Goal: Task Accomplishment & Management: Complete application form

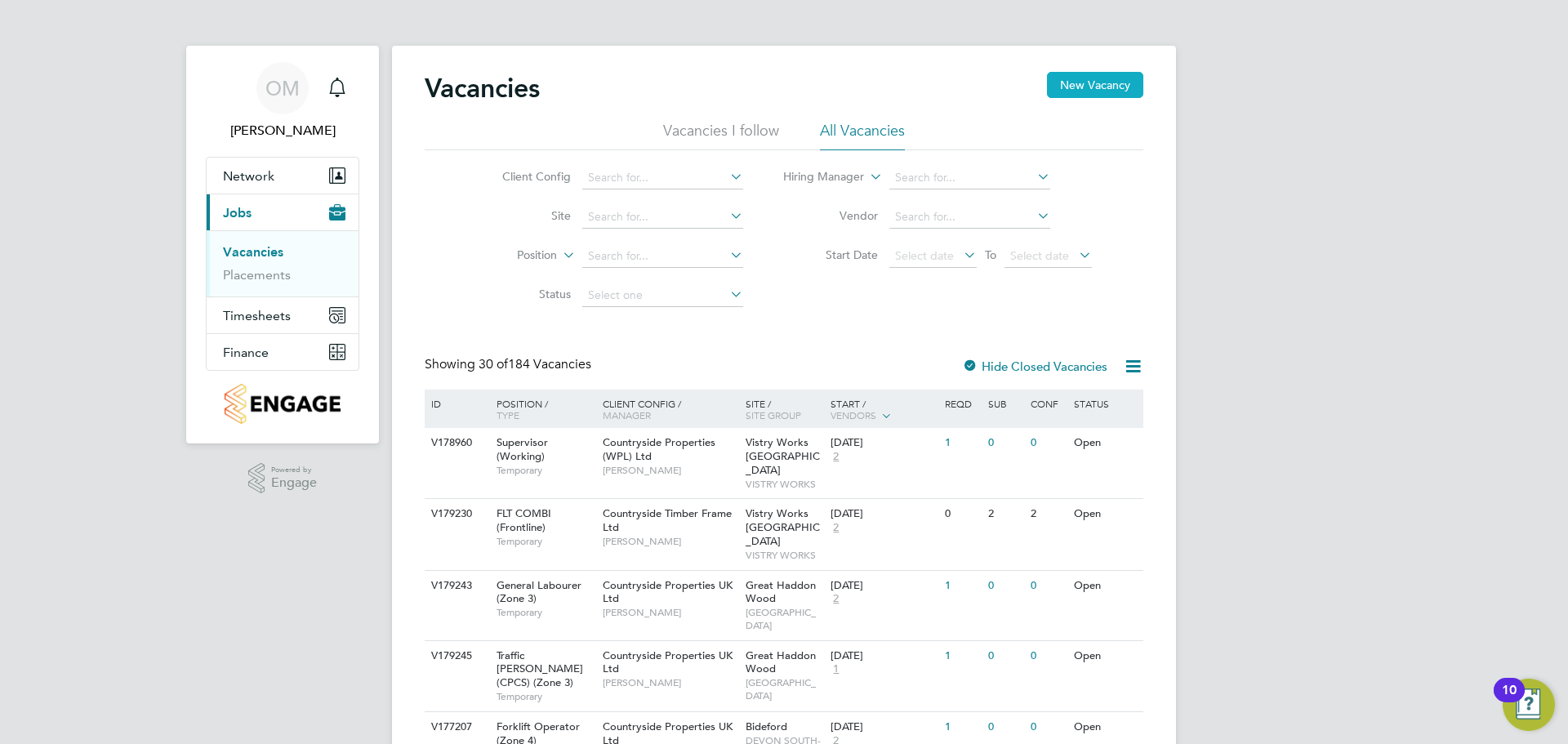
click at [1126, 85] on button "New Vacancy" at bounding box center [1095, 85] width 96 height 26
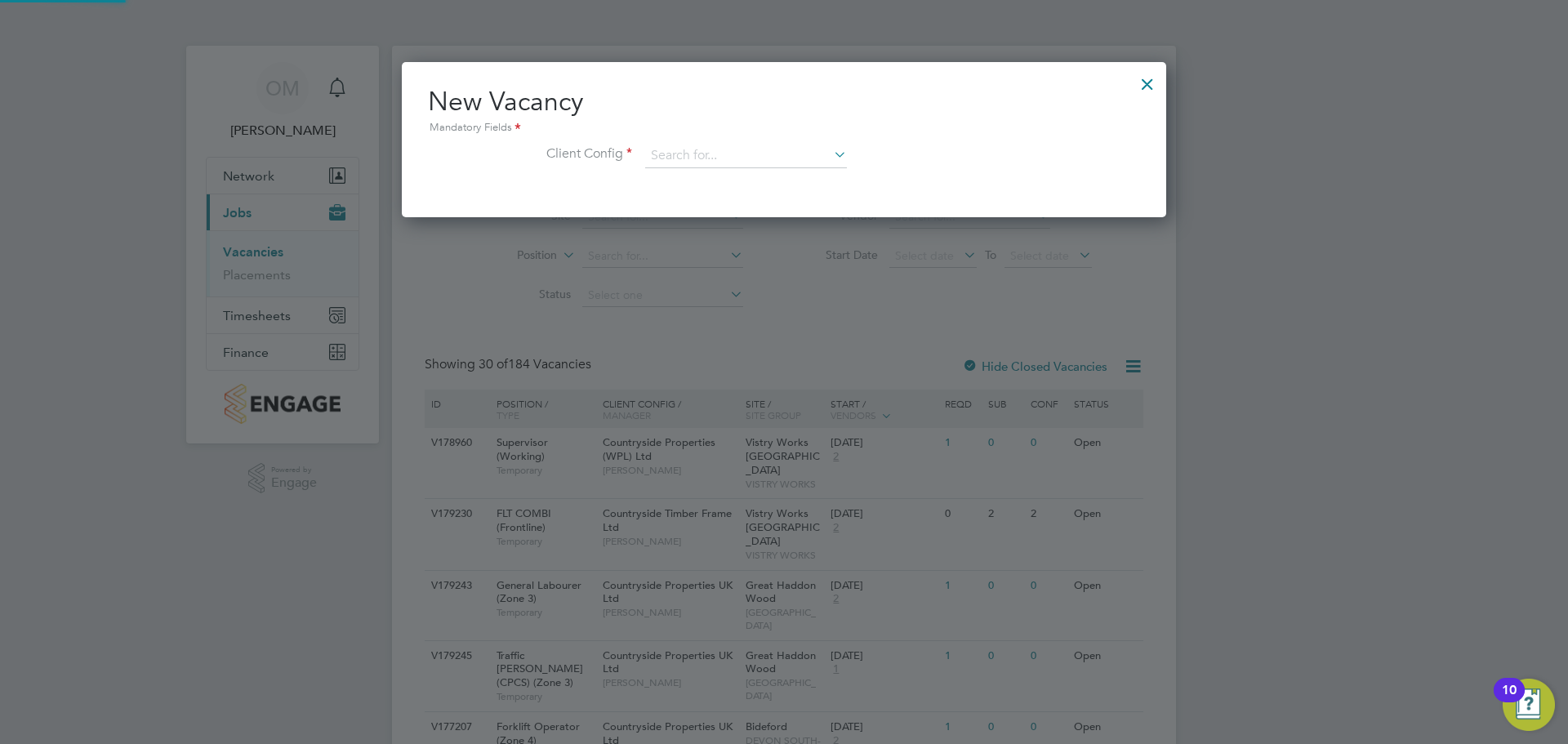
scroll to position [156, 765]
click at [663, 156] on input at bounding box center [745, 156] width 201 height 25
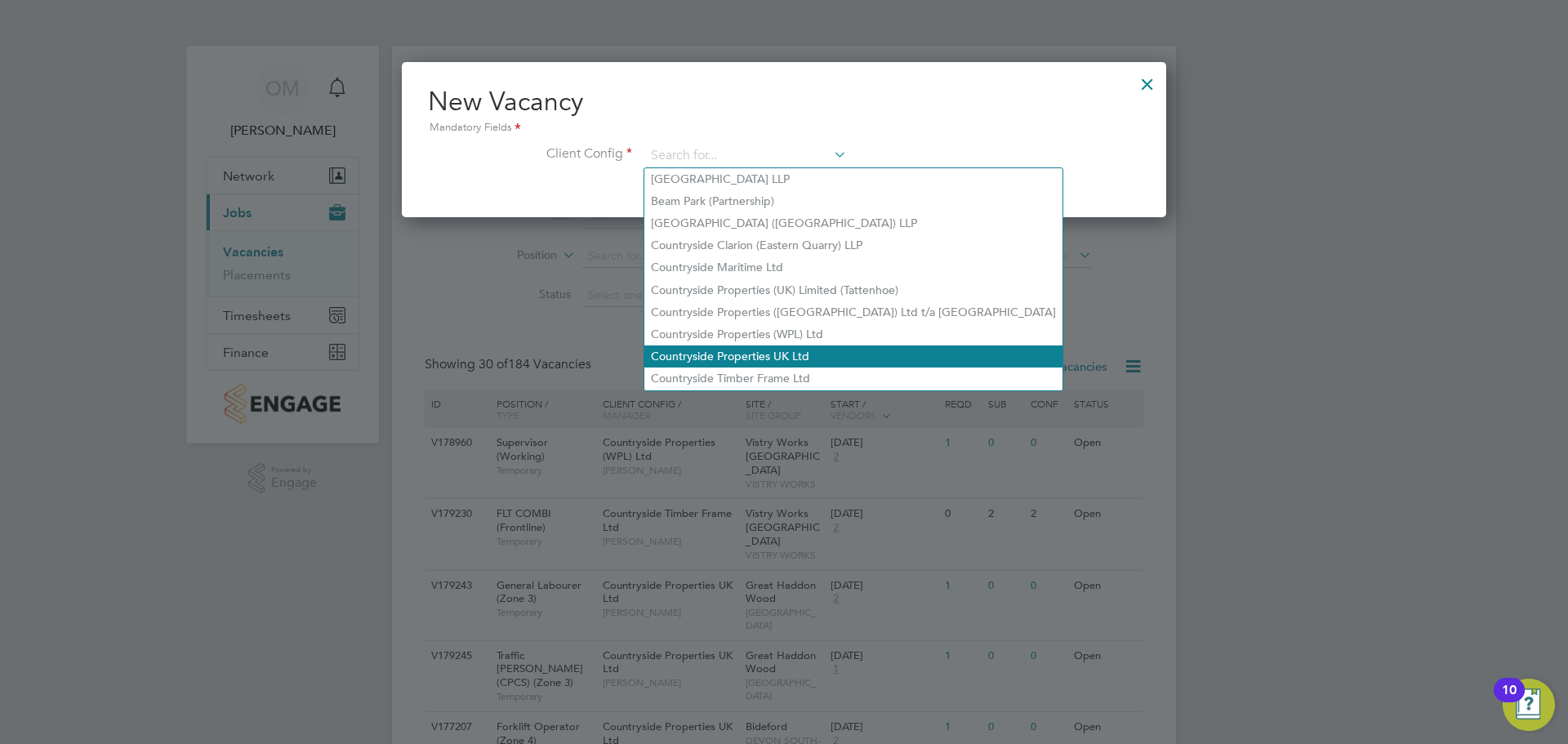
click at [749, 353] on li "Countryside Properties UK Ltd" at bounding box center [853, 356] width 418 height 22
type input "Countryside Properties UK Ltd"
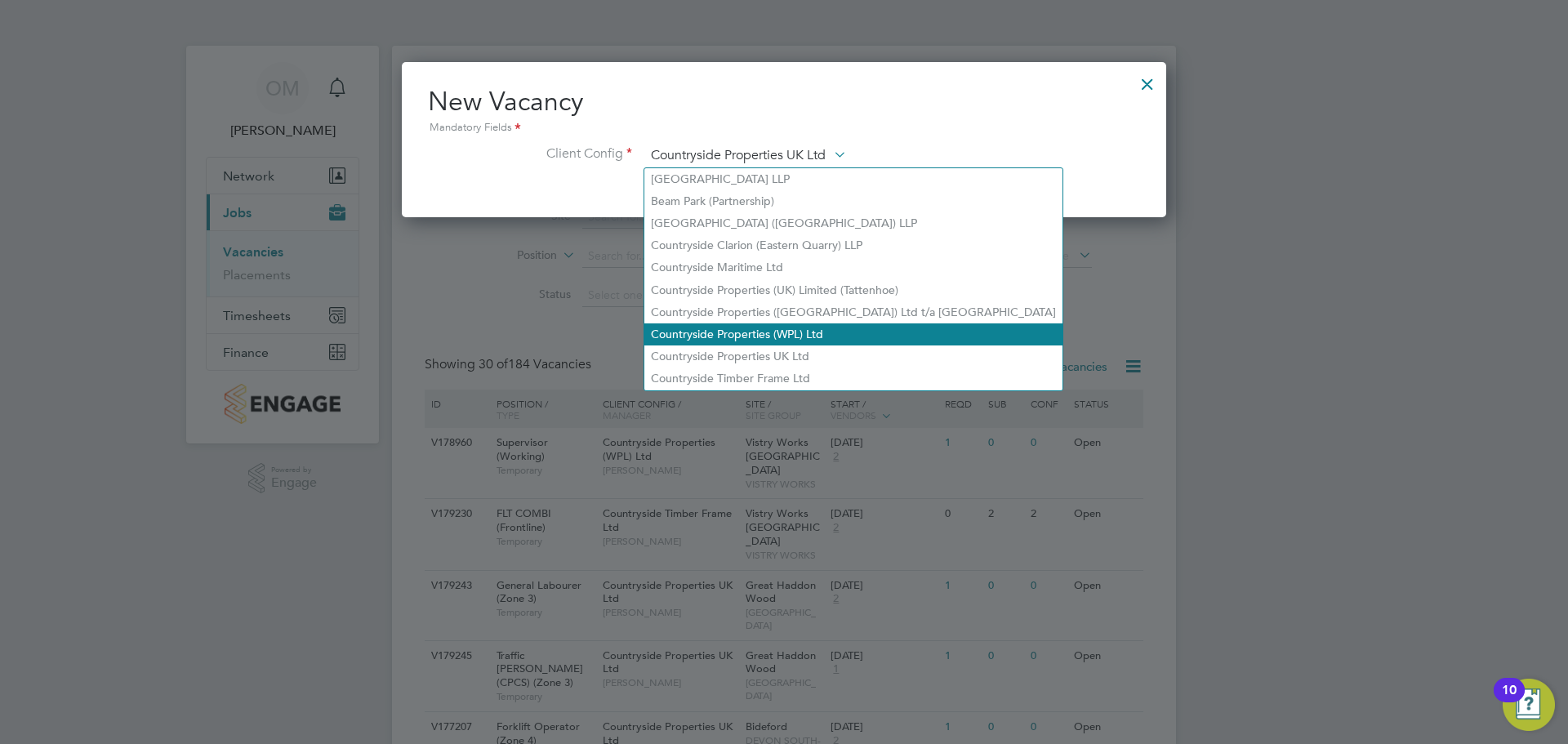
scroll to position [276, 765]
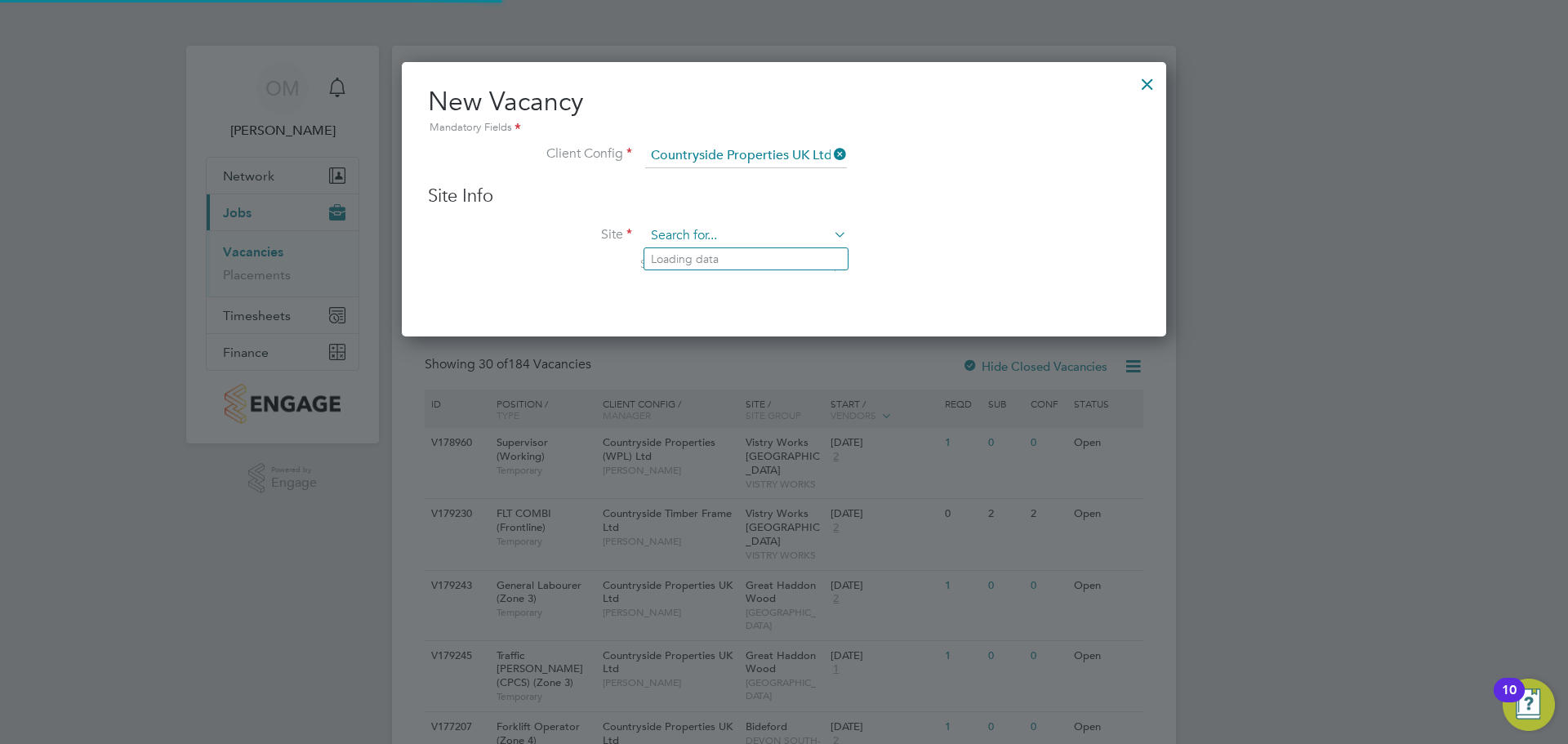
click at [700, 245] on input at bounding box center [745, 236] width 201 height 25
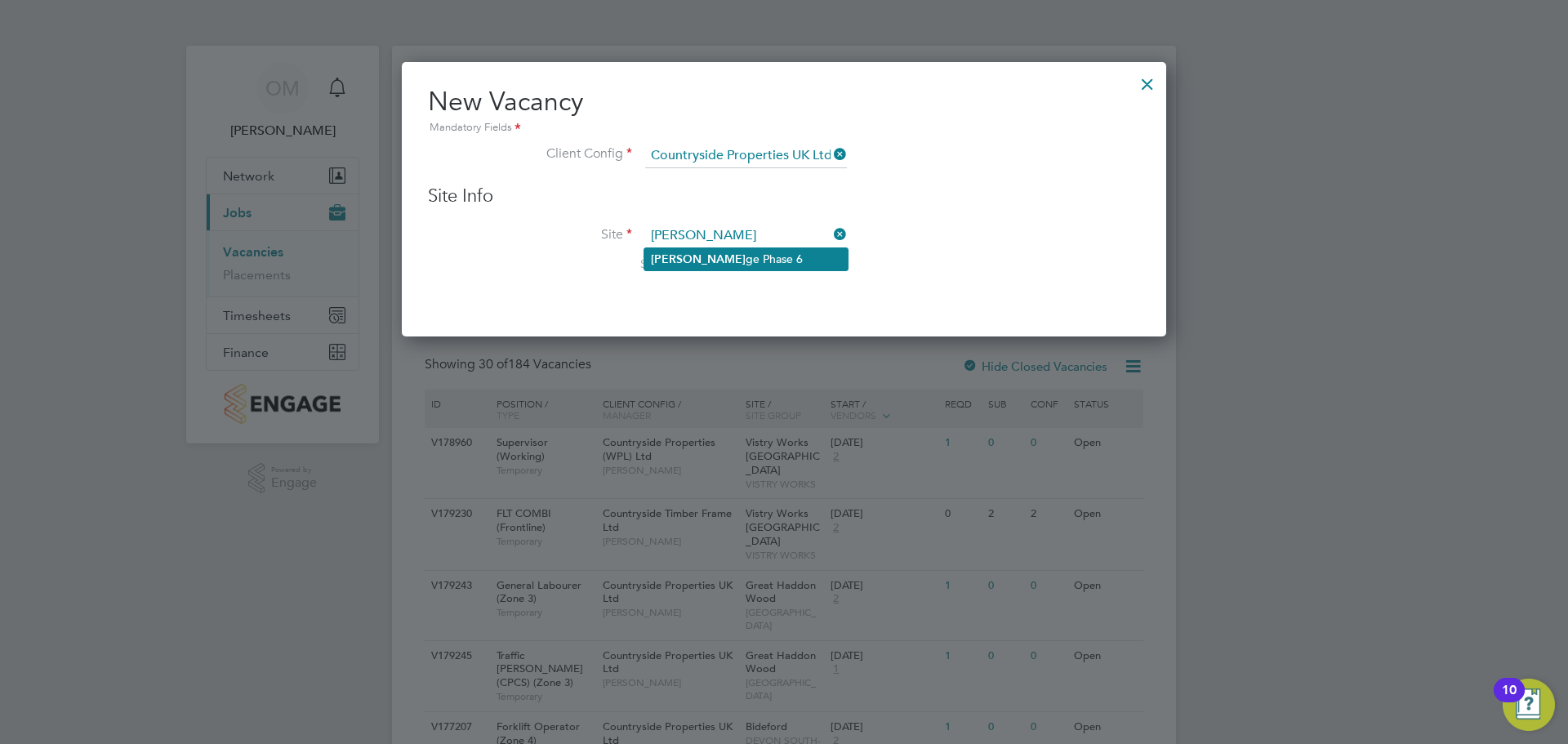
click at [729, 249] on li "[PERSON_NAME] Phase 6" at bounding box center [745, 259] width 203 height 22
type input "Wantage Phase 6"
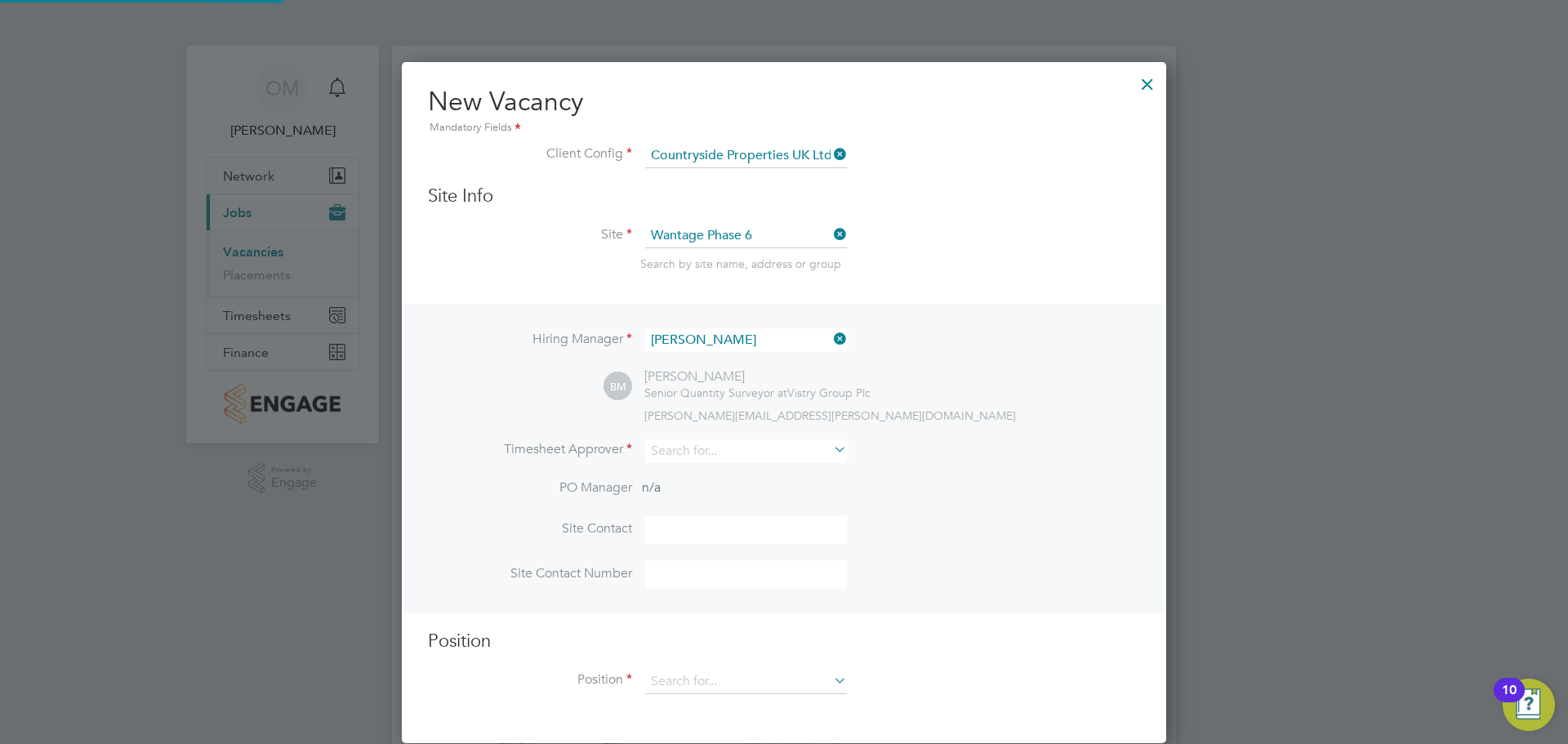
scroll to position [683, 765]
click at [729, 452] on input at bounding box center [745, 452] width 201 height 24
click at [708, 464] on li "[PERSON_NAME]" at bounding box center [747, 475] width 206 height 22
type input "[PERSON_NAME]"
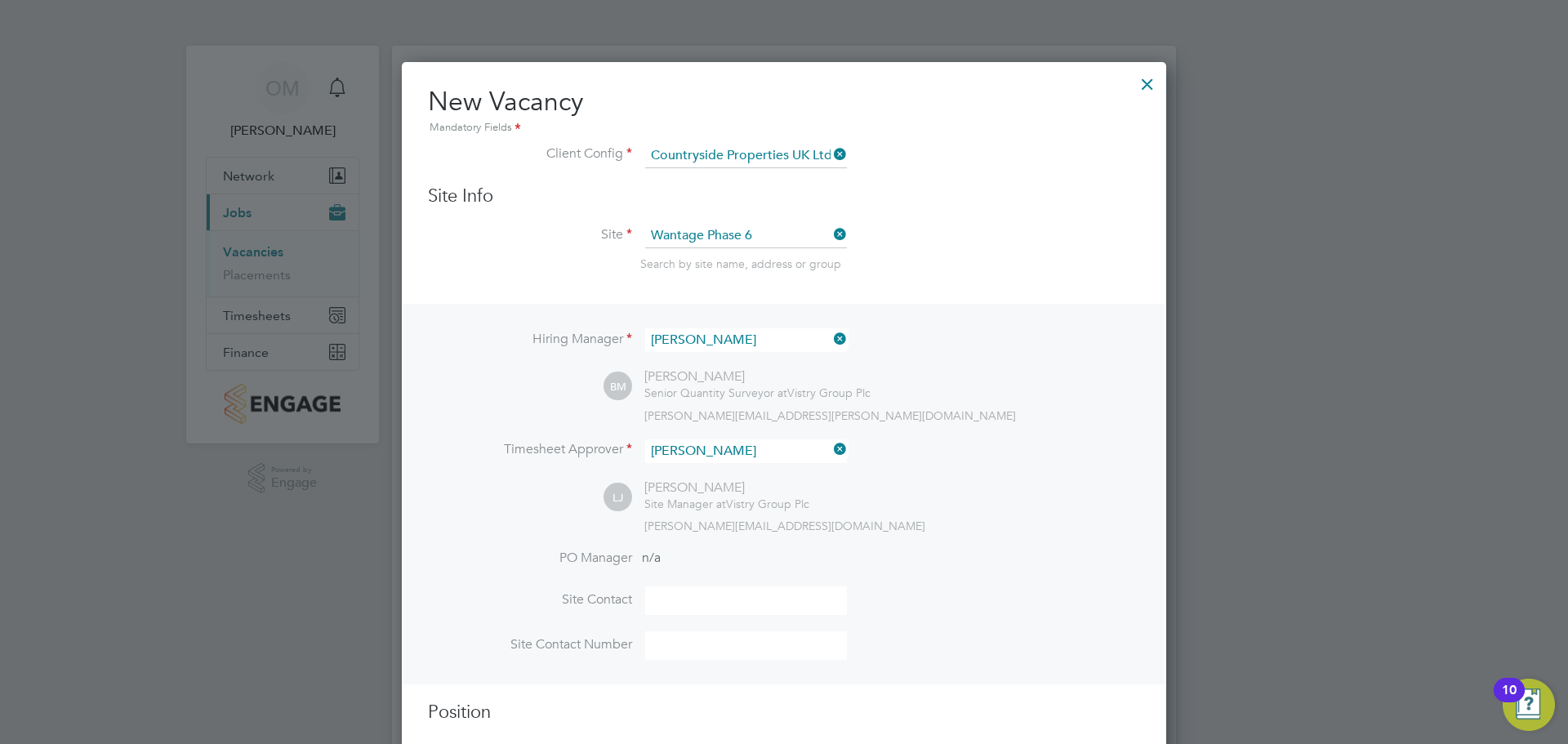
click at [720, 585] on li "PO Manager n/a" at bounding box center [784, 568] width 712 height 37
click at [728, 603] on input at bounding box center [745, 601] width 201 height 29
type input "[PERSON_NAME]"
click at [713, 646] on input at bounding box center [745, 646] width 201 height 29
click at [924, 568] on li "PO Manager n/a" at bounding box center [784, 568] width 712 height 37
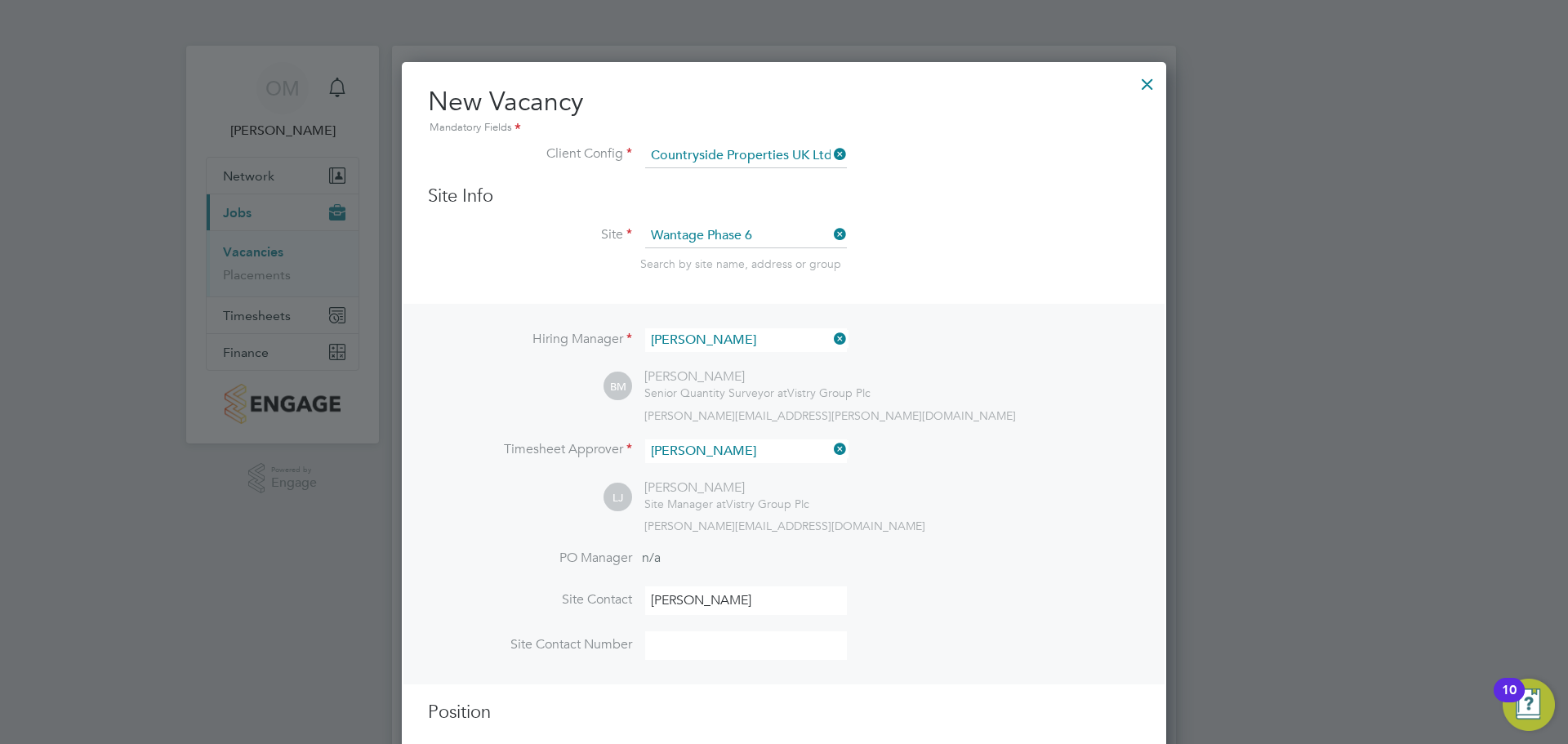
click at [737, 643] on input at bounding box center [745, 646] width 201 height 29
type input "07596863629"
click at [976, 528] on div "[PERSON_NAME][EMAIL_ADDRESS][DOMAIN_NAME]" at bounding box center [892, 525] width 495 height 14
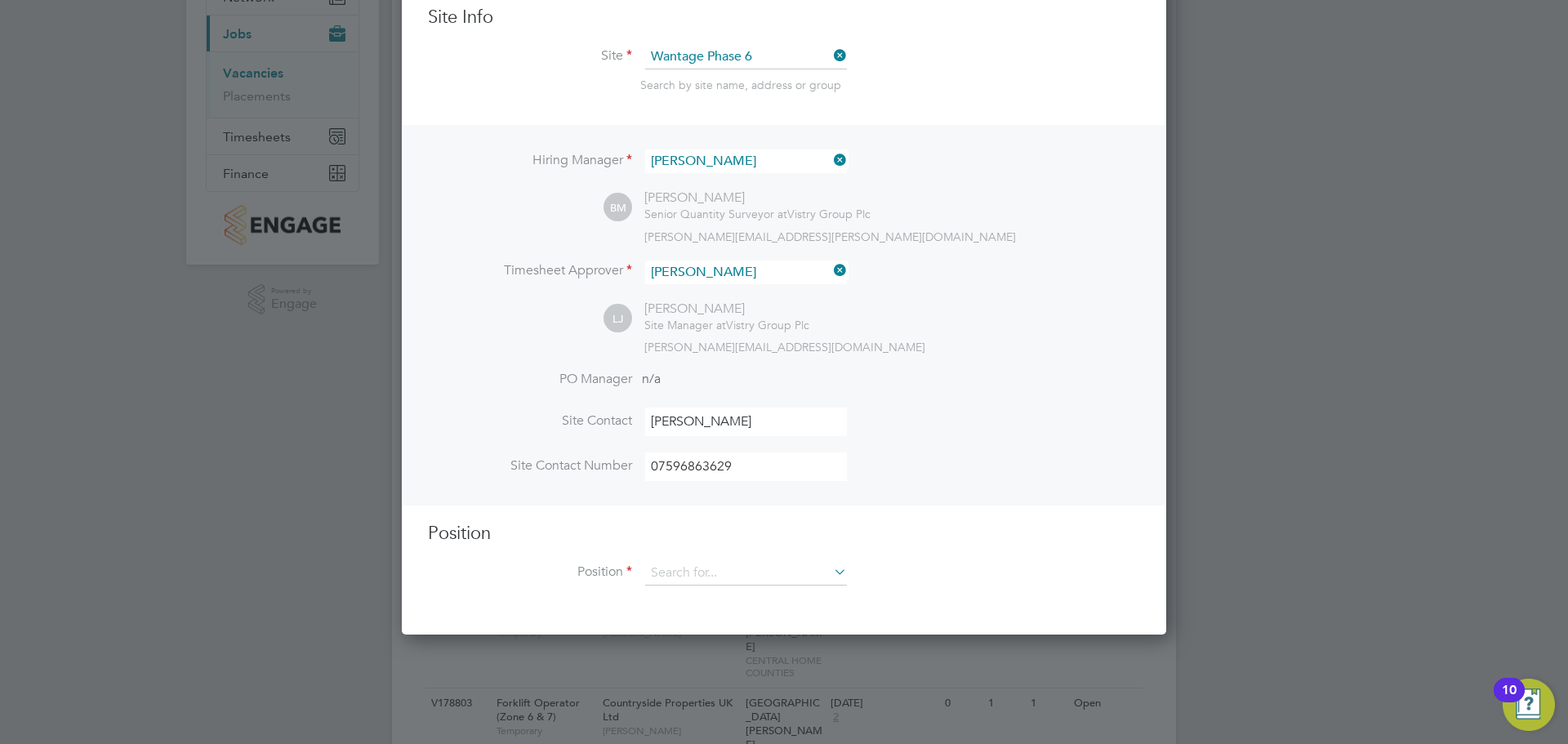
scroll to position [245, 0]
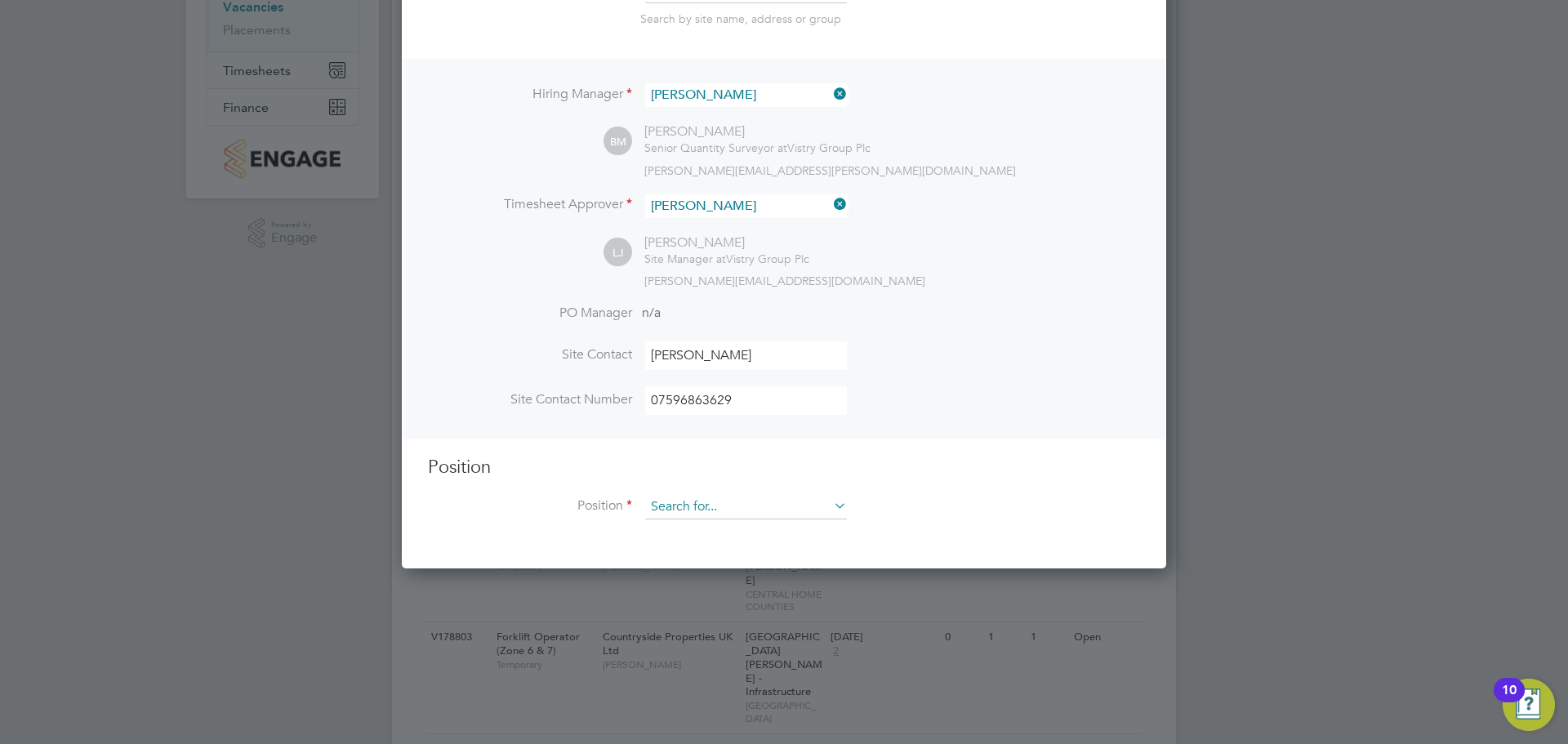
click at [747, 510] on input at bounding box center [745, 507] width 201 height 25
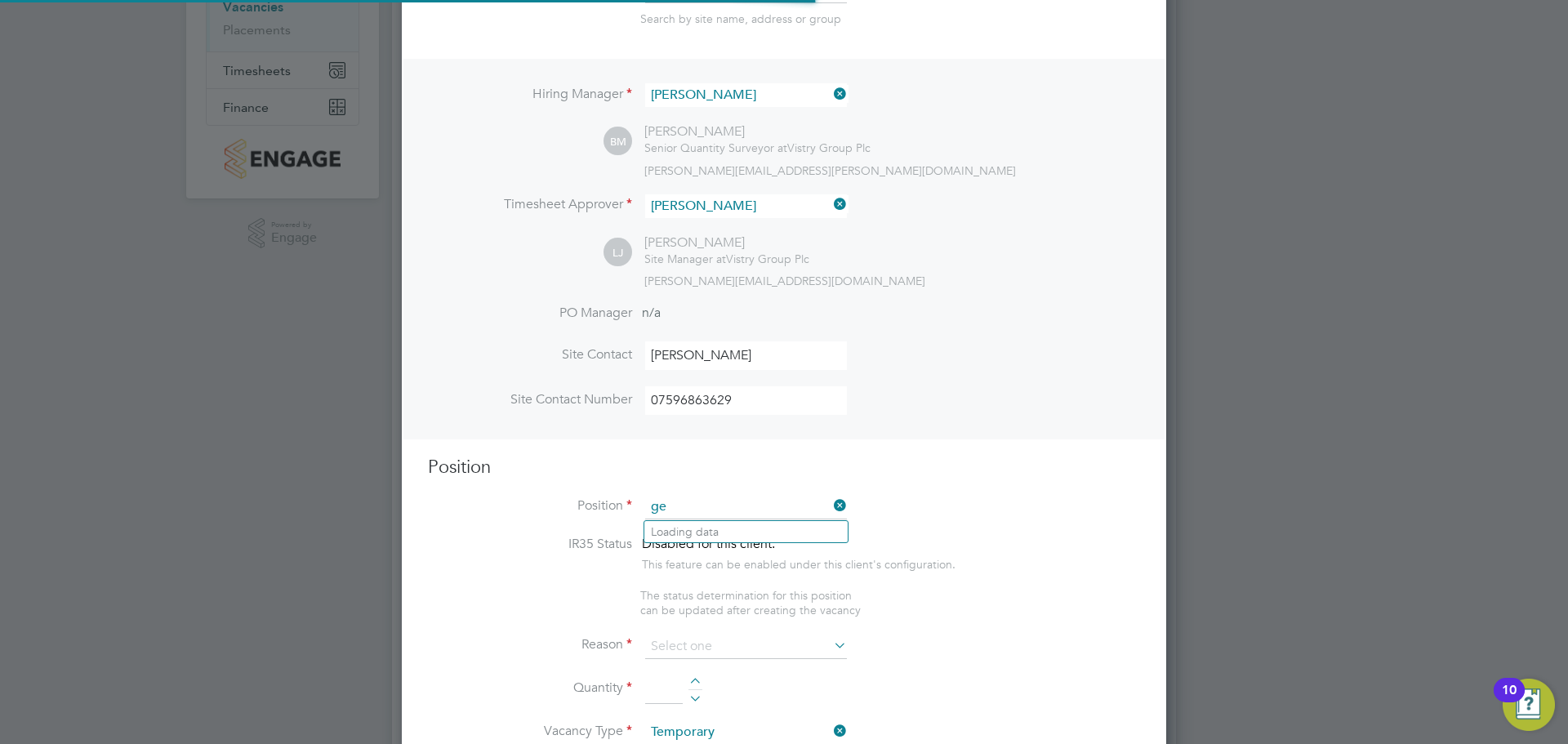
scroll to position [2355, 765]
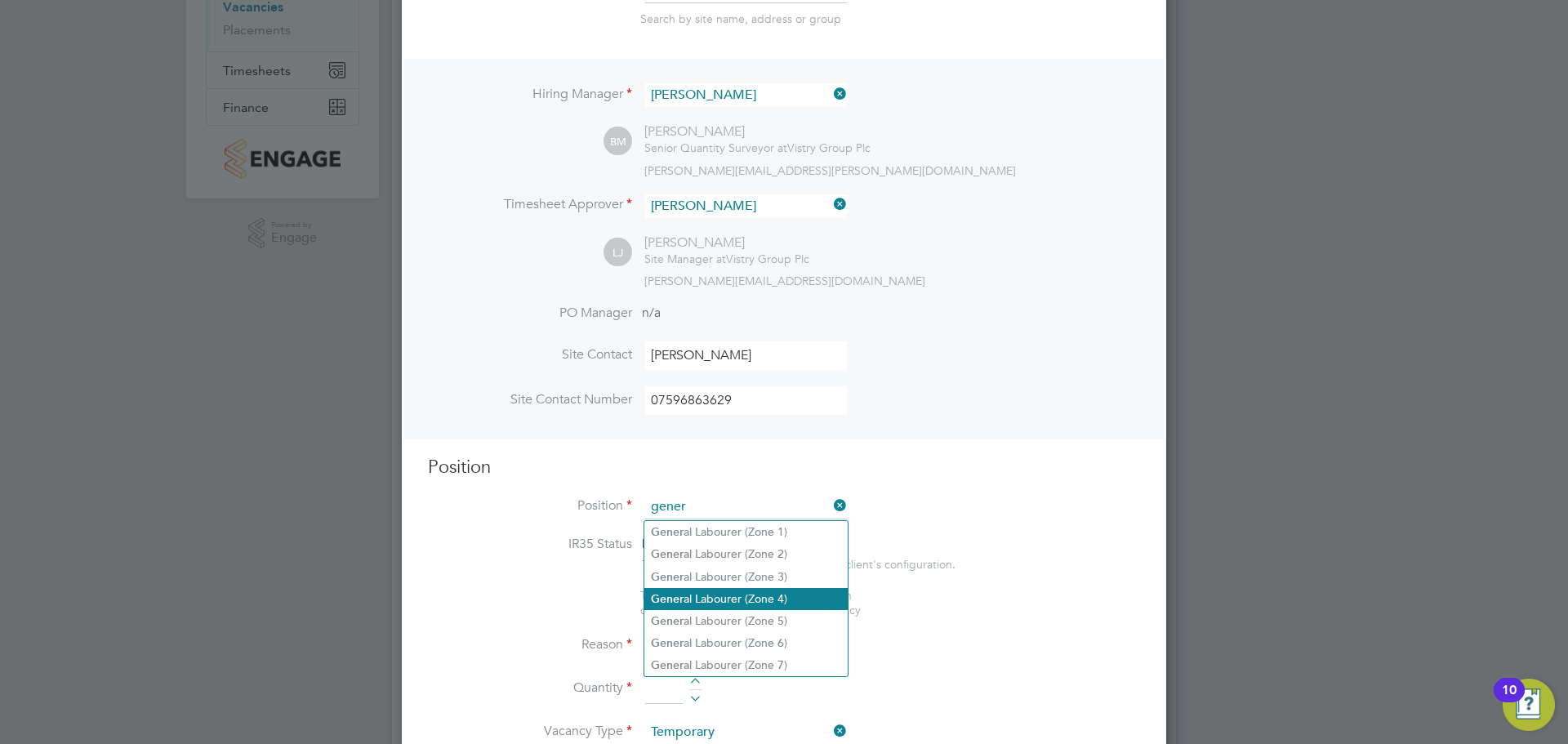
click at [765, 588] on li "Gener al Labourer (Zone 4)" at bounding box center [745, 599] width 203 height 22
type input "General Labourer (Zone 4)"
type textarea "- General site labouring duties - Supporting the trades on site - Moving materi…"
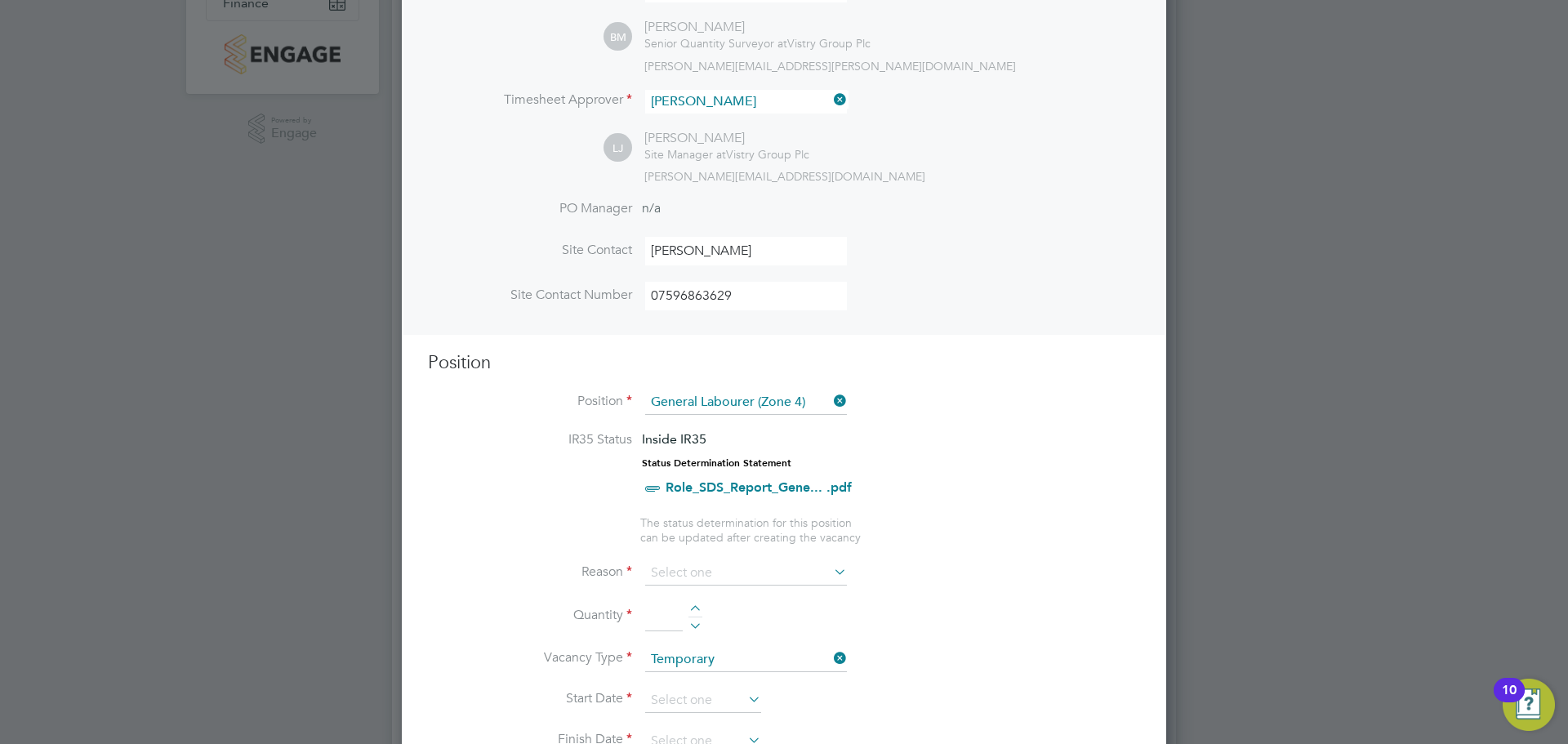
scroll to position [654, 0]
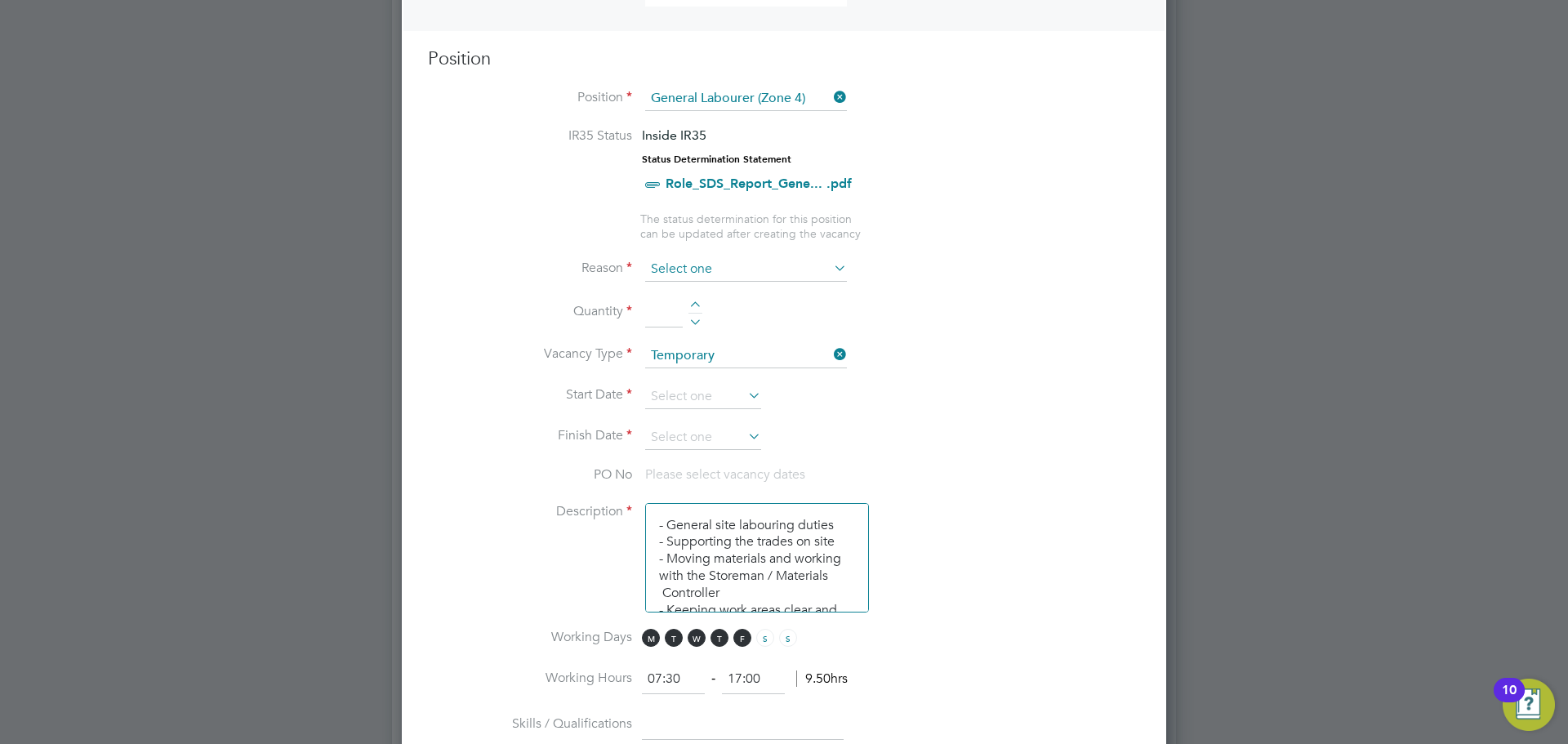
click at [691, 258] on input at bounding box center [745, 270] width 201 height 25
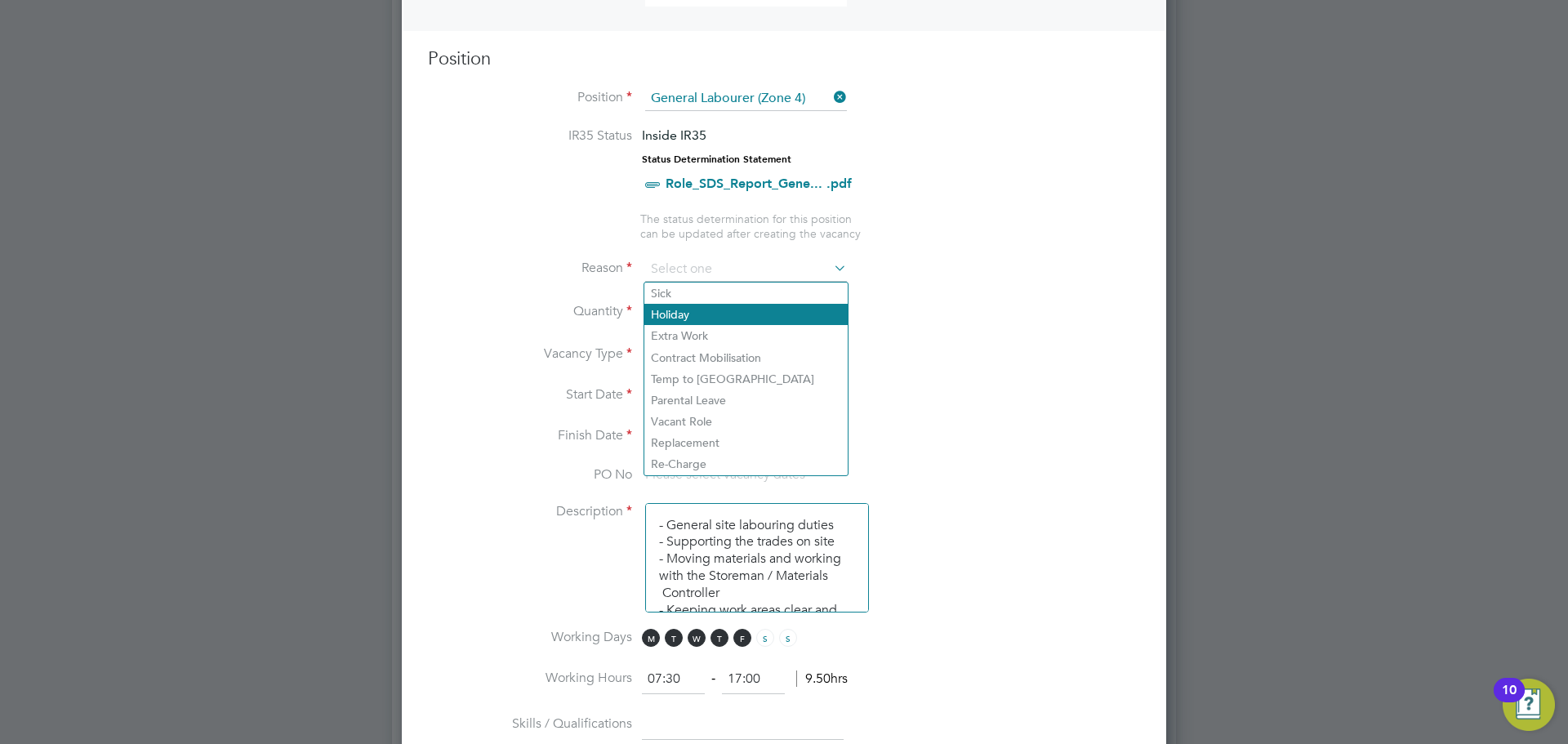
click at [705, 316] on li "Holiday" at bounding box center [745, 314] width 203 height 21
type input "Holiday"
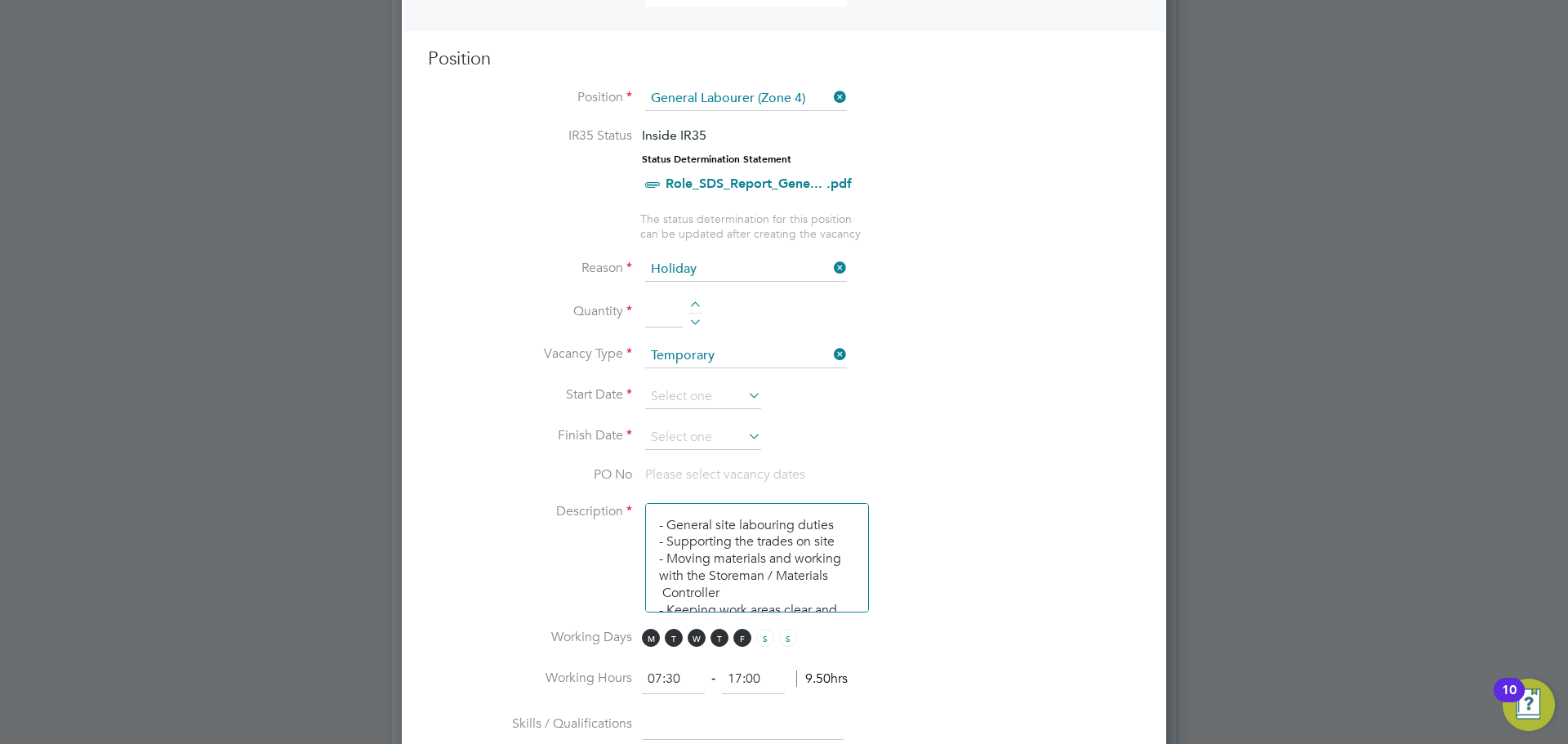
click at [694, 304] on div at bounding box center [695, 307] width 14 height 11
type input "1"
click at [710, 396] on input at bounding box center [703, 397] width 116 height 25
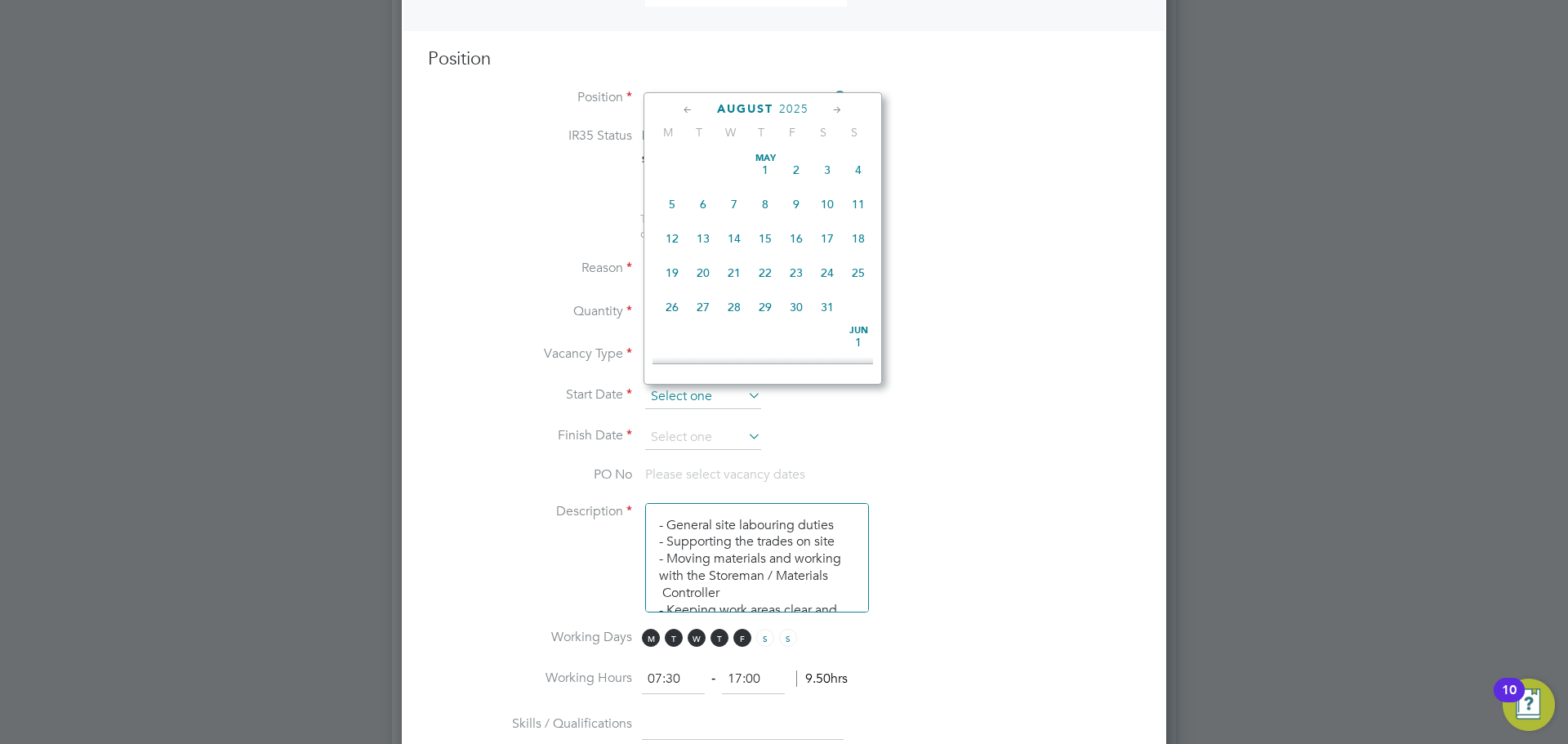
scroll to position [636, 0]
click at [703, 233] on span "26" at bounding box center [703, 222] width 31 height 31
type input "26 Aug 2025"
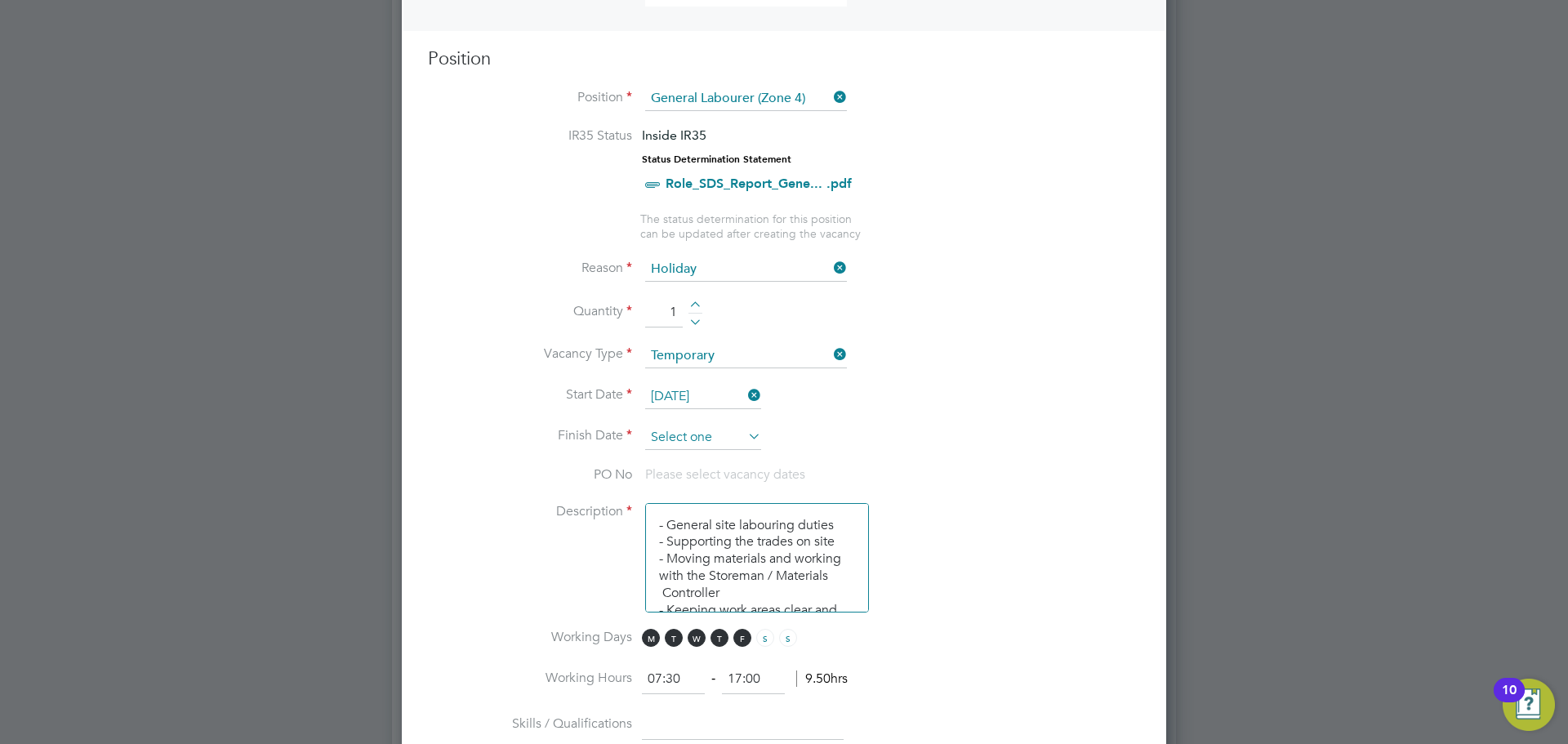
click at [727, 447] on input at bounding box center [703, 438] width 116 height 25
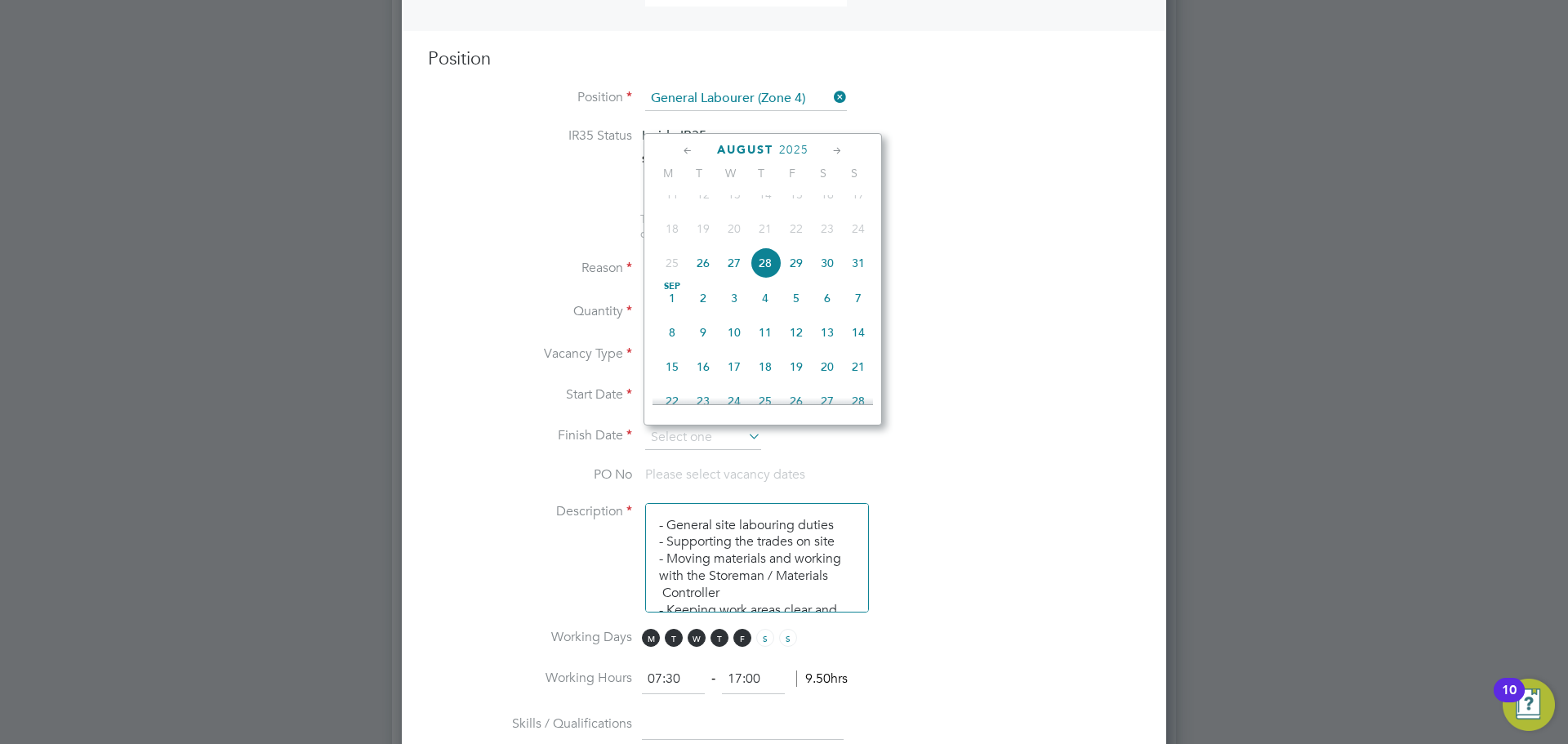
click at [713, 279] on span "26" at bounding box center [703, 263] width 31 height 31
type input "26 Aug 2025"
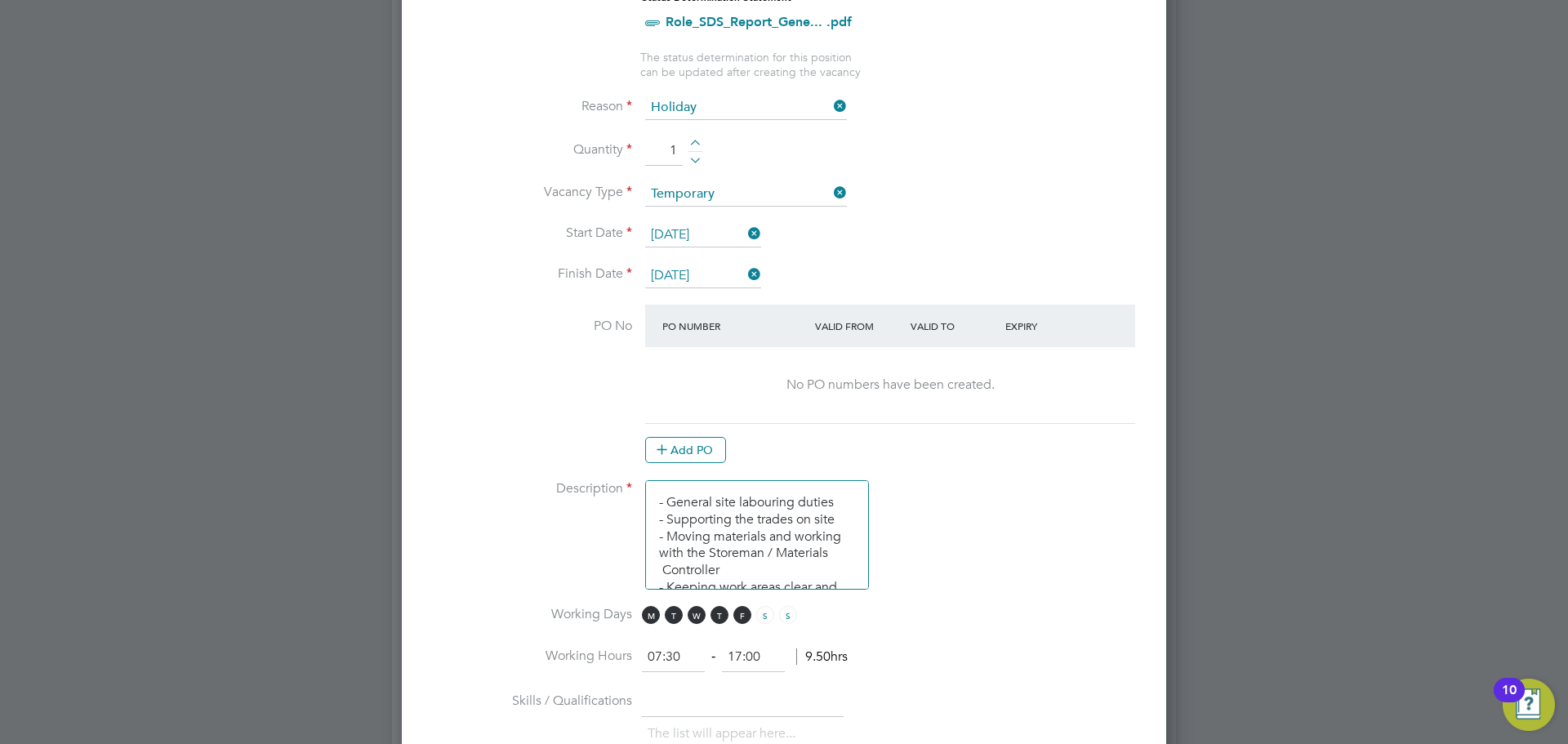
scroll to position [817, 0]
click at [687, 443] on button "Add PO" at bounding box center [685, 448] width 81 height 26
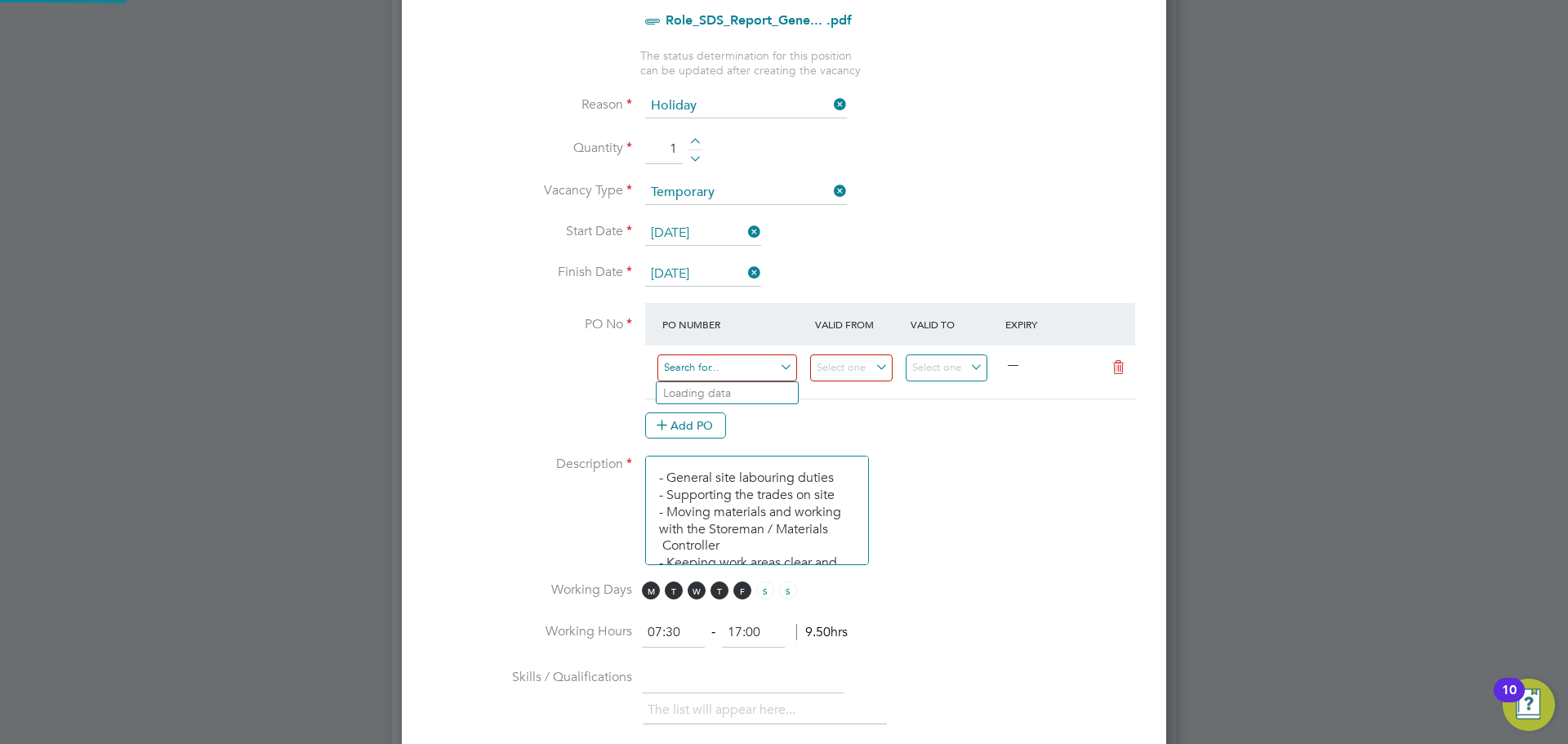
click at [743, 376] on input at bounding box center [727, 368] width 139 height 27
type input "hwakg"
click at [733, 386] on li "HWAKG" at bounding box center [727, 394] width 141 height 22
type input "06 May 2025"
type input "30 Sep 2025"
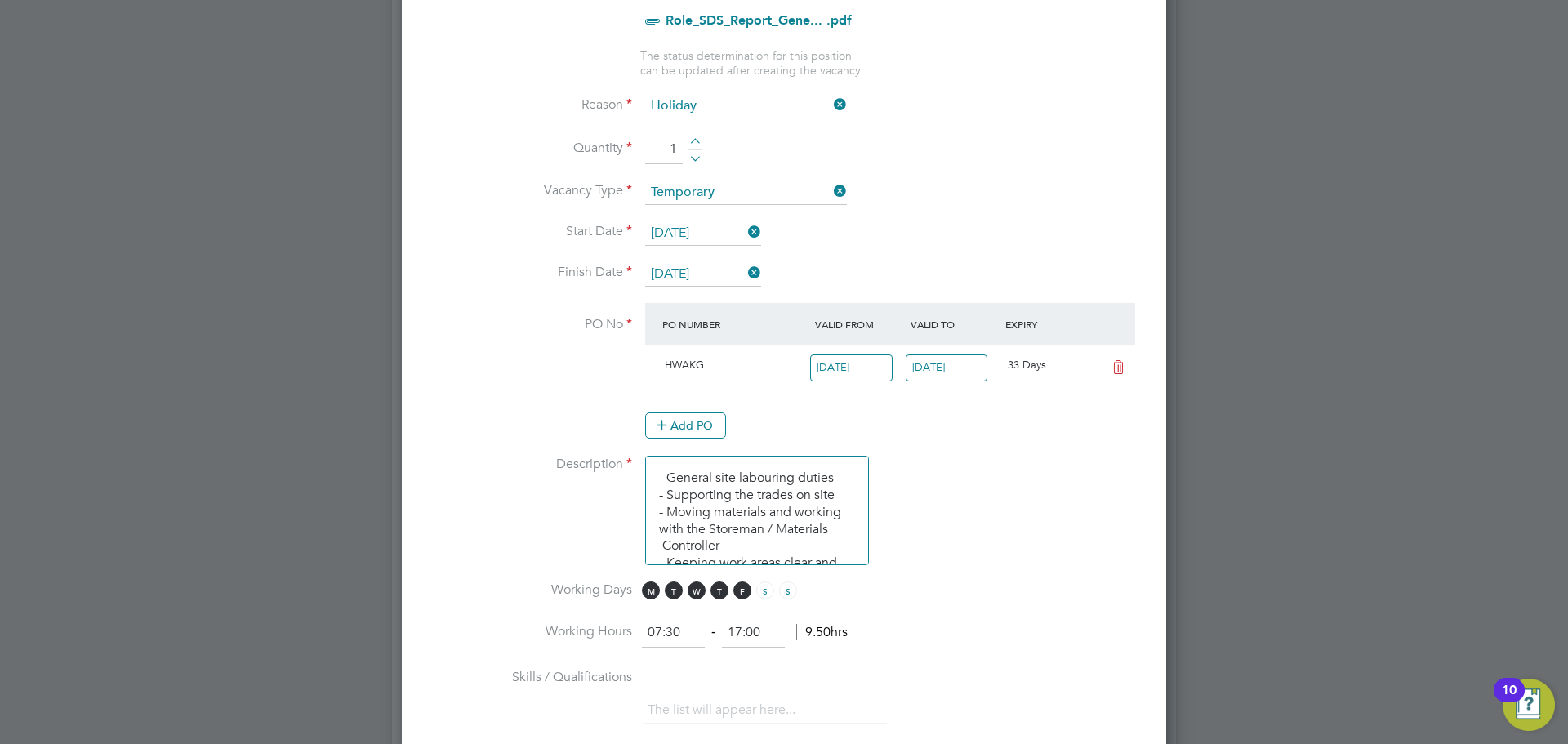
scroll to position [28, 154]
click at [876, 445] on li "PO No PO Number Valid From Valid To Expiry HWAKG 06 May 2025 30 Sep 2025 33 Day…" at bounding box center [784, 379] width 712 height 153
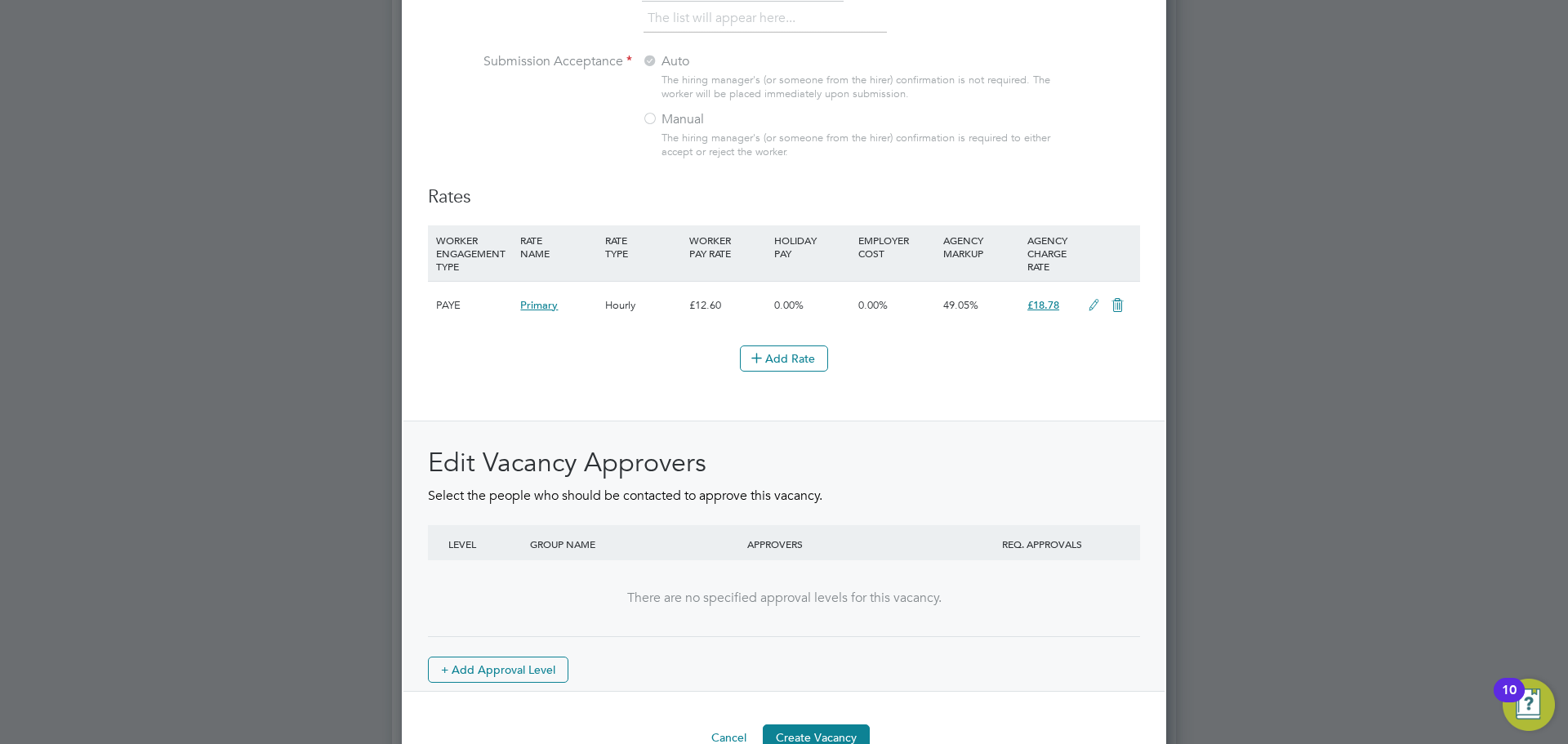
scroll to position [1791, 0]
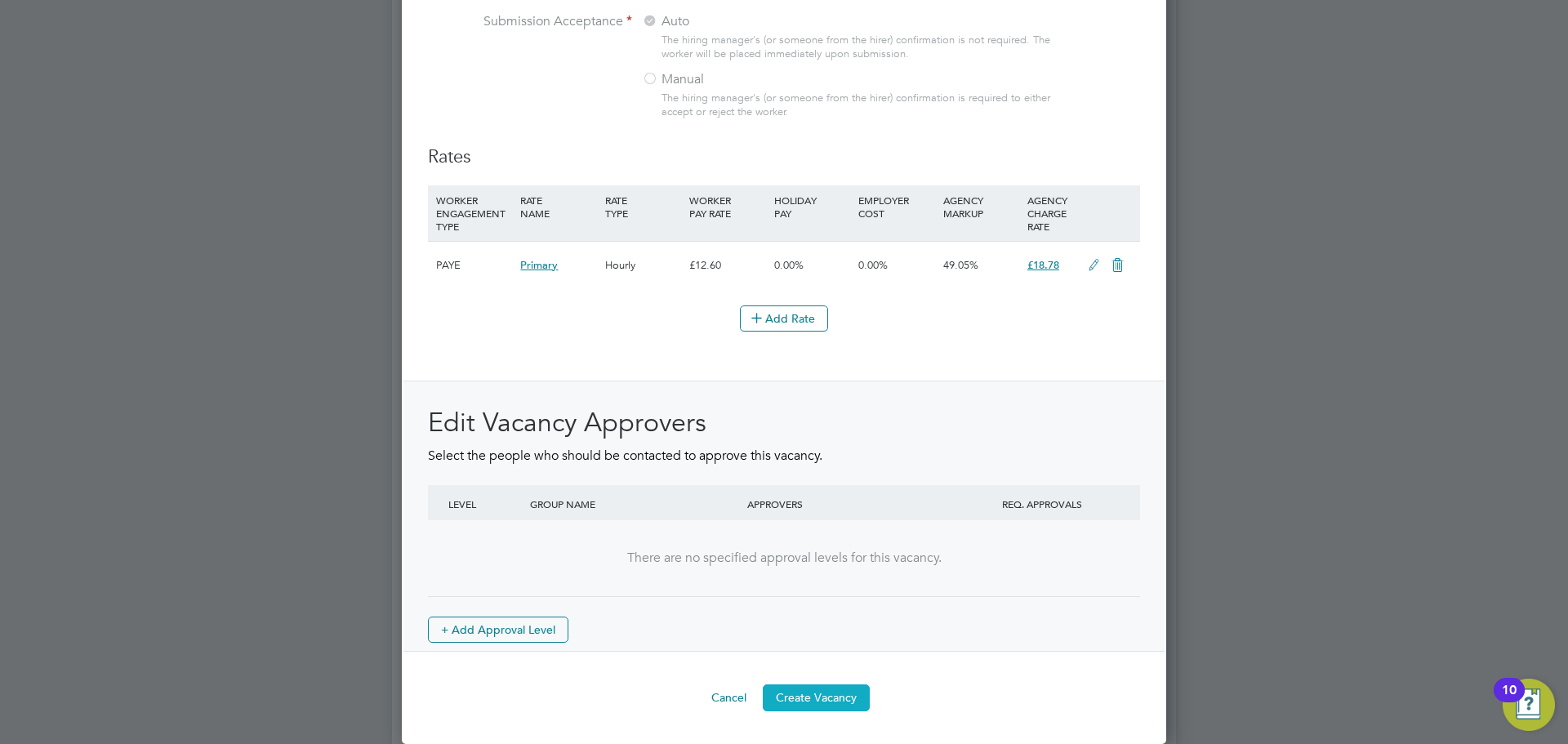
click at [837, 702] on button "Create Vacancy" at bounding box center [816, 697] width 107 height 26
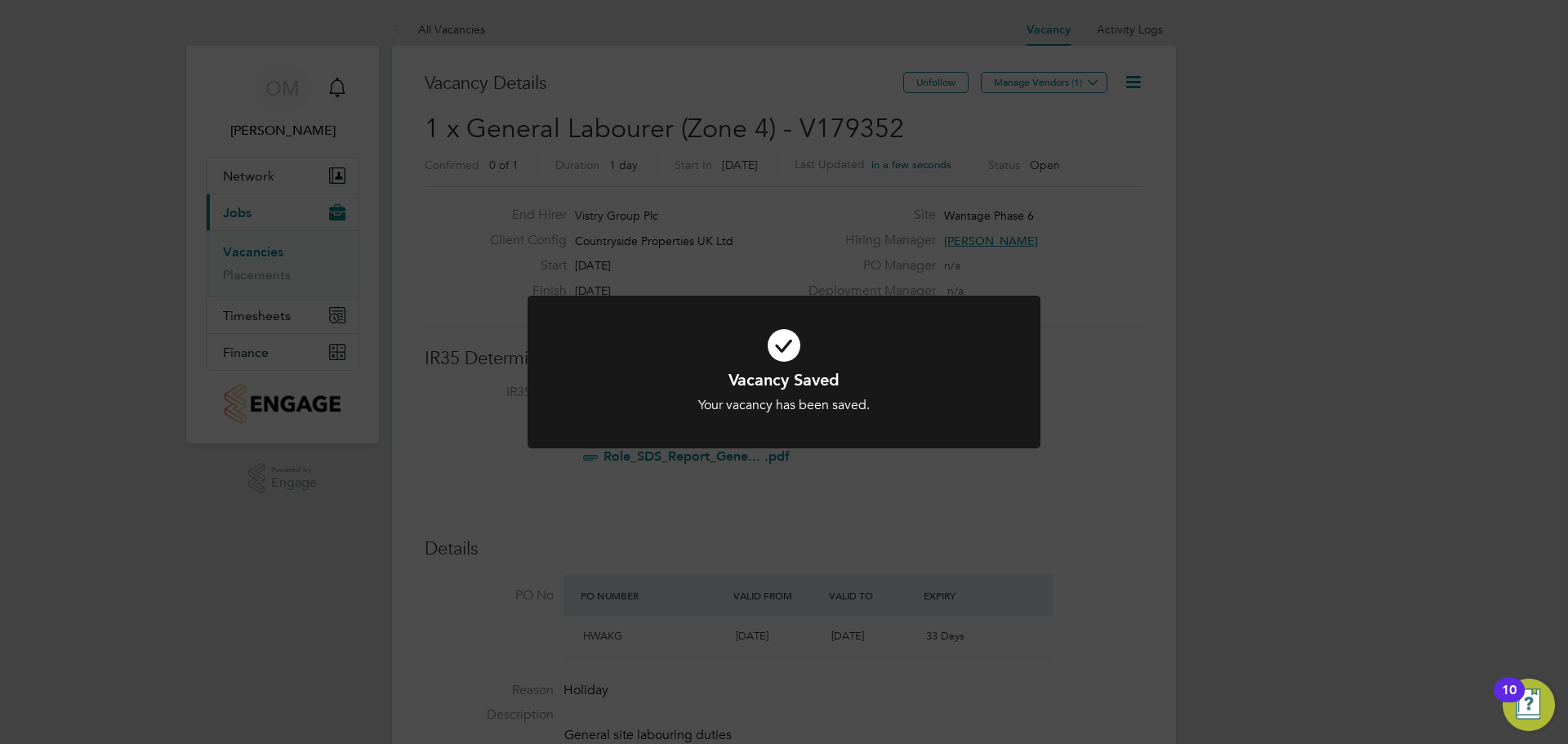
click at [985, 465] on div "Vacancy Saved Your vacancy has been saved. Cancel Okay" at bounding box center [784, 382] width 512 height 173
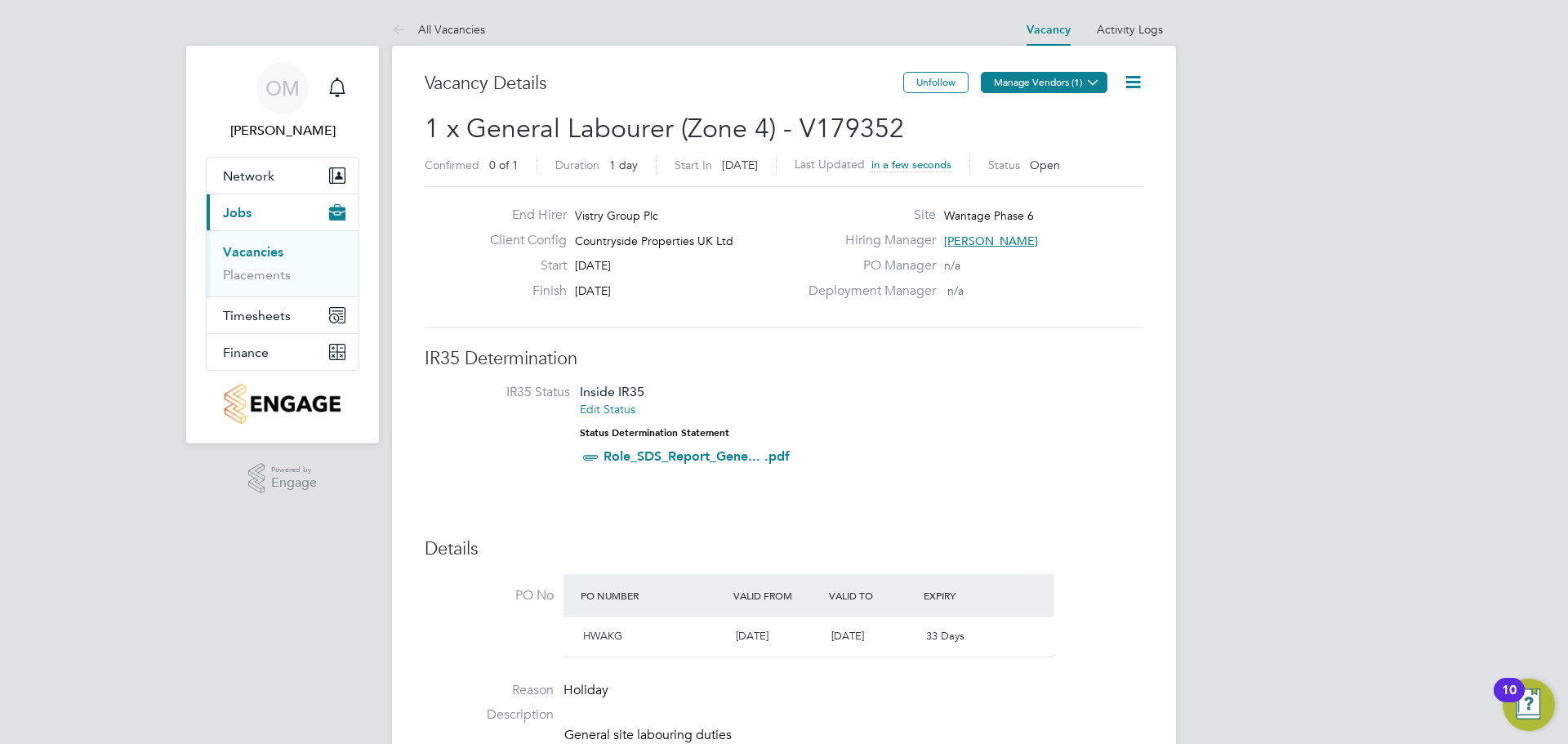
click at [1010, 88] on button "Manage Vendors (1)" at bounding box center [1044, 82] width 127 height 21
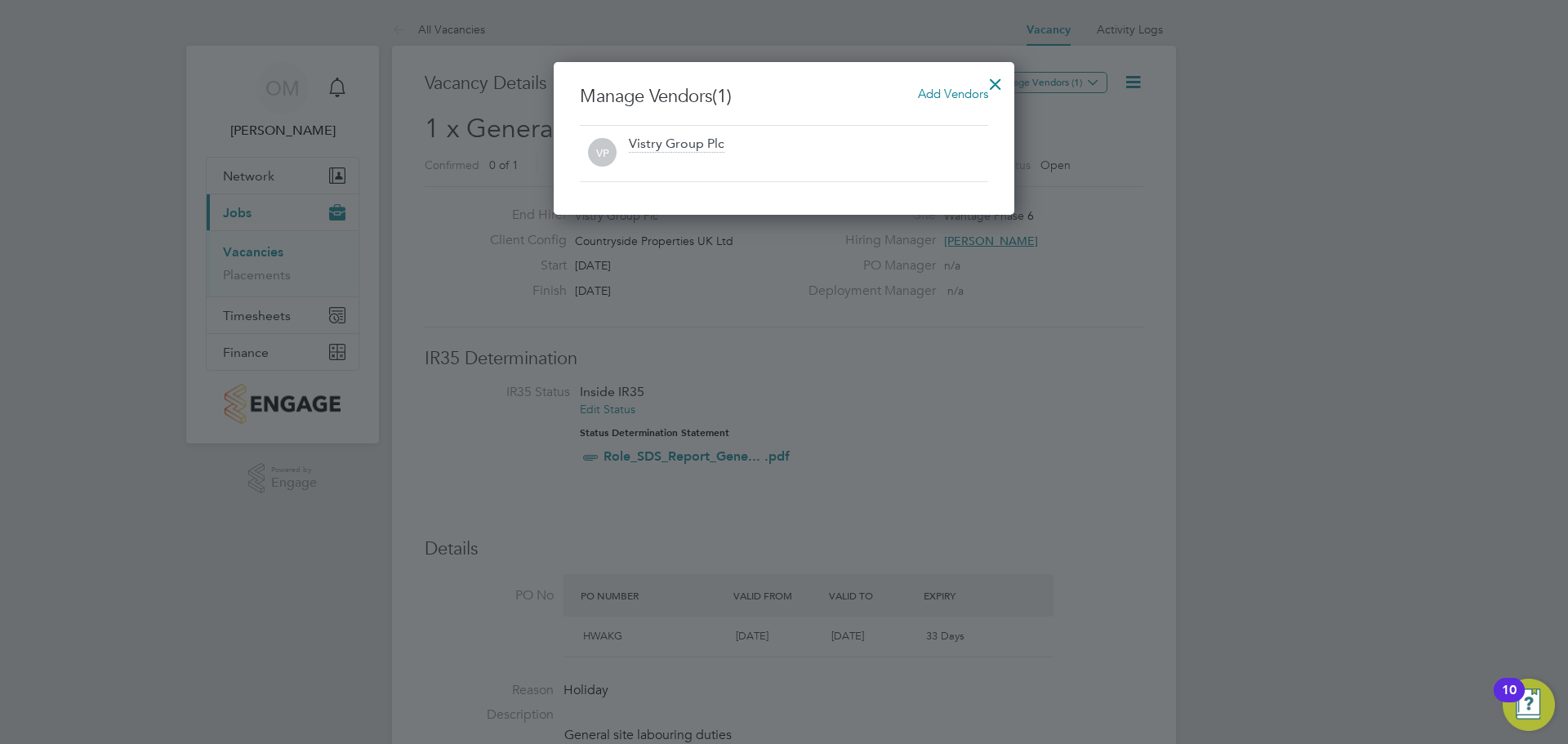
click at [932, 96] on span "Add Vendors" at bounding box center [953, 94] width 71 height 15
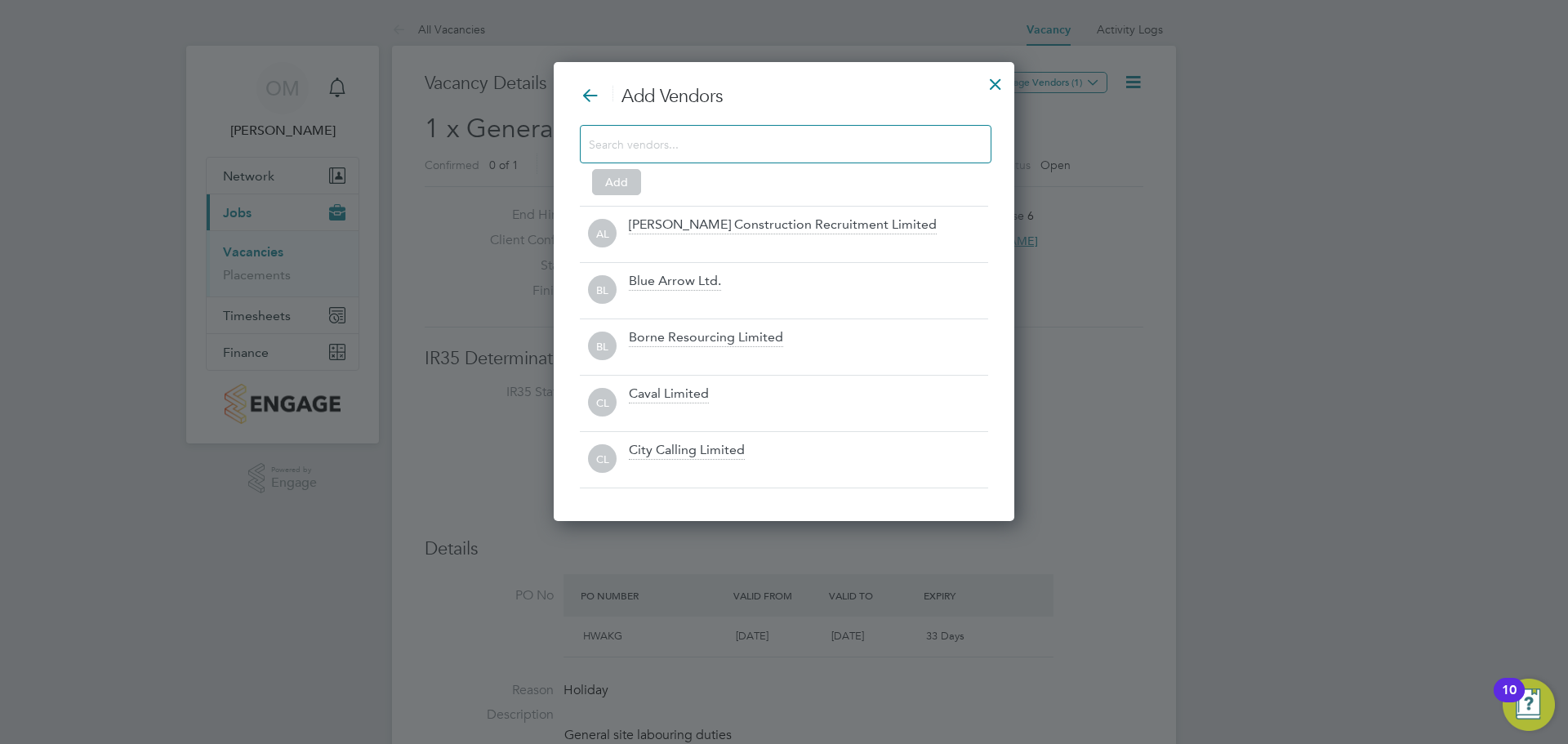
click at [744, 135] on input at bounding box center [773, 144] width 367 height 21
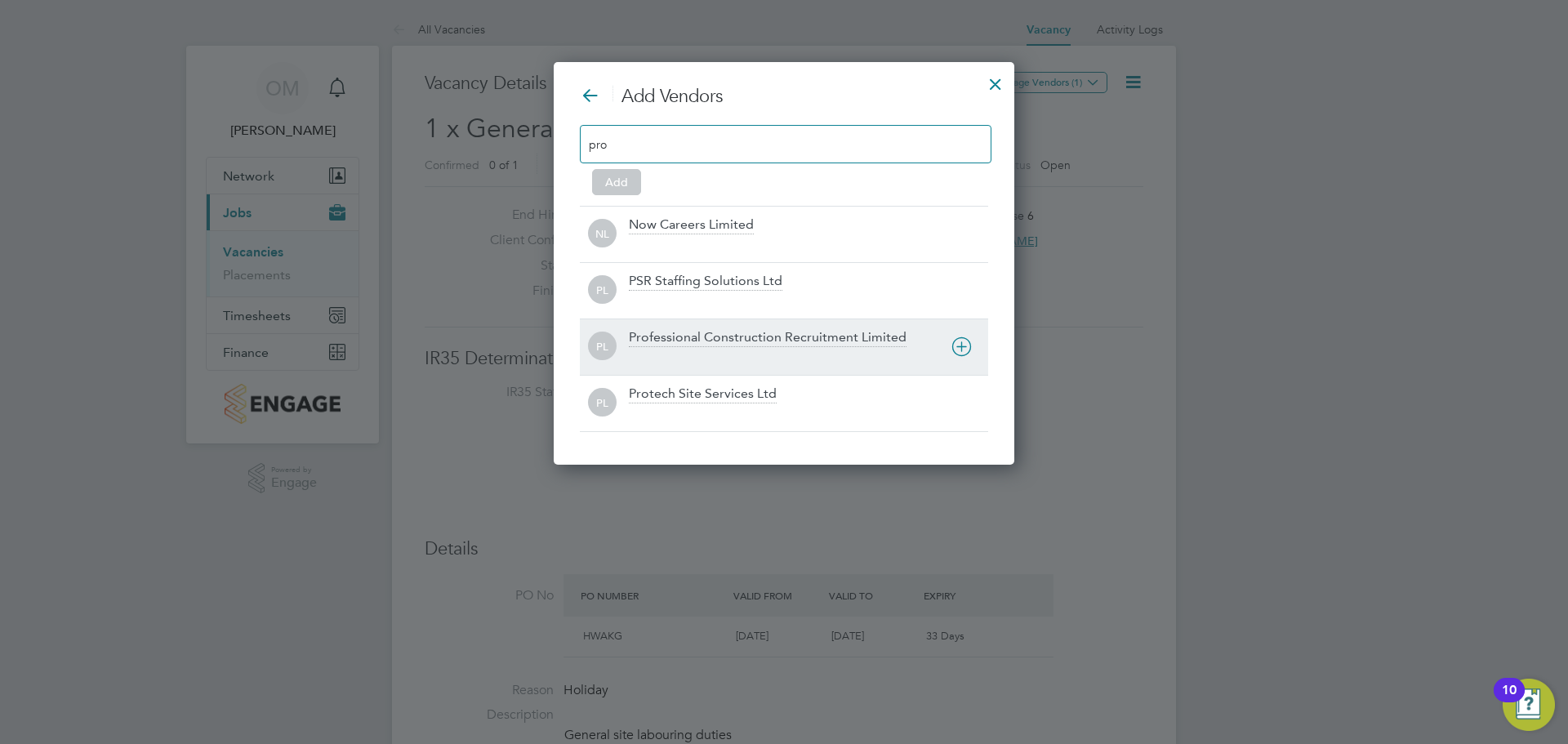
type input "pro"
click at [762, 326] on div "PL Professional Construction Recruitment Limited" at bounding box center [784, 347] width 408 height 56
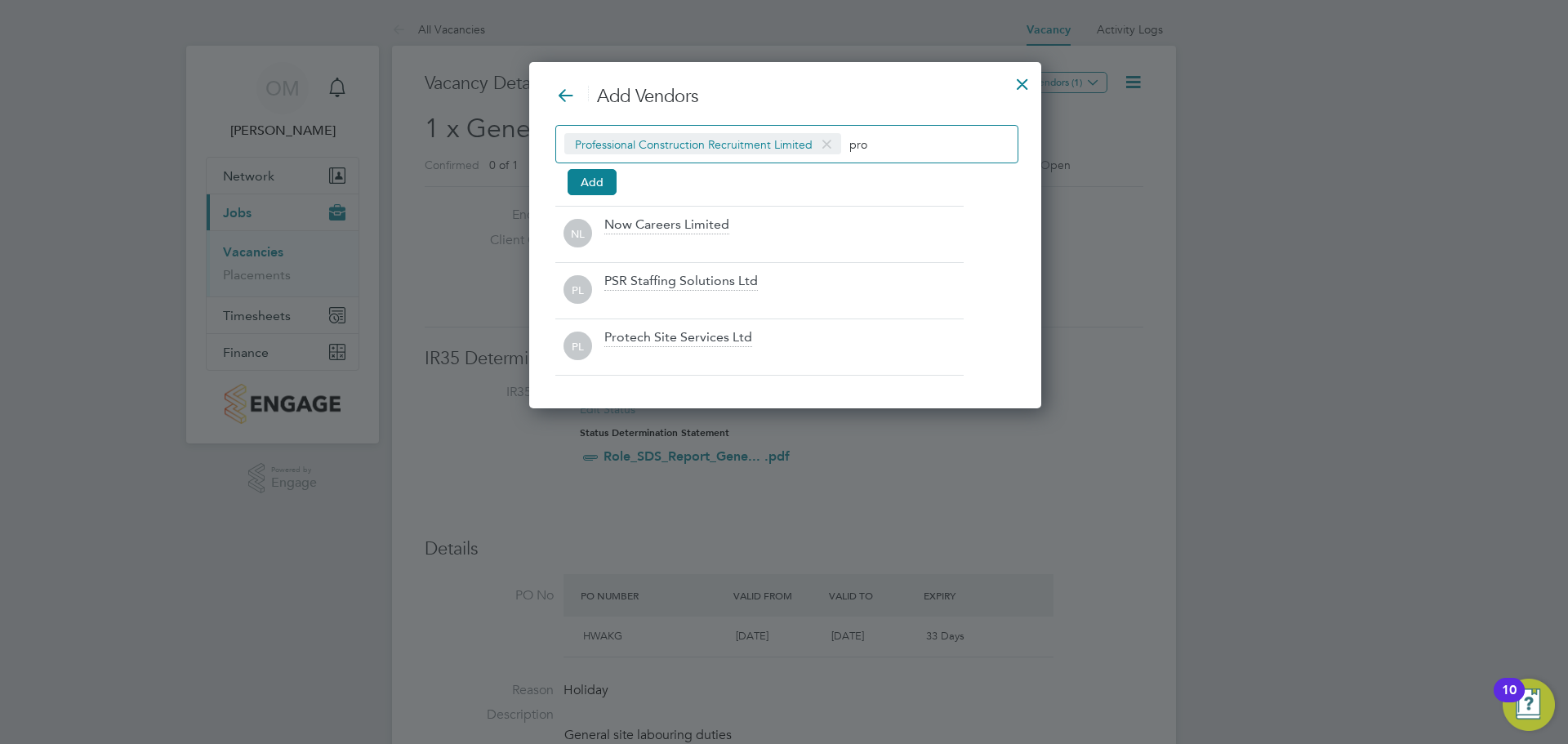
click at [867, 131] on div "Professional Construction Recruitment Limited pro" at bounding box center [786, 144] width 463 height 38
click at [878, 136] on input "pro" at bounding box center [900, 144] width 102 height 21
type input "p"
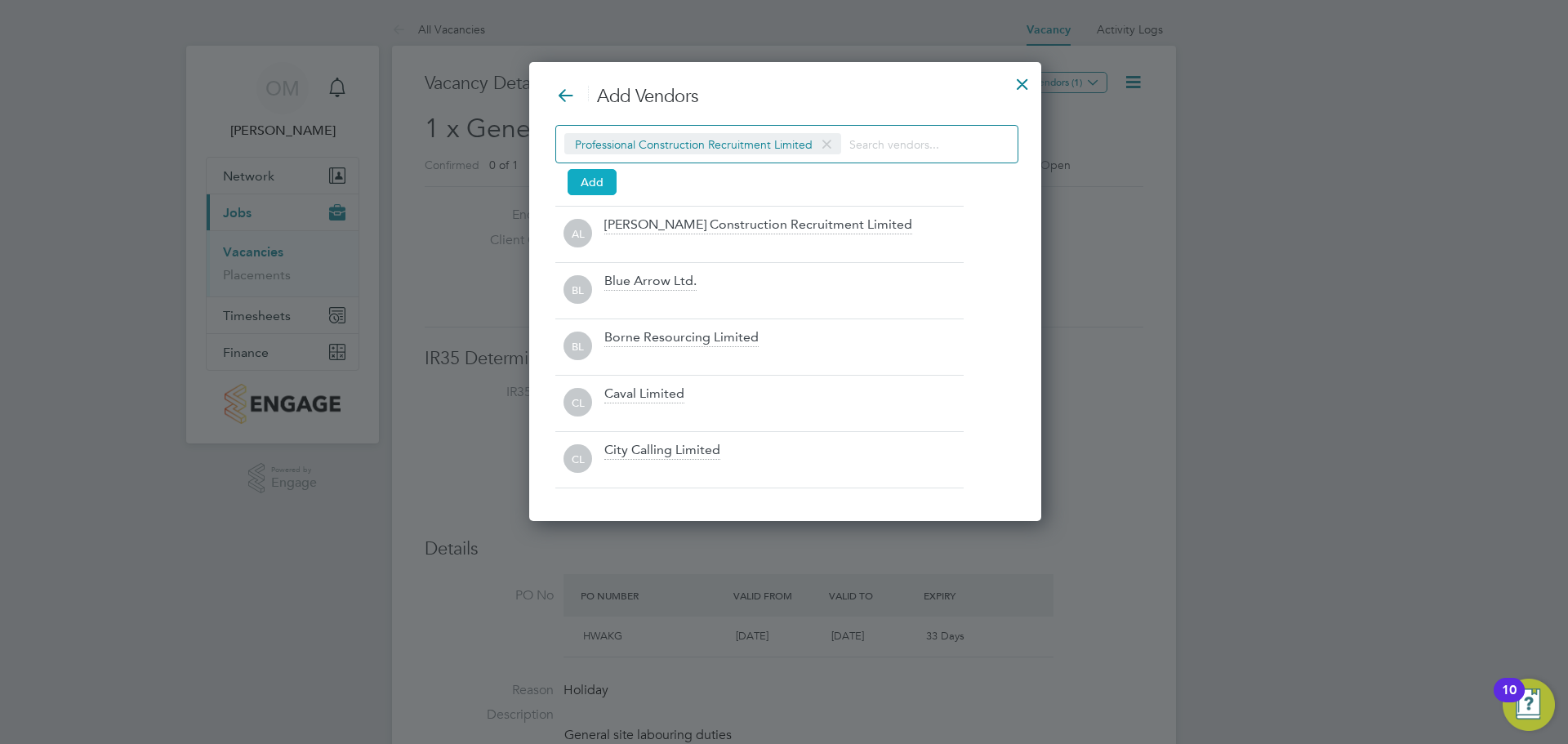
click at [577, 186] on button "Add" at bounding box center [592, 182] width 49 height 26
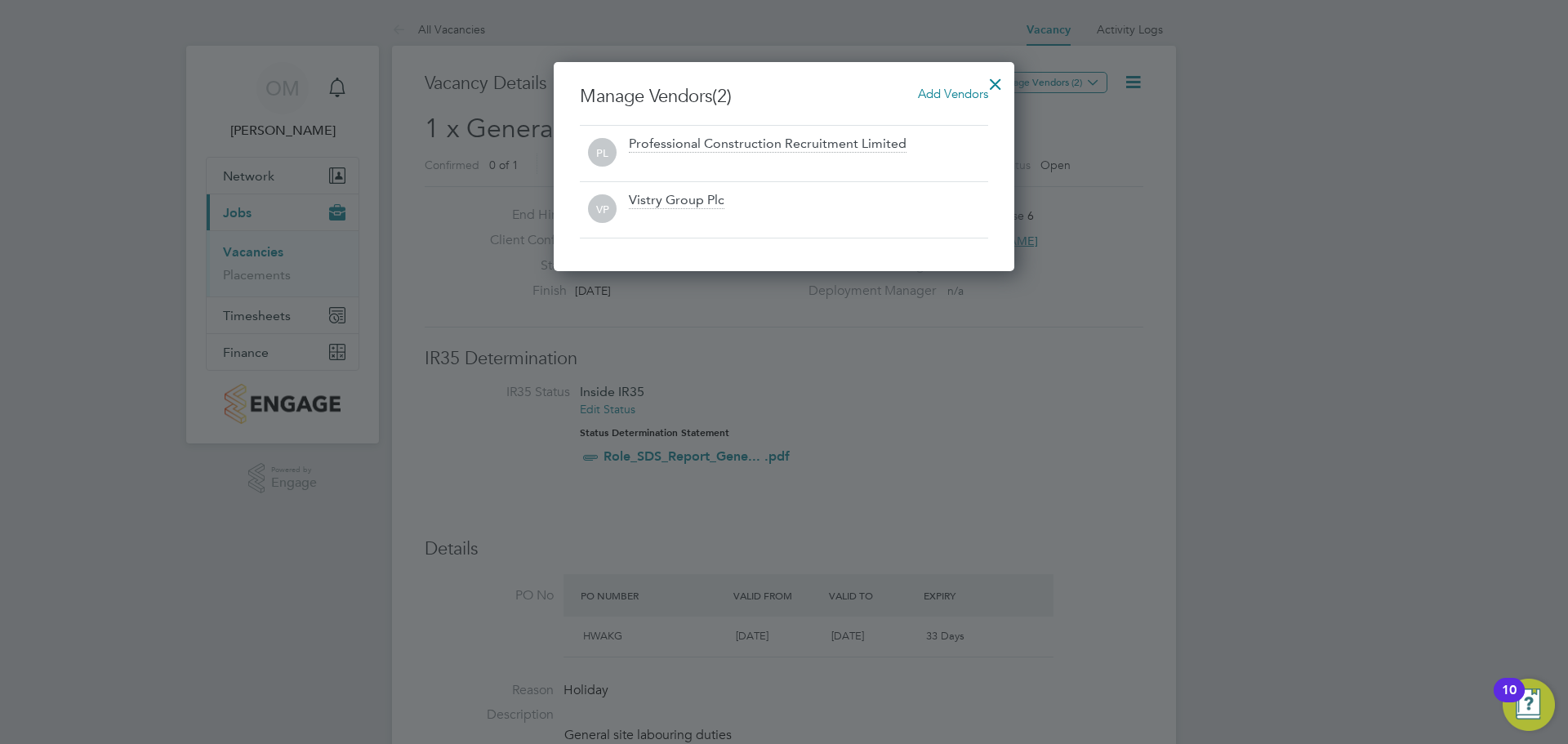
click at [1105, 222] on div at bounding box center [784, 372] width 1568 height 744
click at [1105, 165] on div at bounding box center [784, 372] width 1568 height 744
click at [1060, 133] on div at bounding box center [784, 372] width 1568 height 744
click at [993, 87] on div at bounding box center [995, 80] width 30 height 30
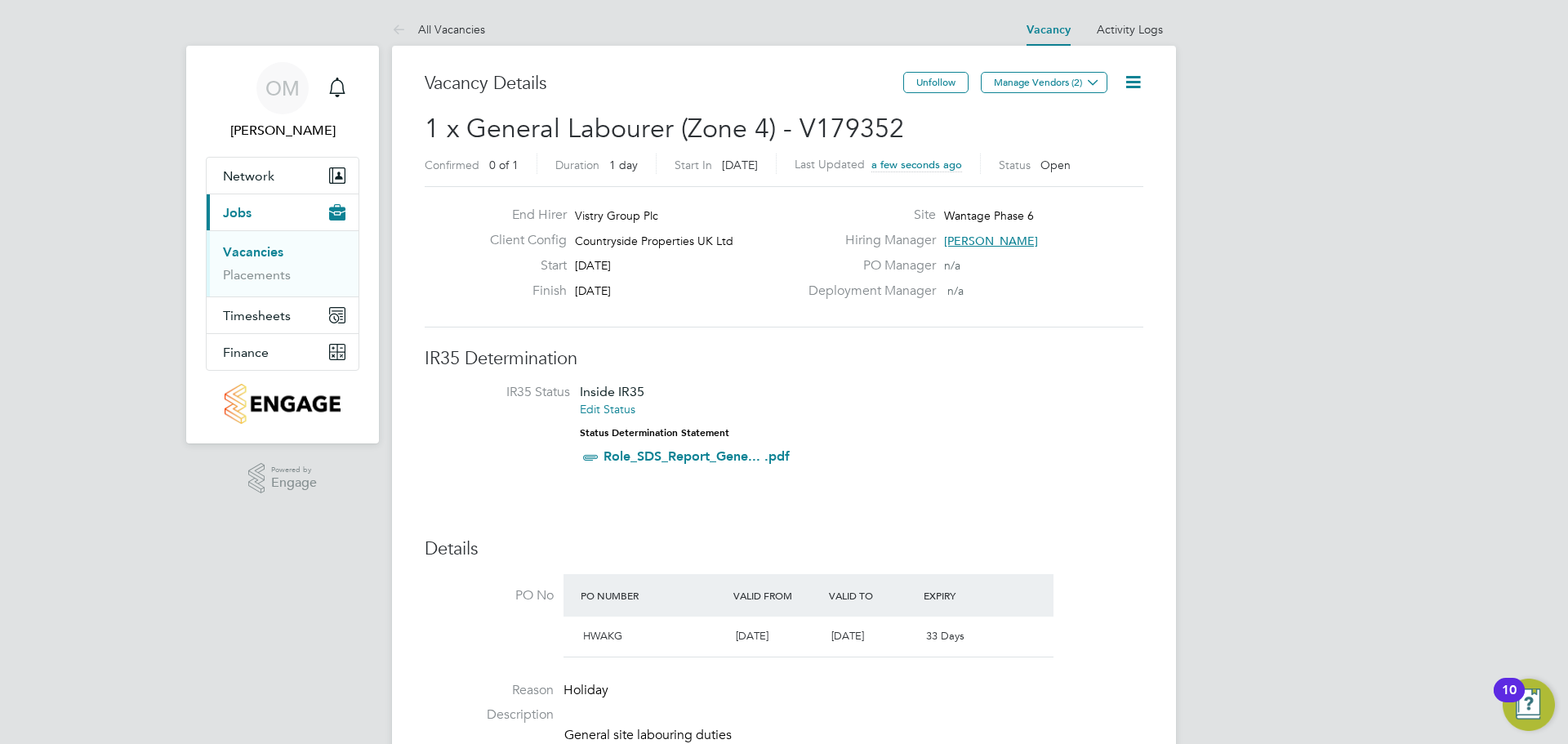
click at [258, 253] on link "Vacancies" at bounding box center [252, 252] width 60 height 15
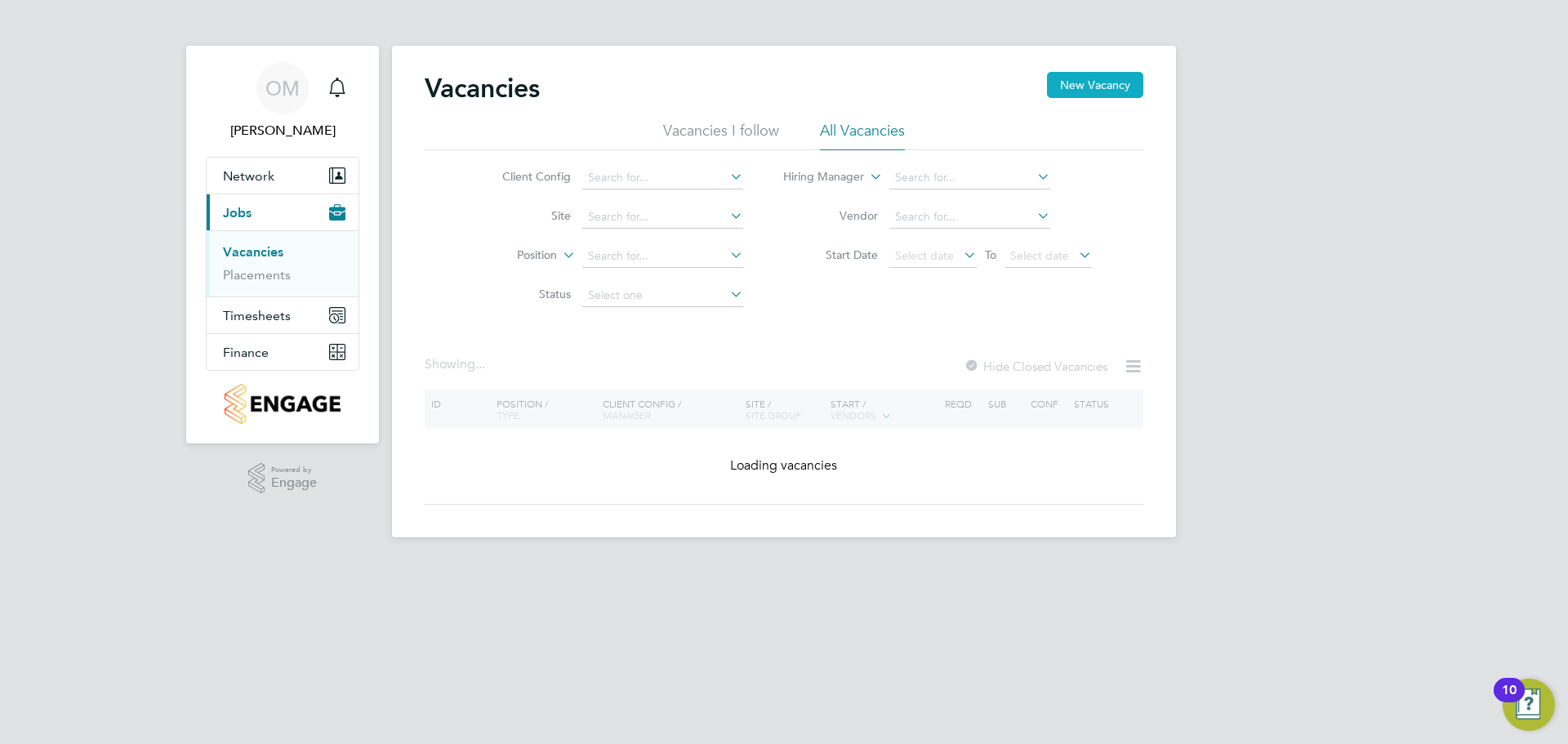
click at [1117, 81] on button "New Vacancy" at bounding box center [1095, 85] width 96 height 26
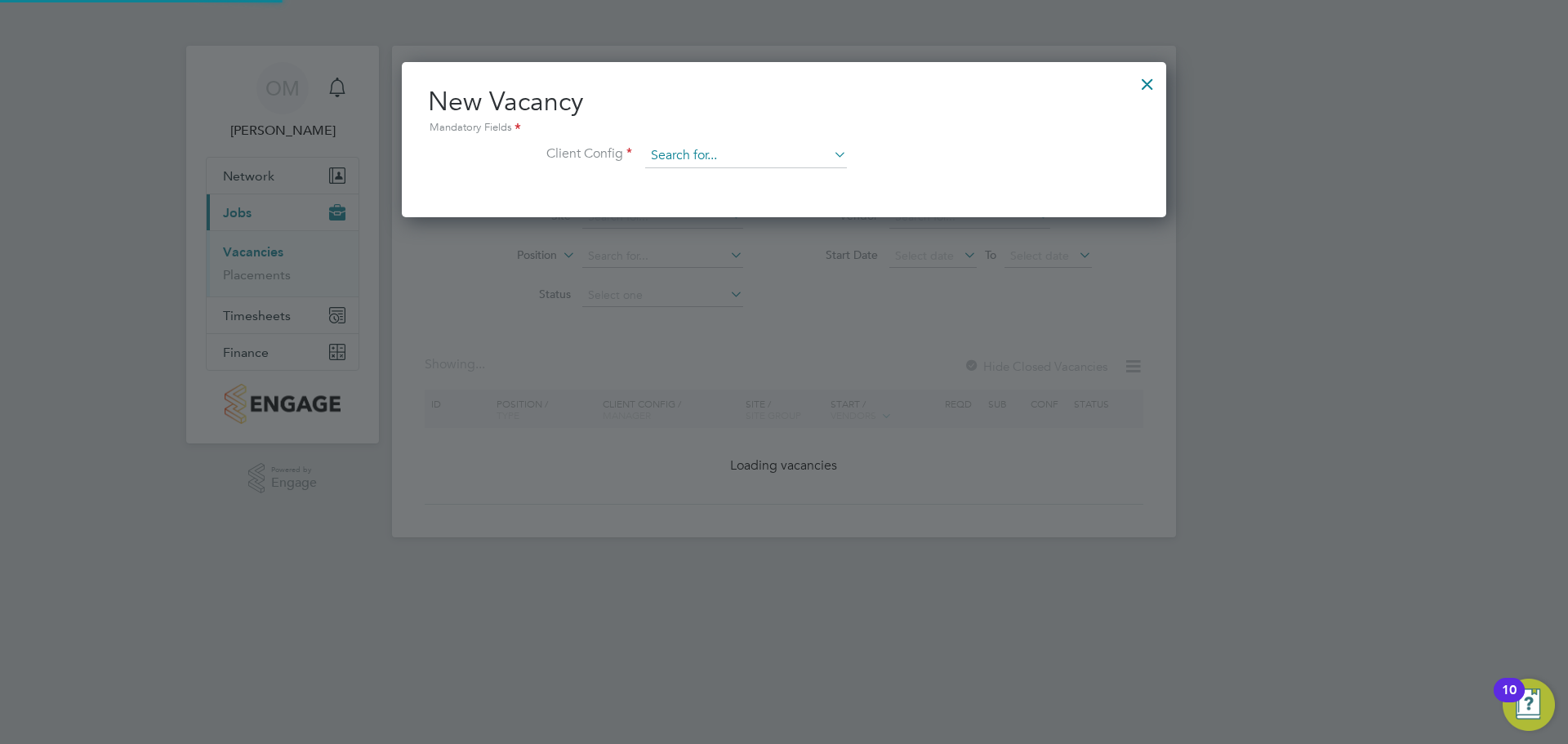
click at [719, 157] on input at bounding box center [745, 156] width 201 height 25
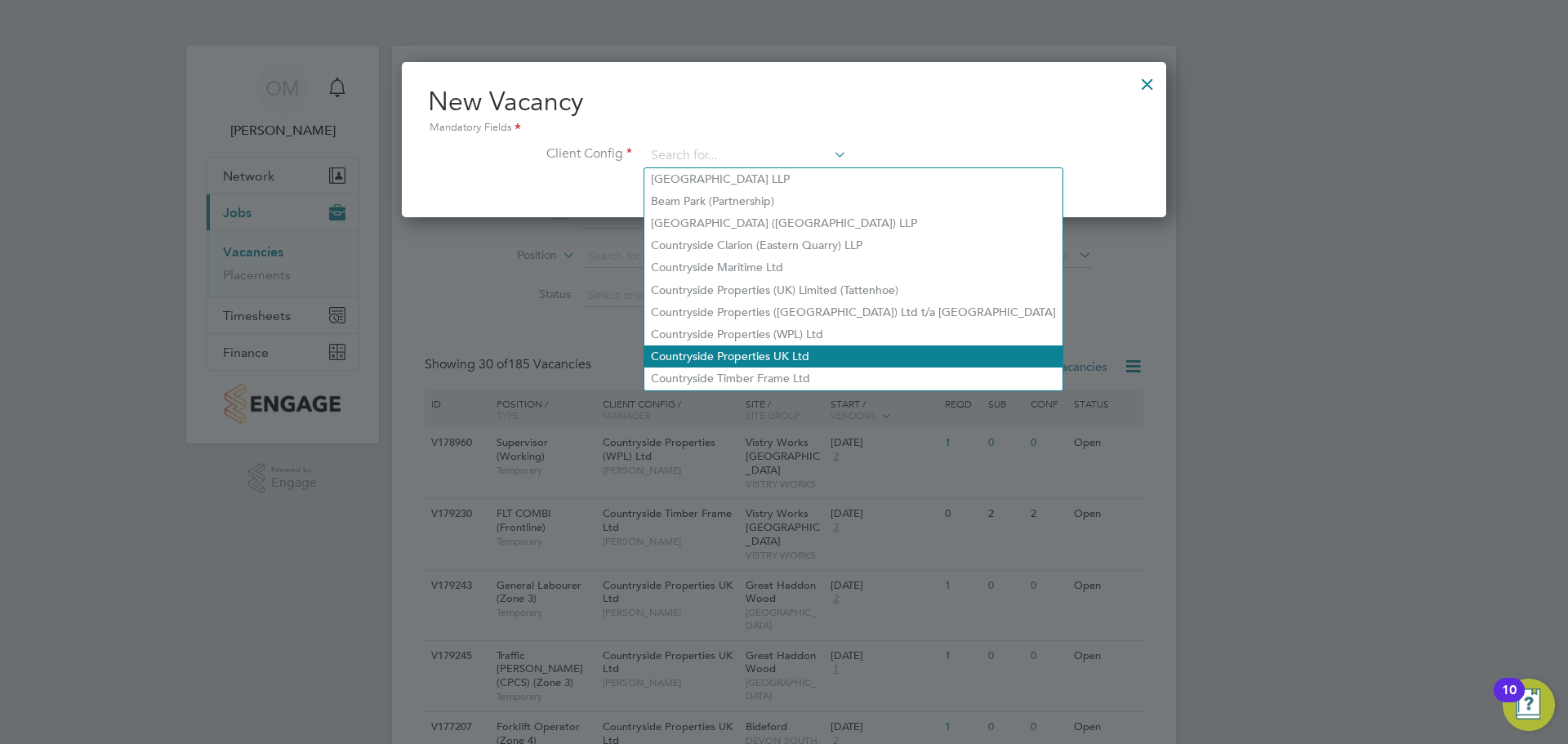
click at [778, 345] on li "Countryside Properties UK Ltd" at bounding box center [853, 356] width 418 height 22
type input "Countryside Properties UK Ltd"
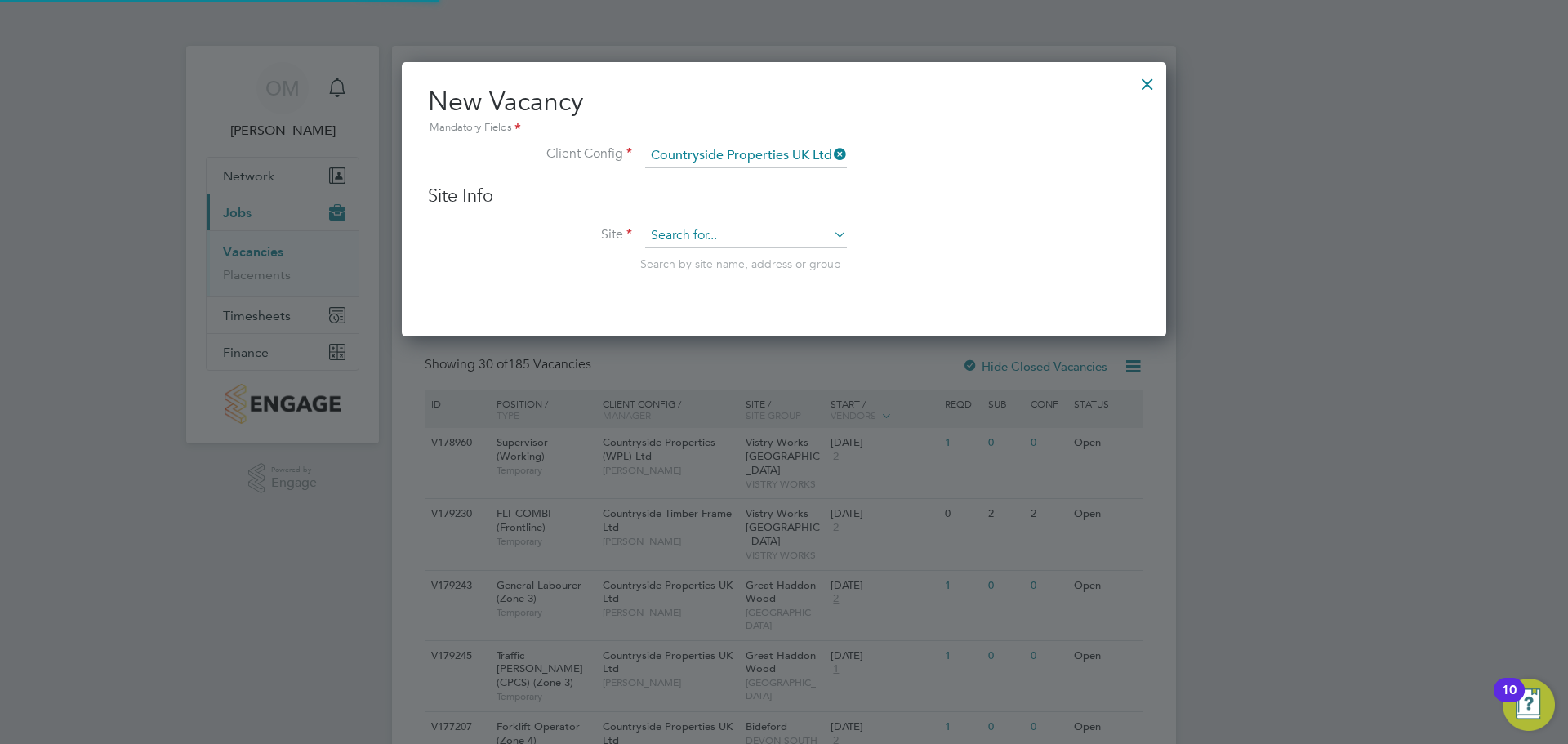
click at [710, 227] on input at bounding box center [745, 236] width 201 height 25
click at [717, 253] on li "Wantage Phase 6" at bounding box center [745, 259] width 203 height 22
type input "Wantage Phase 6"
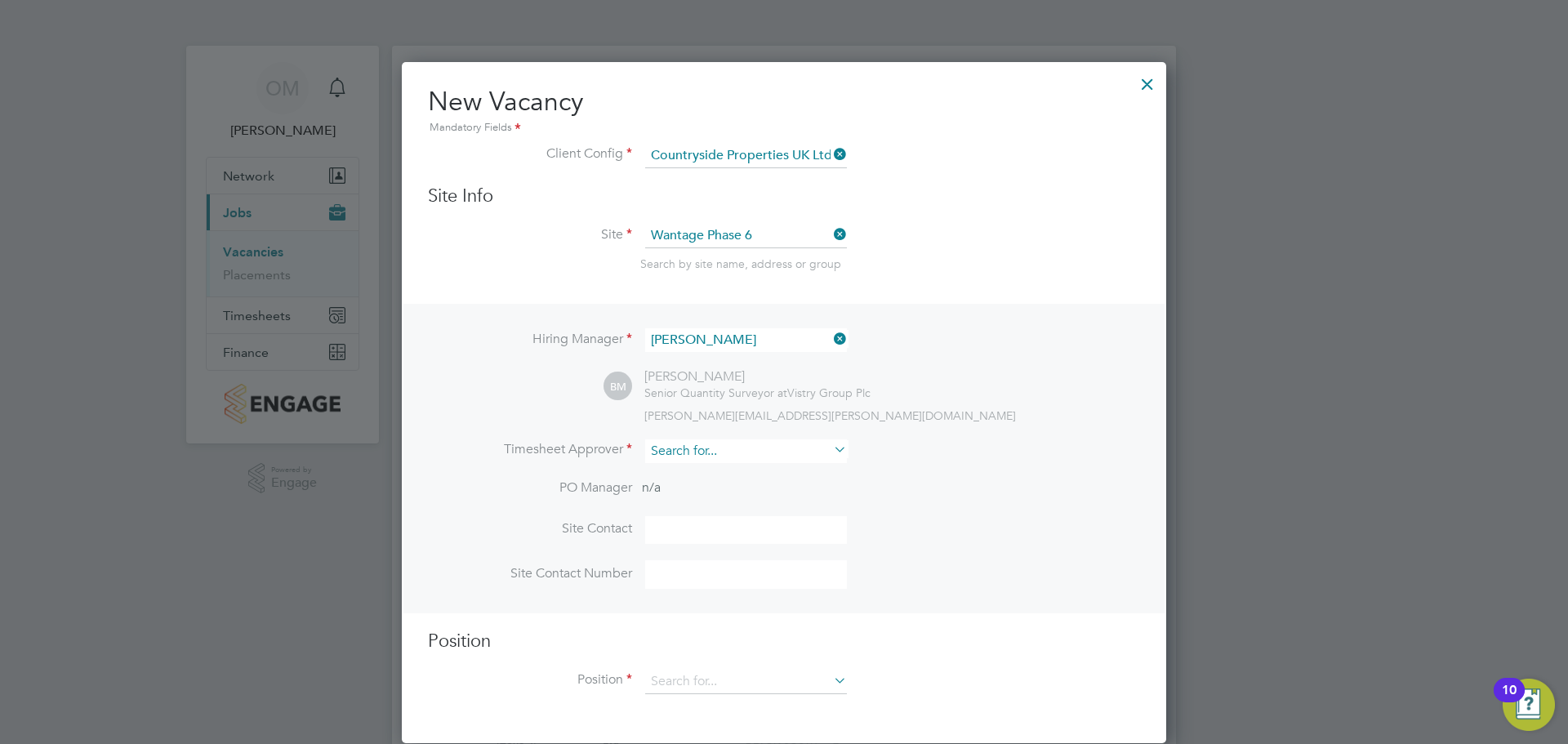
click at [729, 462] on input at bounding box center [745, 452] width 201 height 24
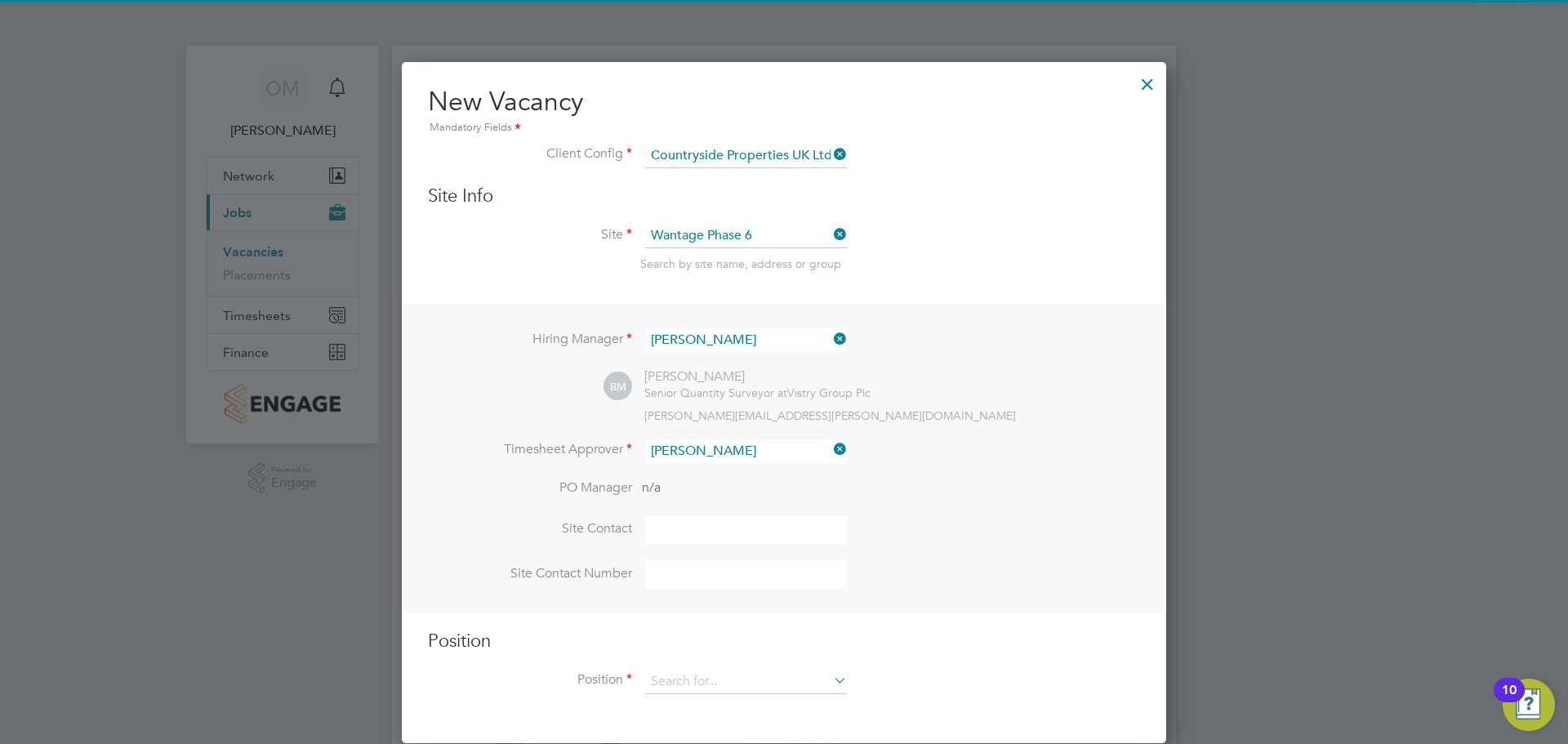
click at [702, 466] on li "Liam Jone s" at bounding box center [750, 475] width 211 height 22
type input "Liam Jones"
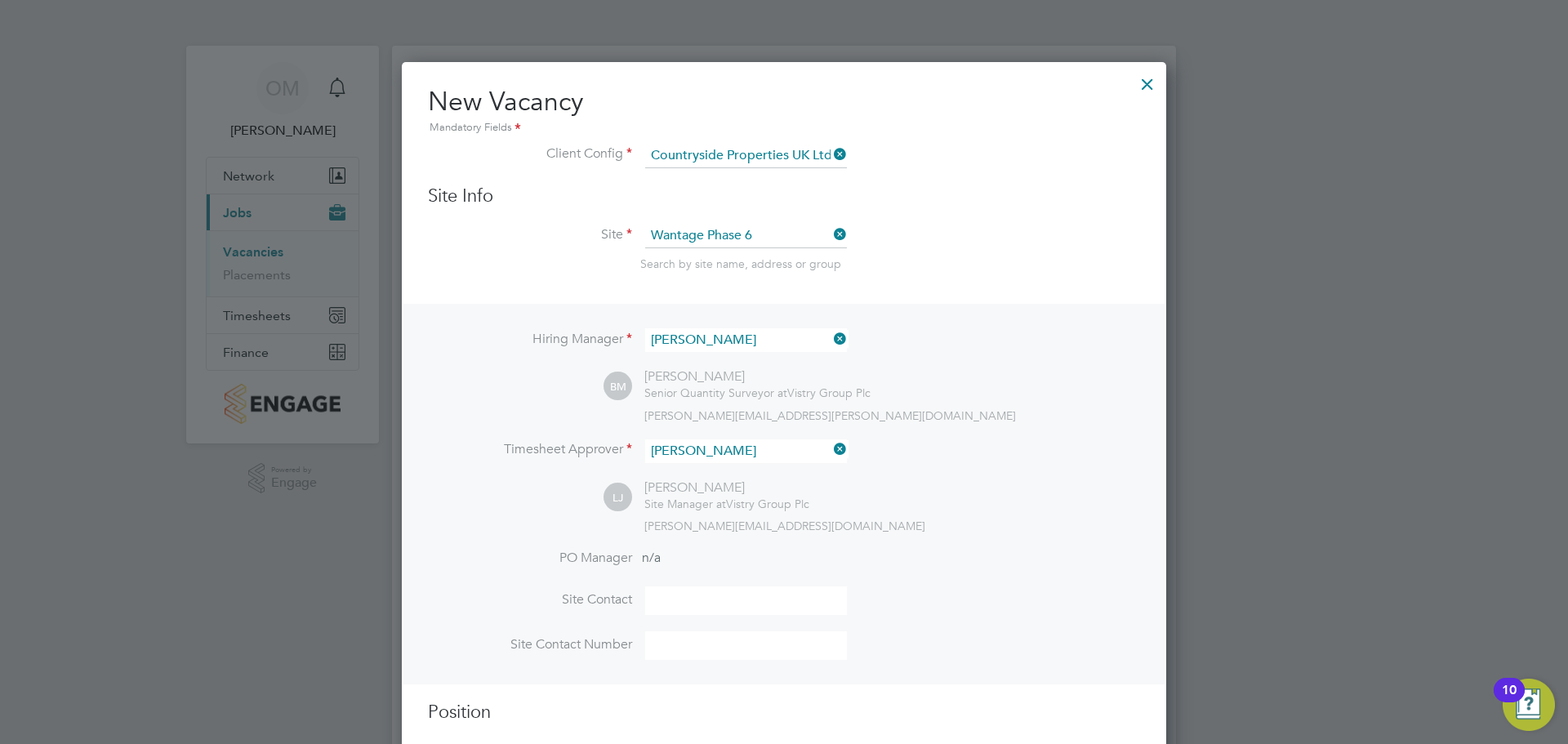
click at [699, 585] on li "PO Manager n/a" at bounding box center [784, 568] width 712 height 37
click at [700, 600] on input at bounding box center [745, 601] width 201 height 29
type input "Liam Jones"
click at [684, 656] on input at bounding box center [745, 646] width 201 height 29
type input "07596863629"
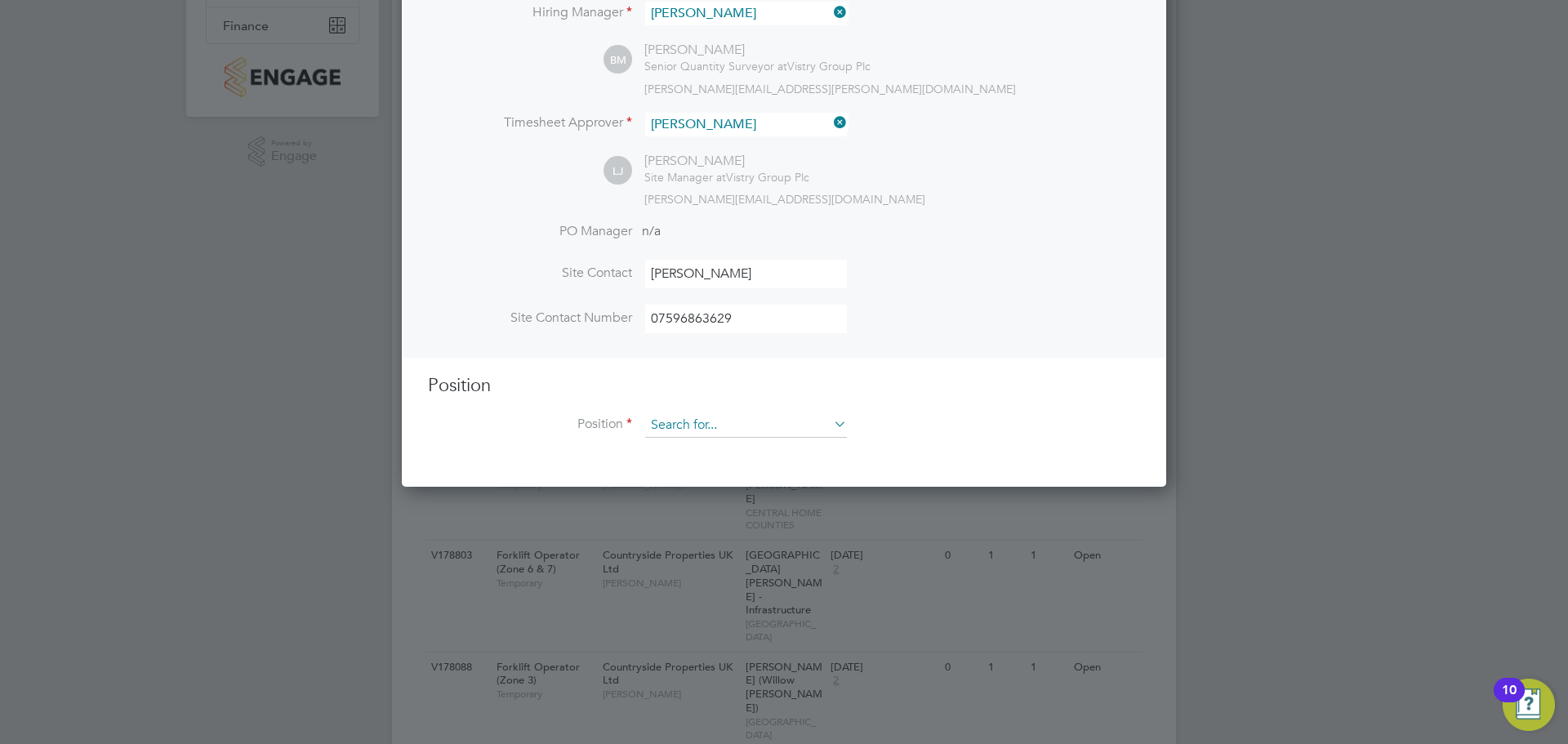
click at [710, 436] on input at bounding box center [745, 425] width 201 height 25
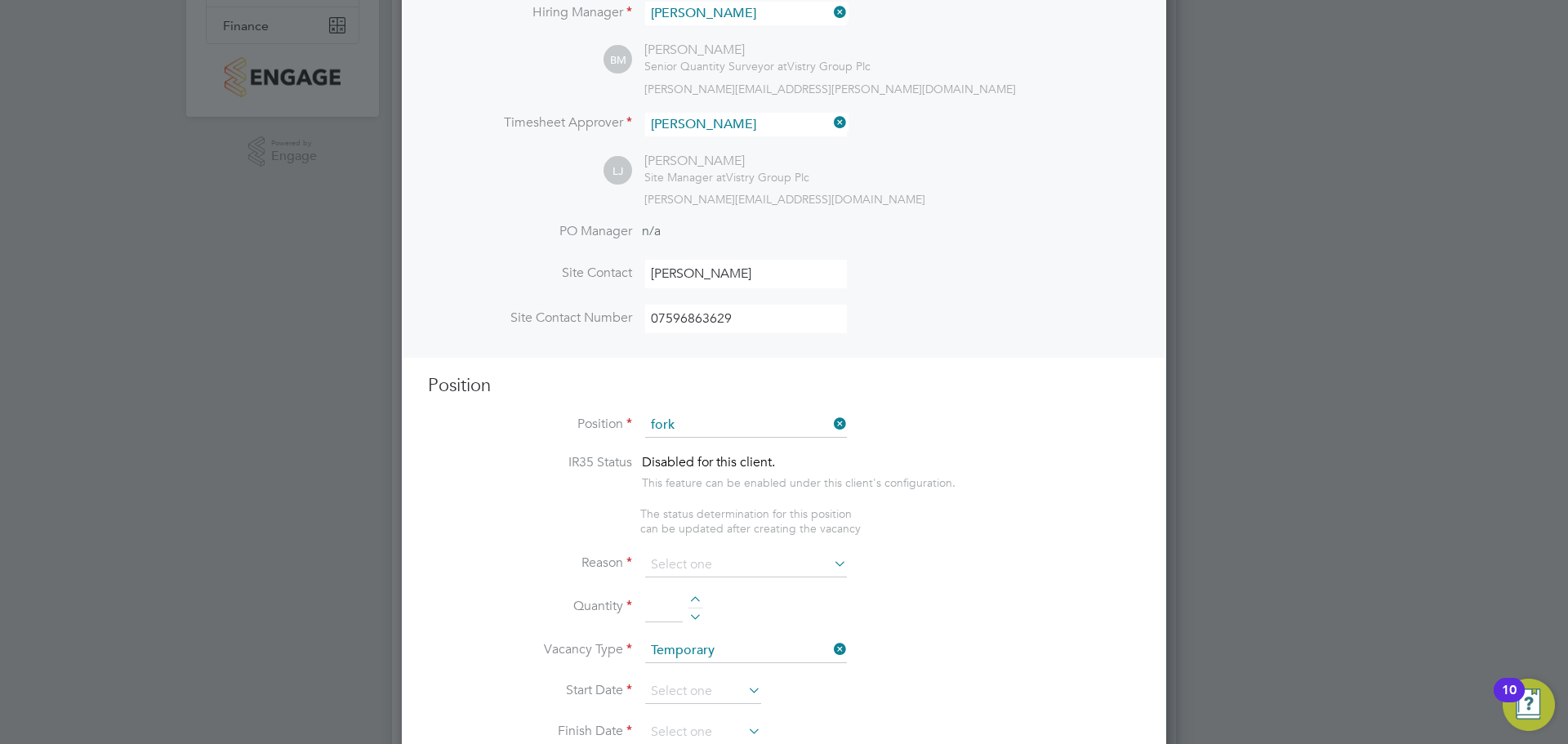
click at [769, 560] on li "Fork lift Operator (Zone 4)" at bounding box center [745, 562] width 203 height 22
type input "Forklift Operator (Zone 4)"
type textarea "Operate construction machinery and plant, including, but not limited to telesco…"
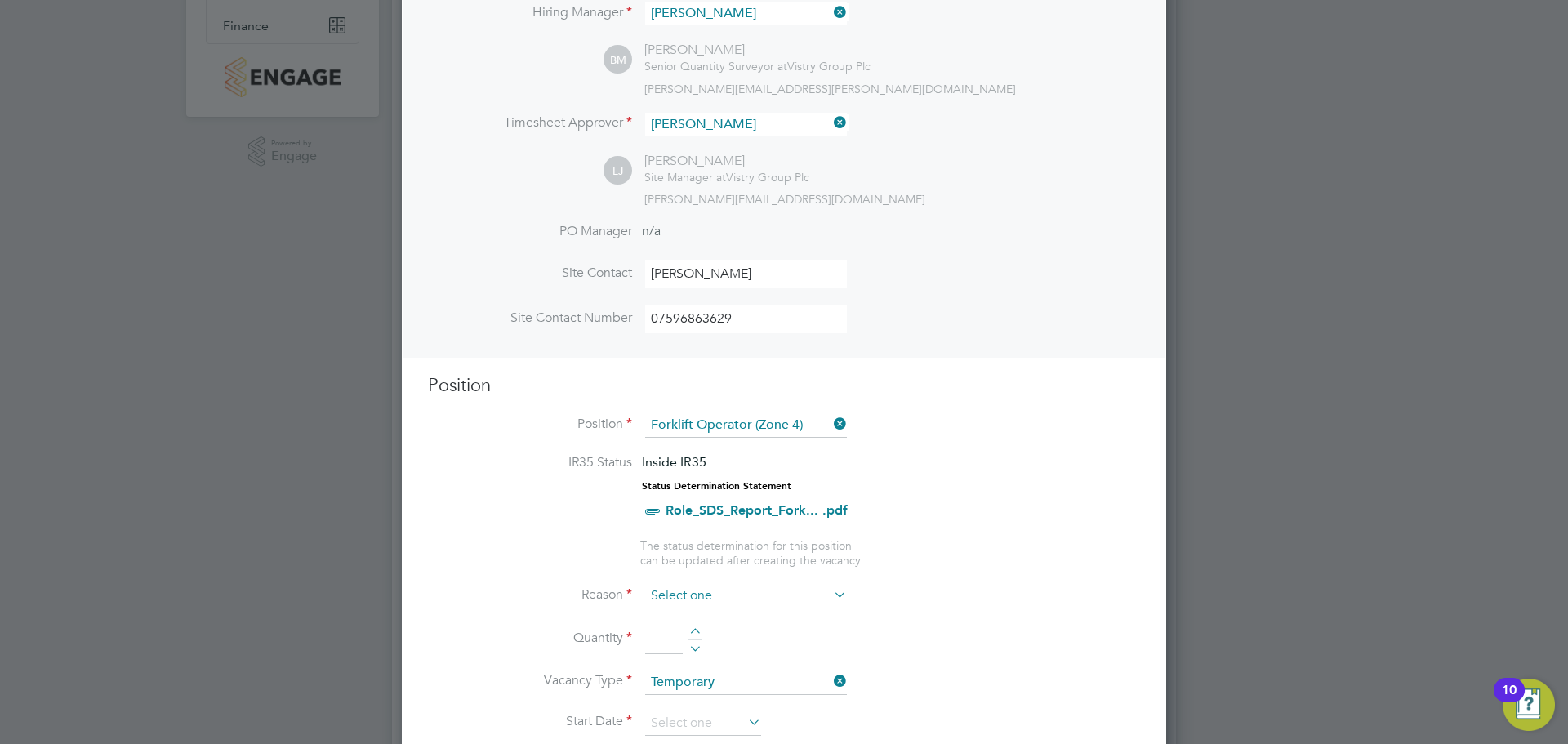
click at [706, 591] on input at bounding box center [745, 596] width 201 height 25
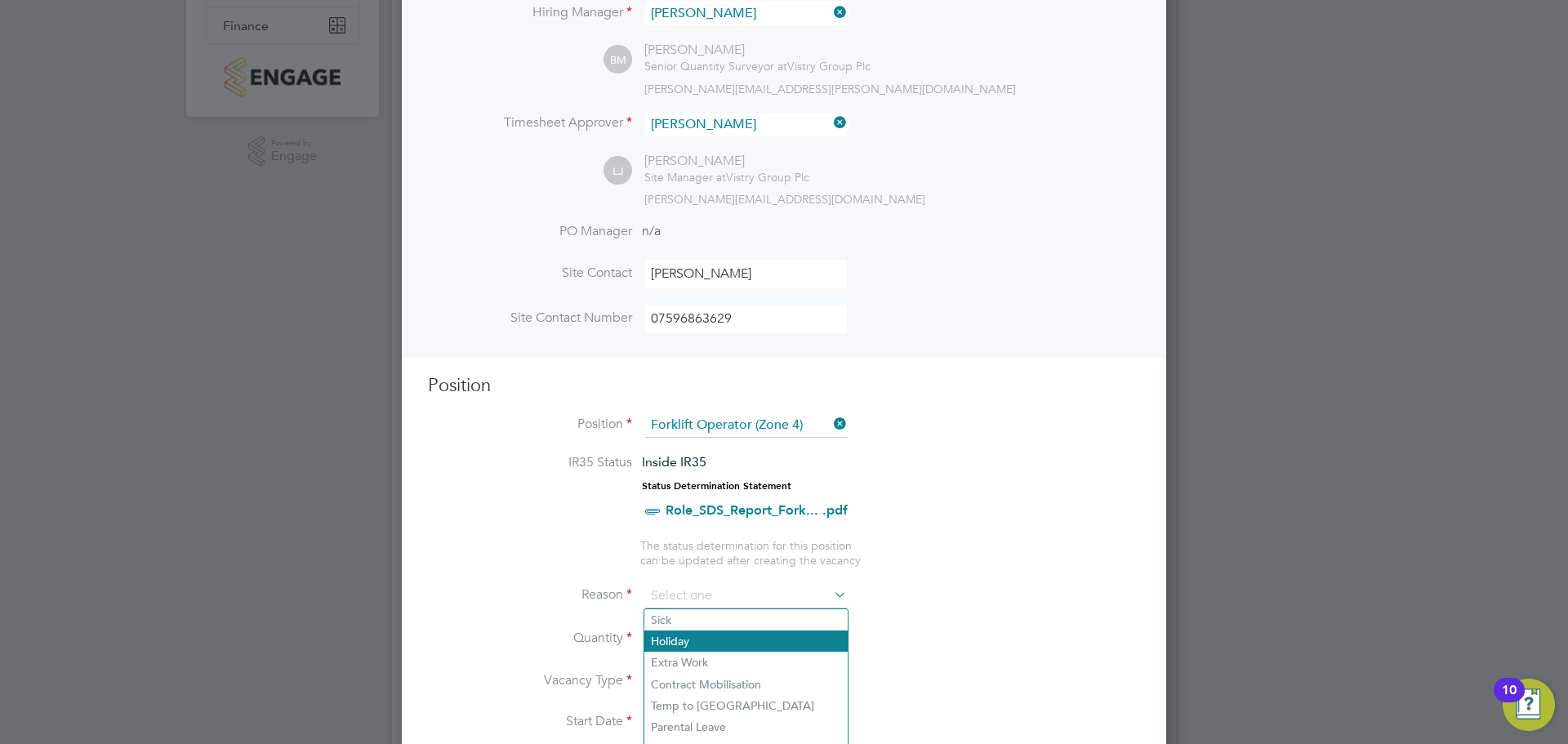
click at [713, 650] on li "Holiday" at bounding box center [745, 641] width 203 height 21
type input "Holiday"
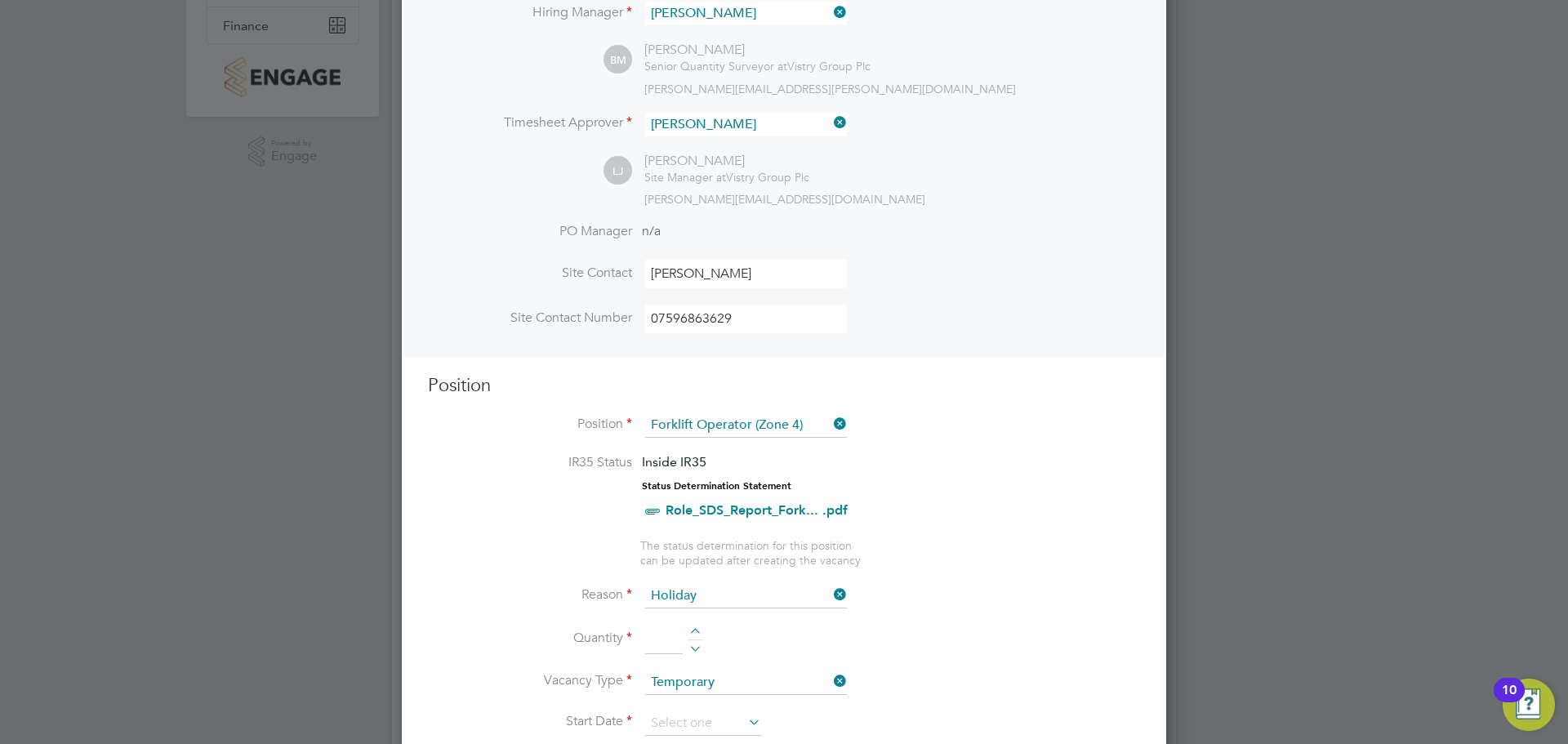
click at [697, 631] on div at bounding box center [695, 633] width 14 height 11
type input "1"
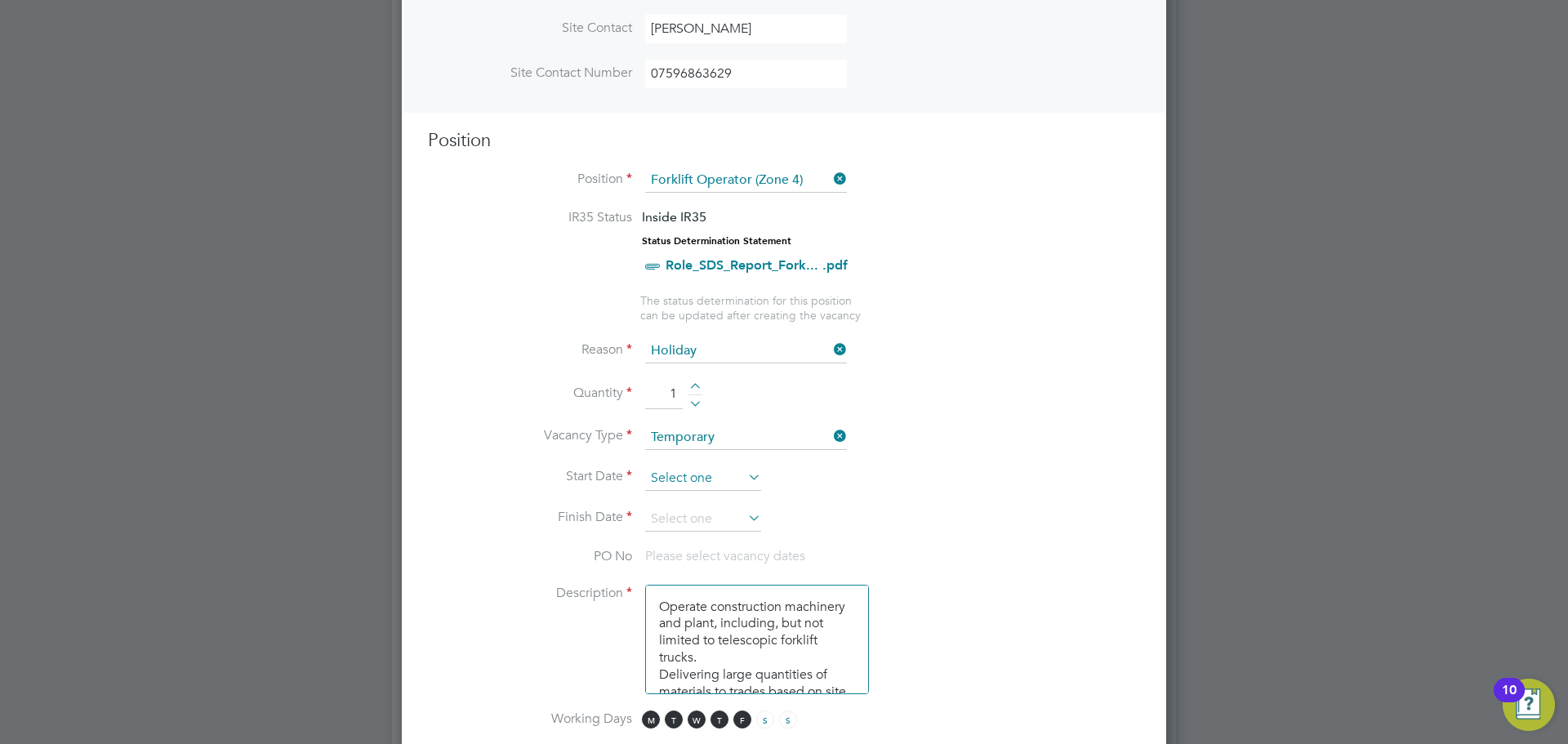
click at [710, 479] on input at bounding box center [703, 479] width 116 height 25
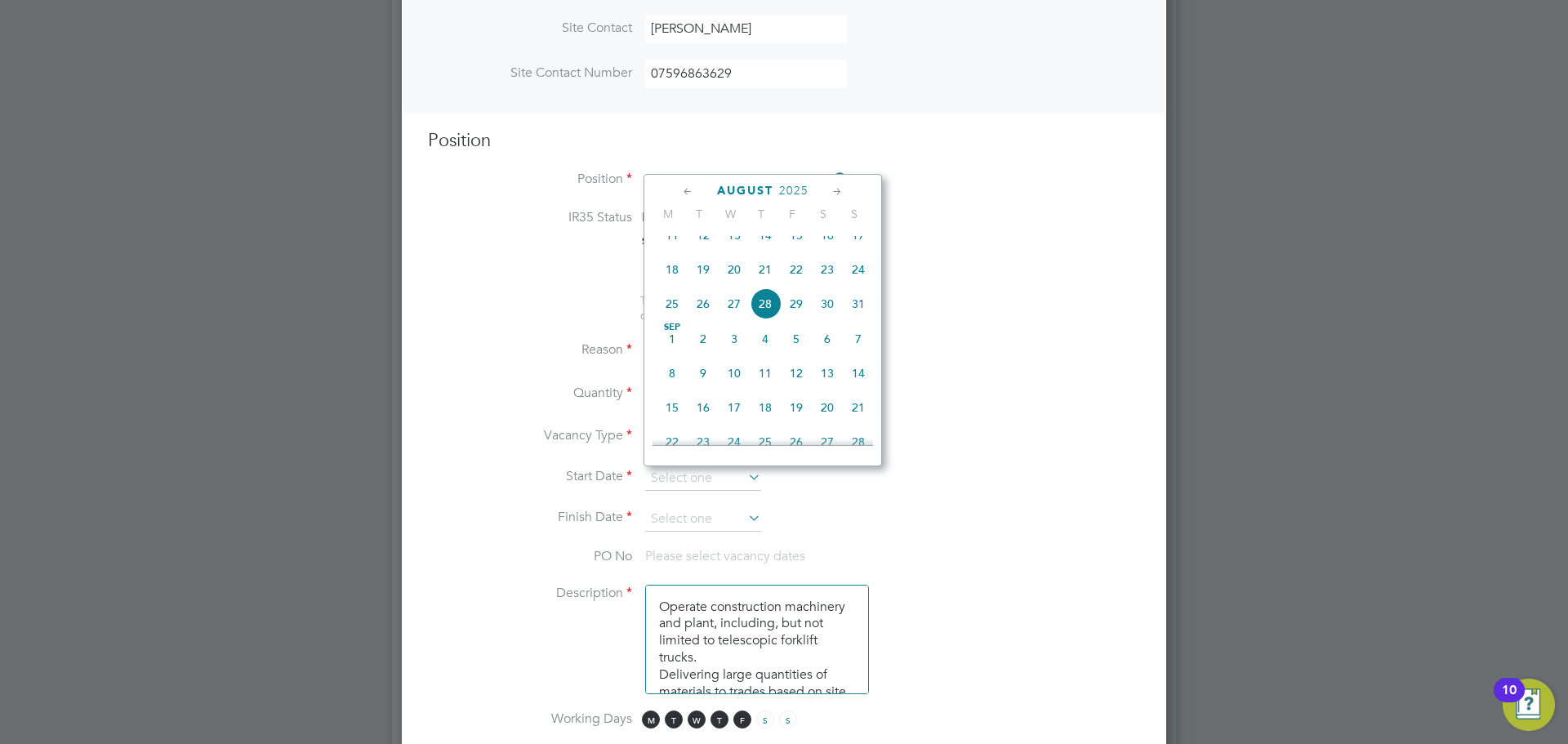
click at [708, 319] on span "26" at bounding box center [703, 304] width 31 height 31
type input "26 Aug 2025"
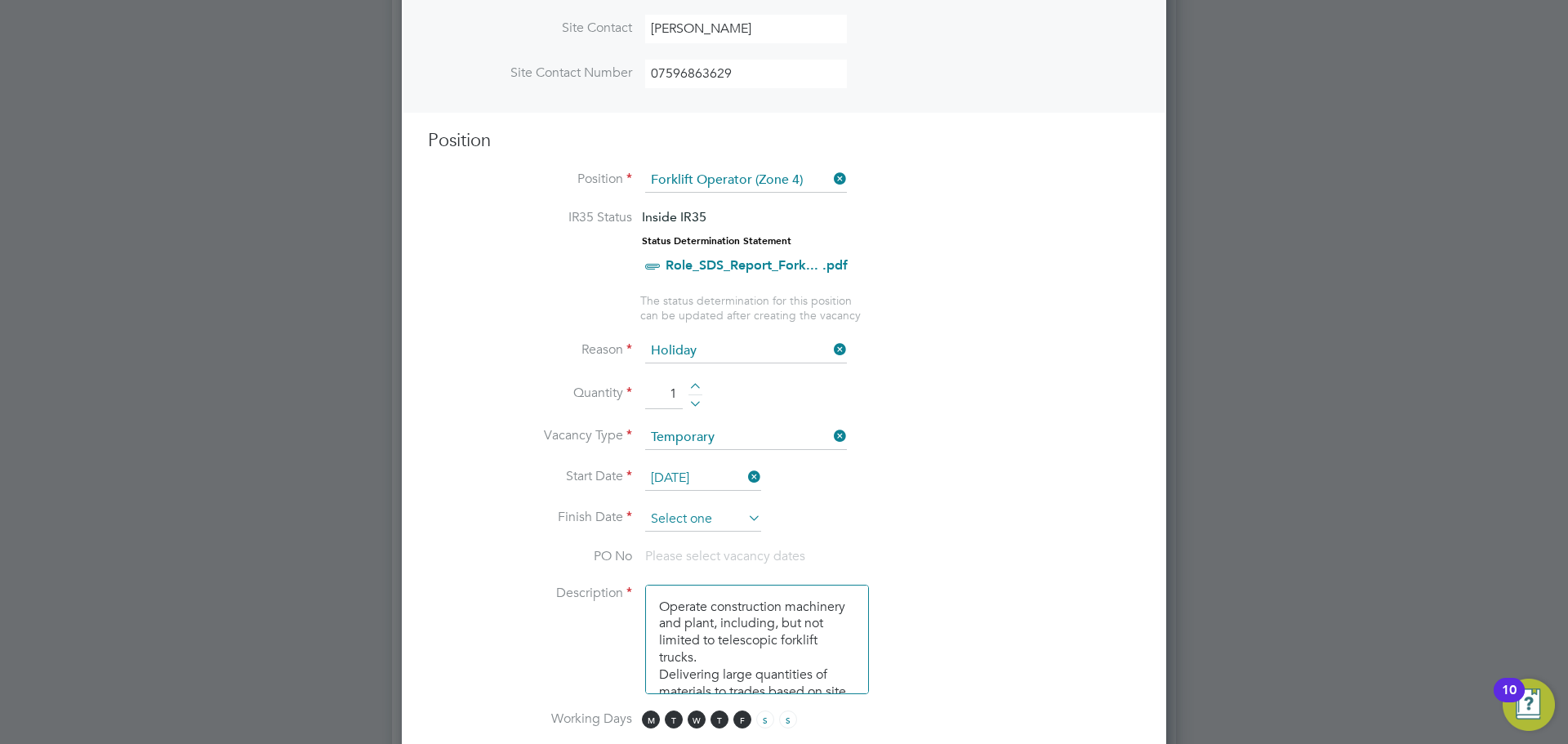
click at [712, 522] on input at bounding box center [703, 520] width 116 height 25
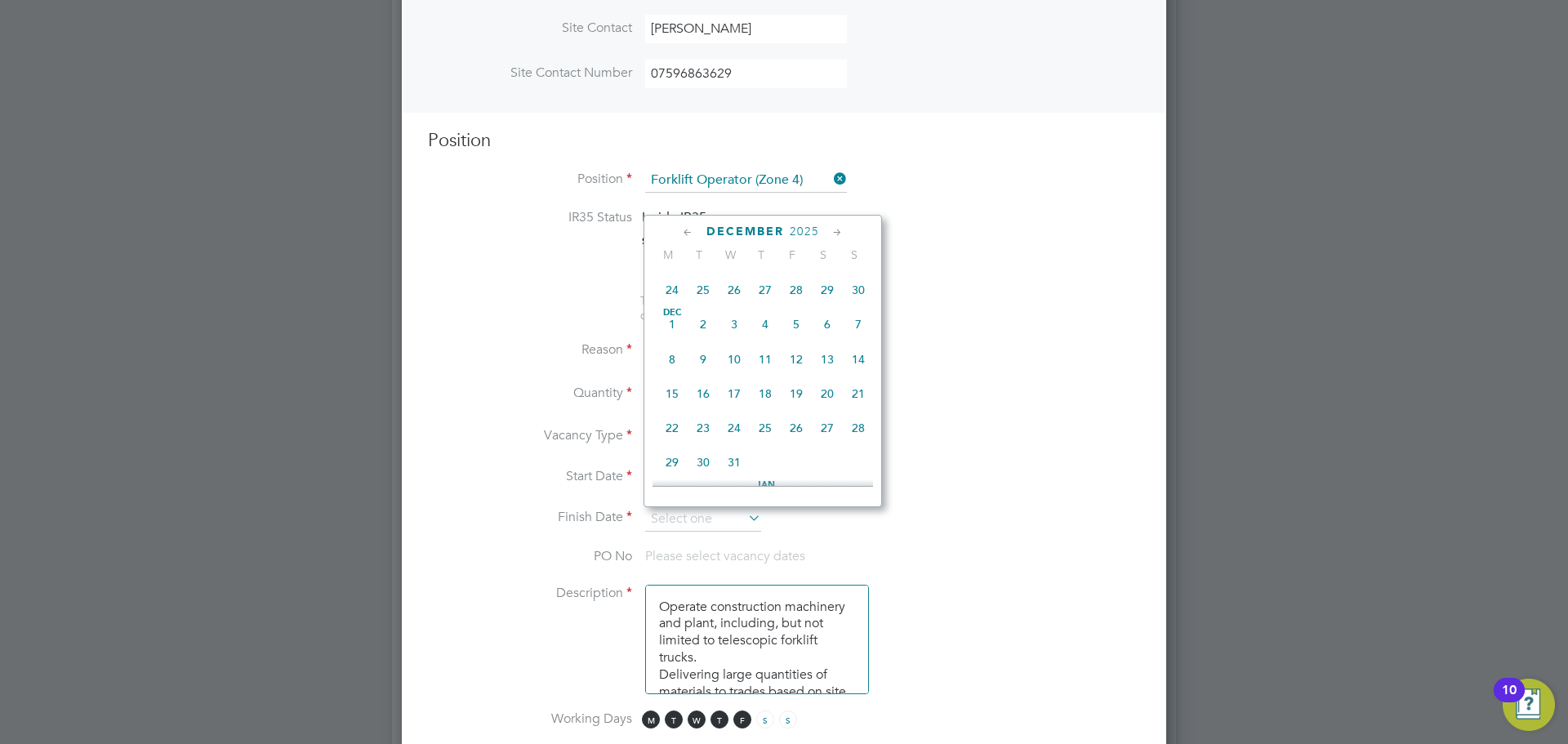
click at [802, 409] on span "19" at bounding box center [795, 394] width 31 height 31
type input "19 Dec 2025"
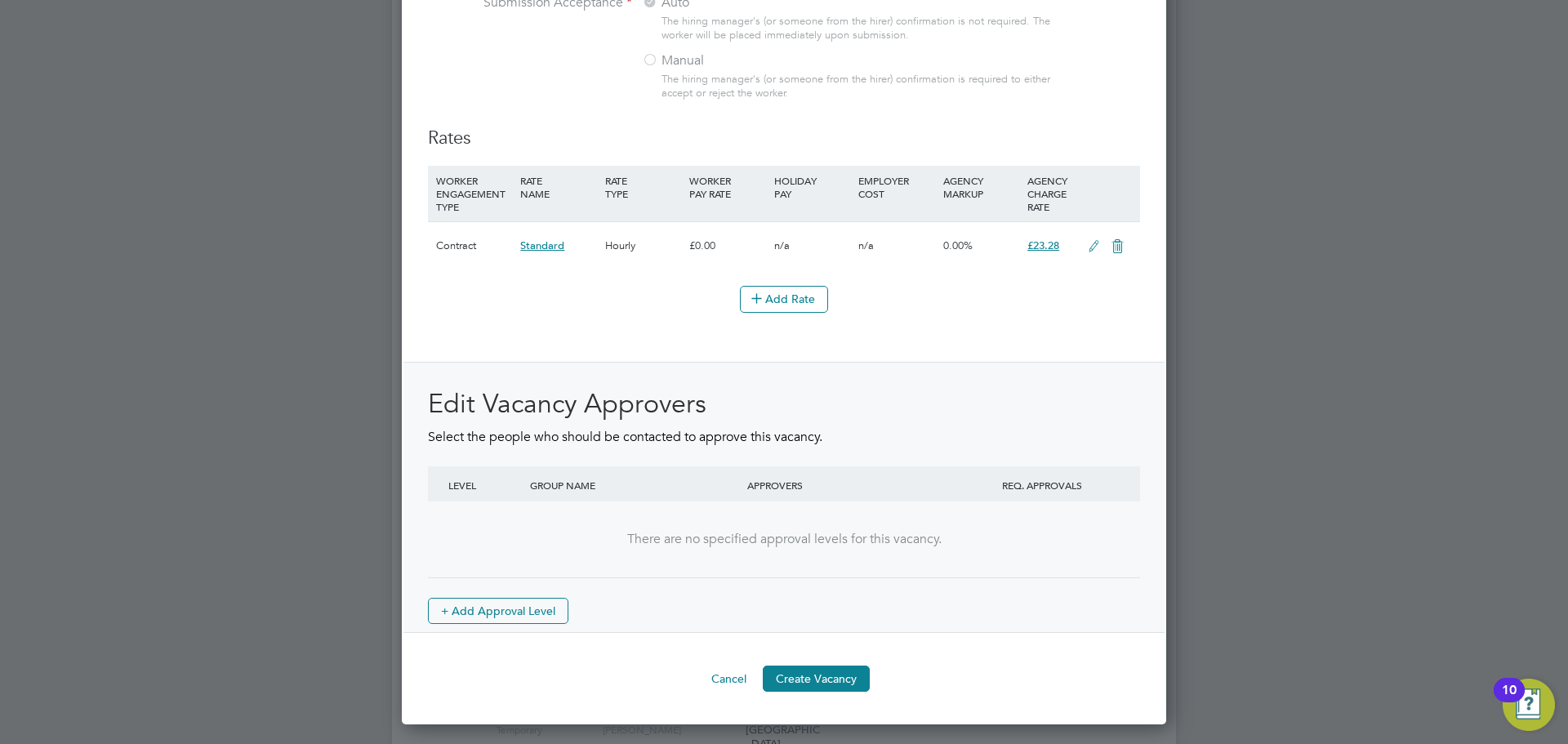
scroll to position [1839, 0]
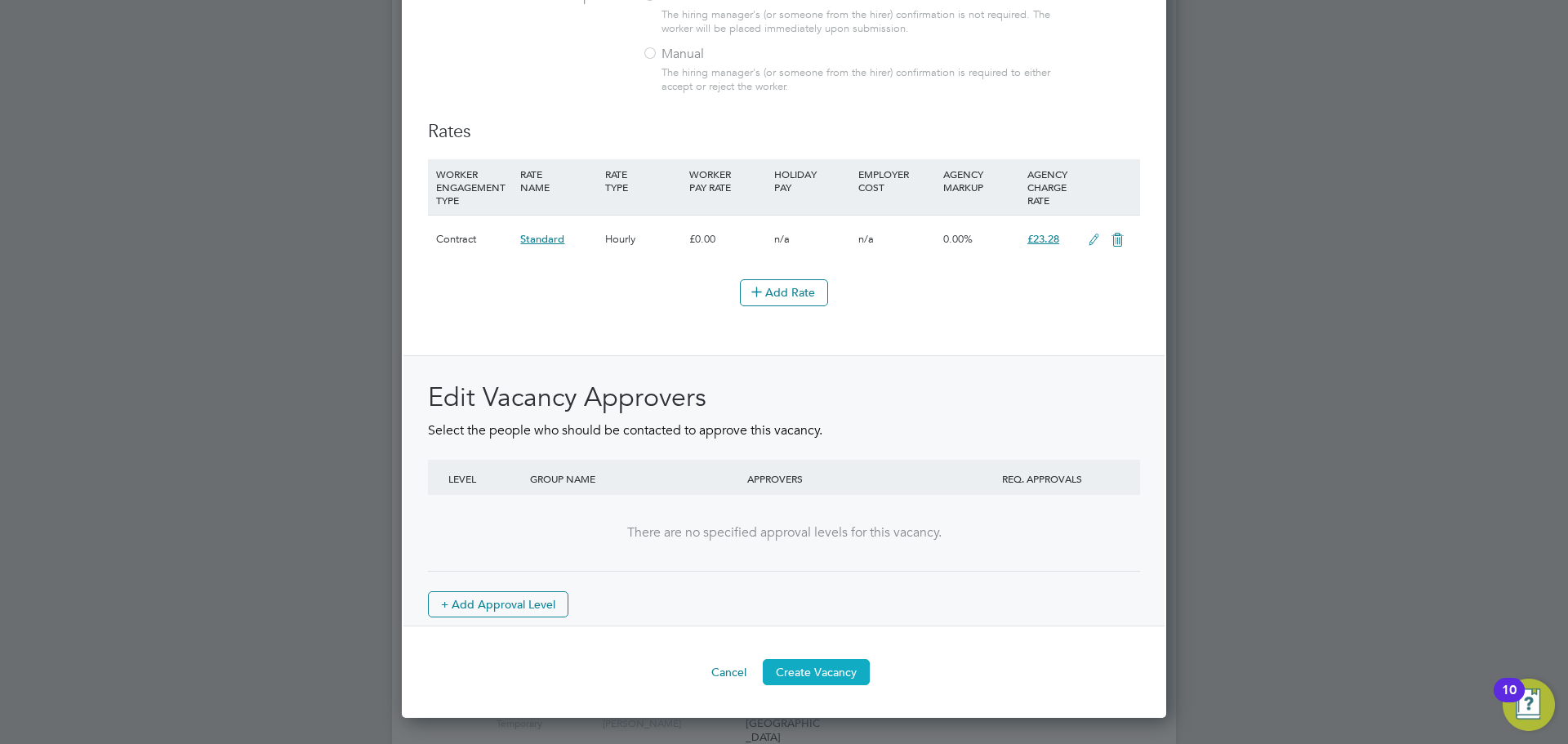
click at [839, 685] on button "Create Vacancy" at bounding box center [816, 672] width 107 height 26
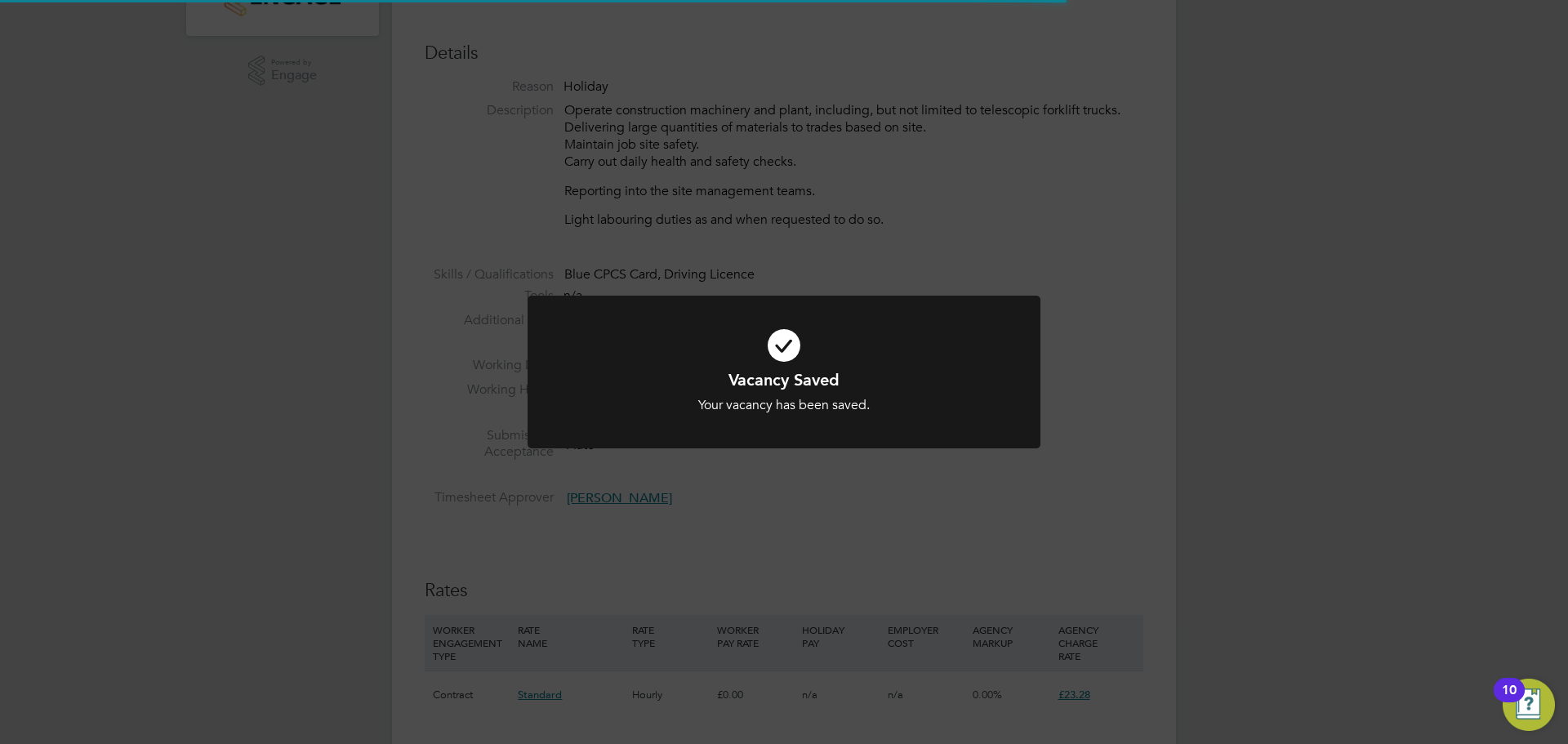
scroll to position [9, 8]
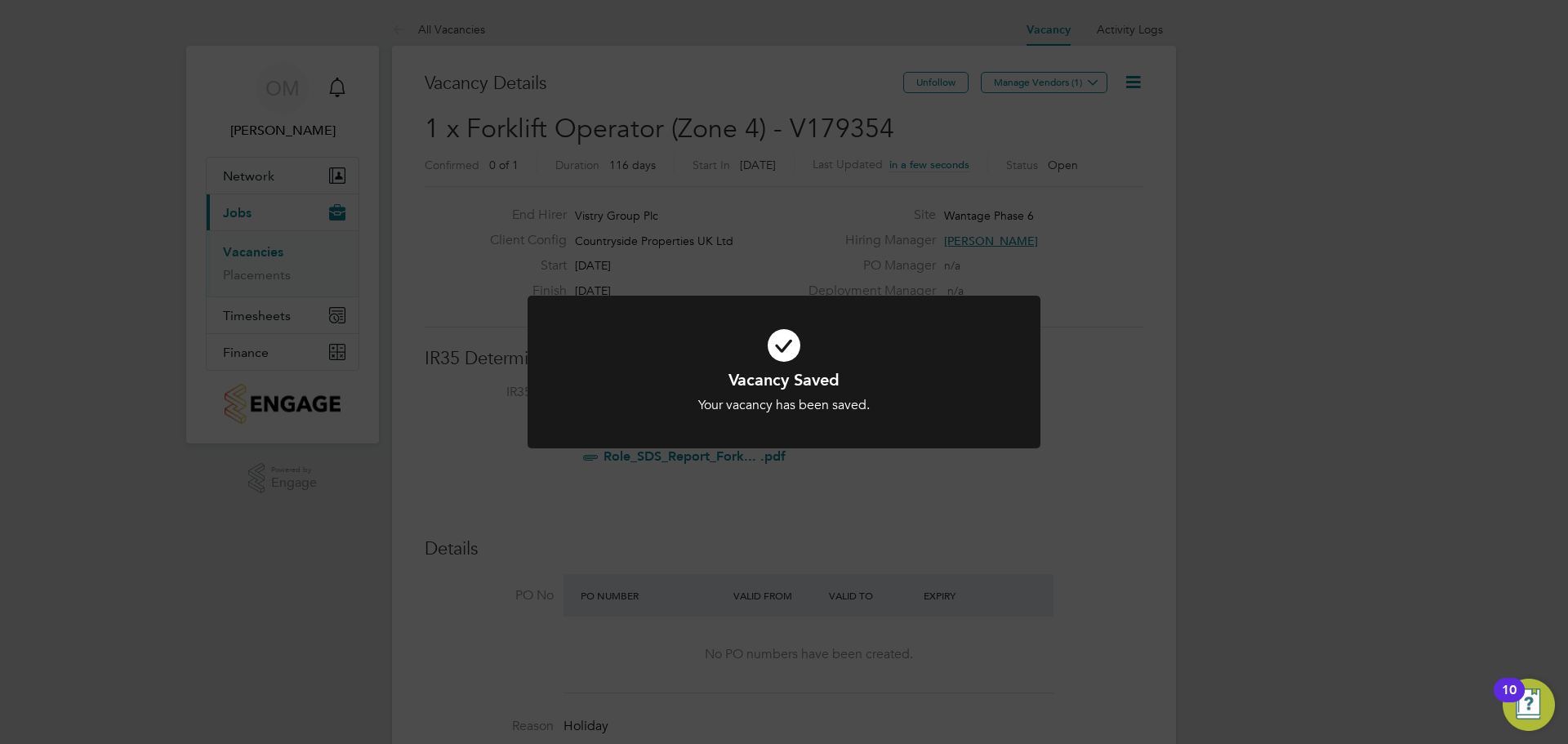
click at [1059, 83] on div "Vacancy Saved Your vacancy has been saved. Cancel Okay" at bounding box center [784, 372] width 1568 height 744
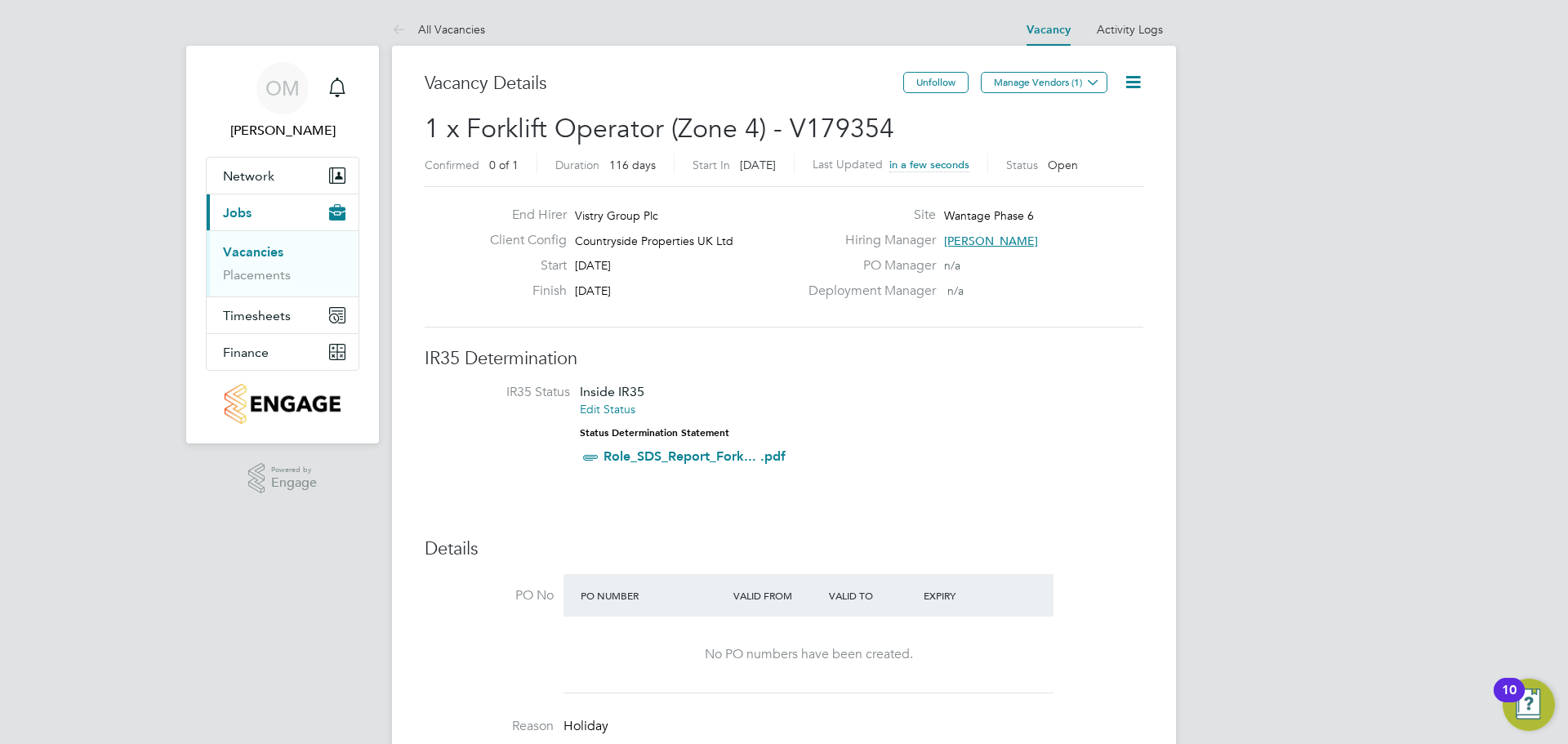
click at [1059, 83] on button "Manage Vendors (1)" at bounding box center [1044, 82] width 127 height 21
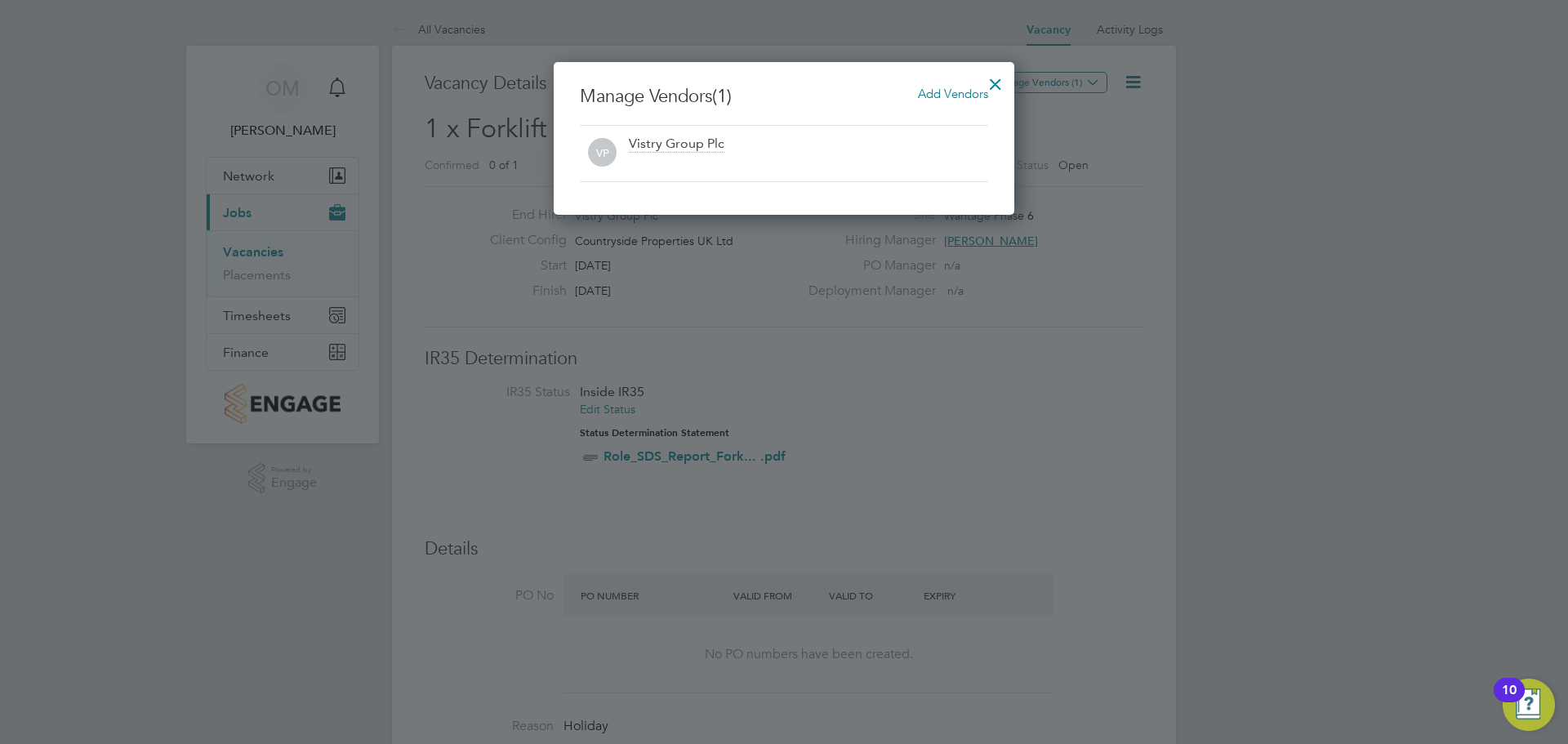
click at [936, 93] on span "Add Vendors" at bounding box center [953, 94] width 71 height 15
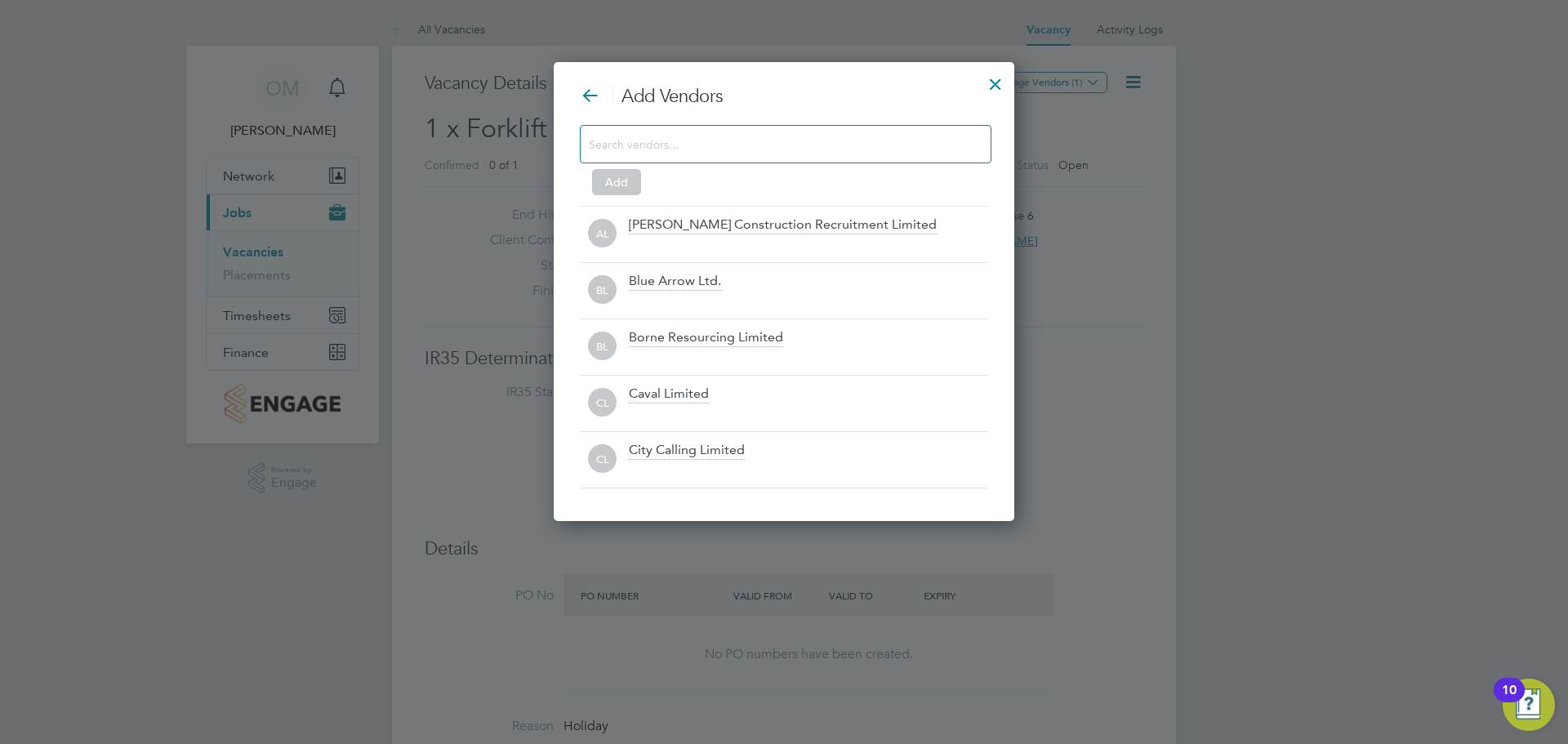
click at [800, 141] on input at bounding box center [773, 144] width 367 height 21
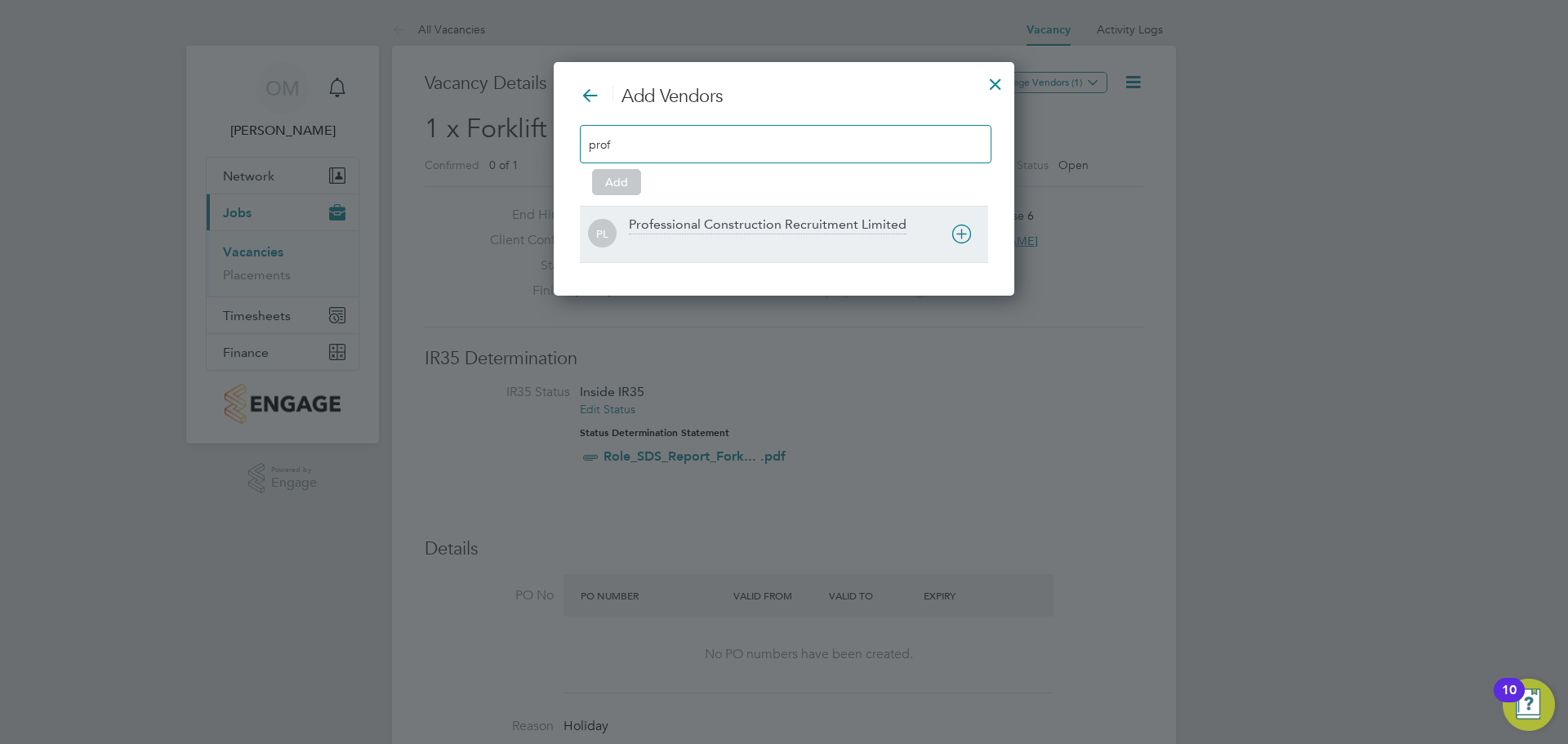
type input "prof"
click at [783, 236] on div "Professional Construction Recruitment Limited" at bounding box center [808, 235] width 359 height 36
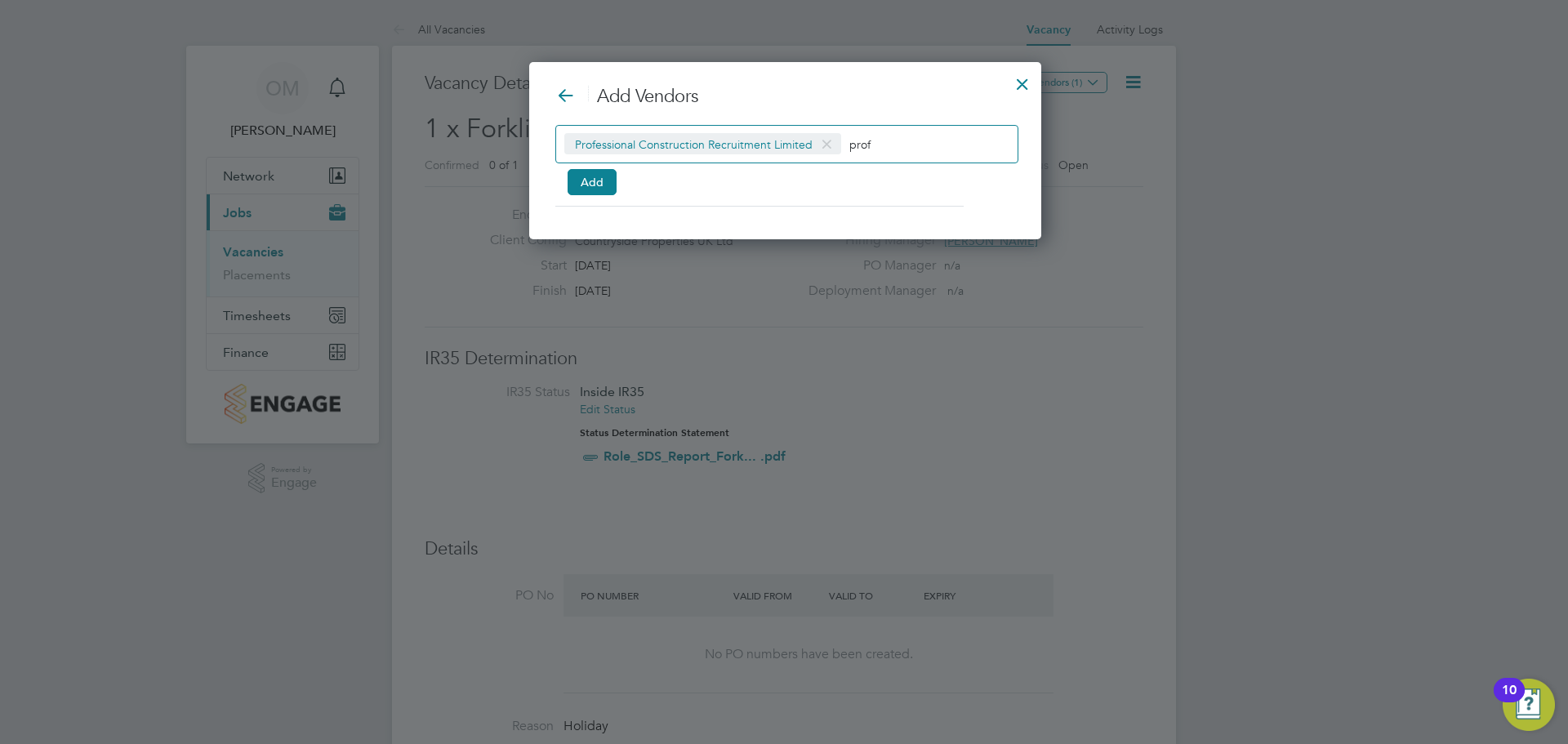
click at [886, 144] on input "prof" at bounding box center [900, 144] width 102 height 21
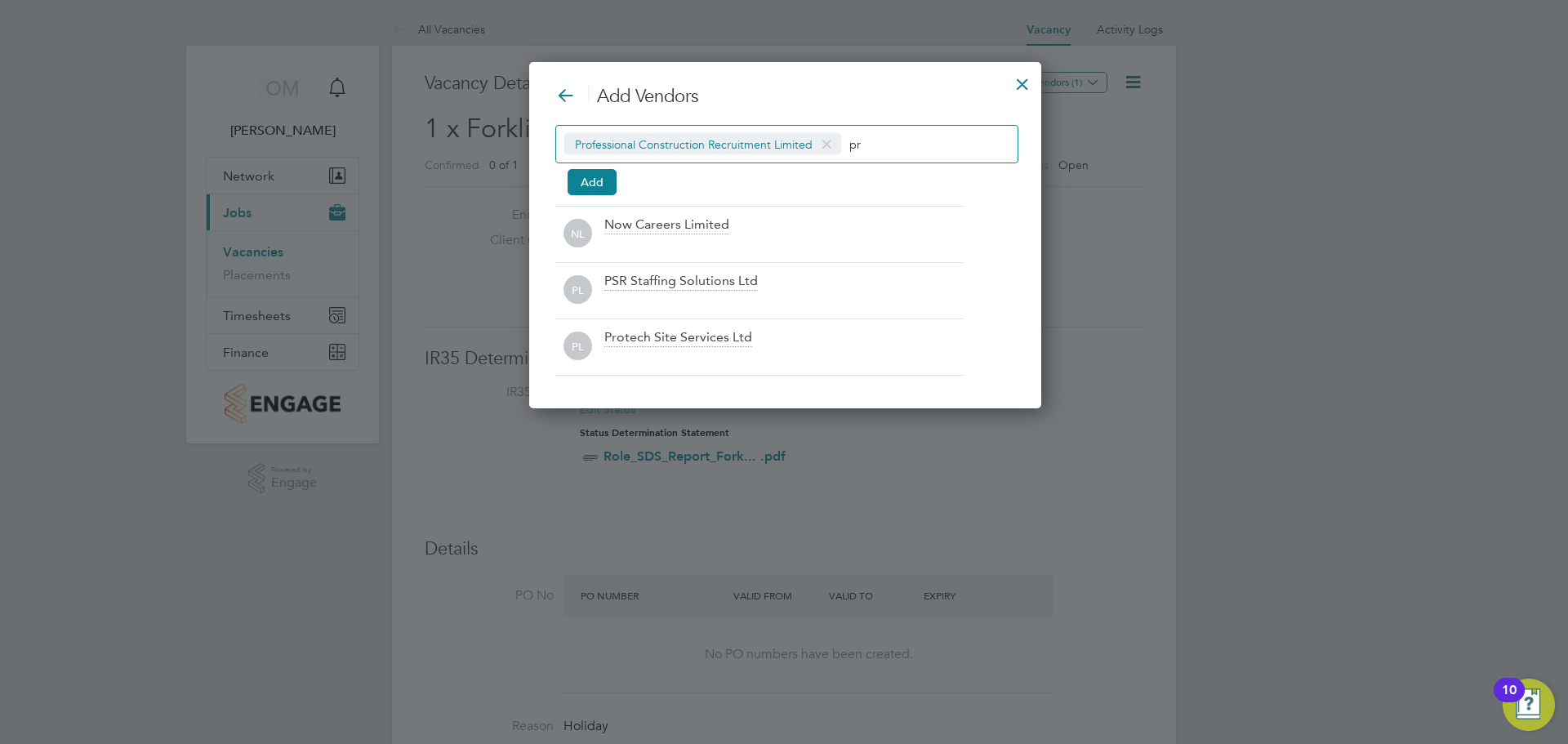
type input "p"
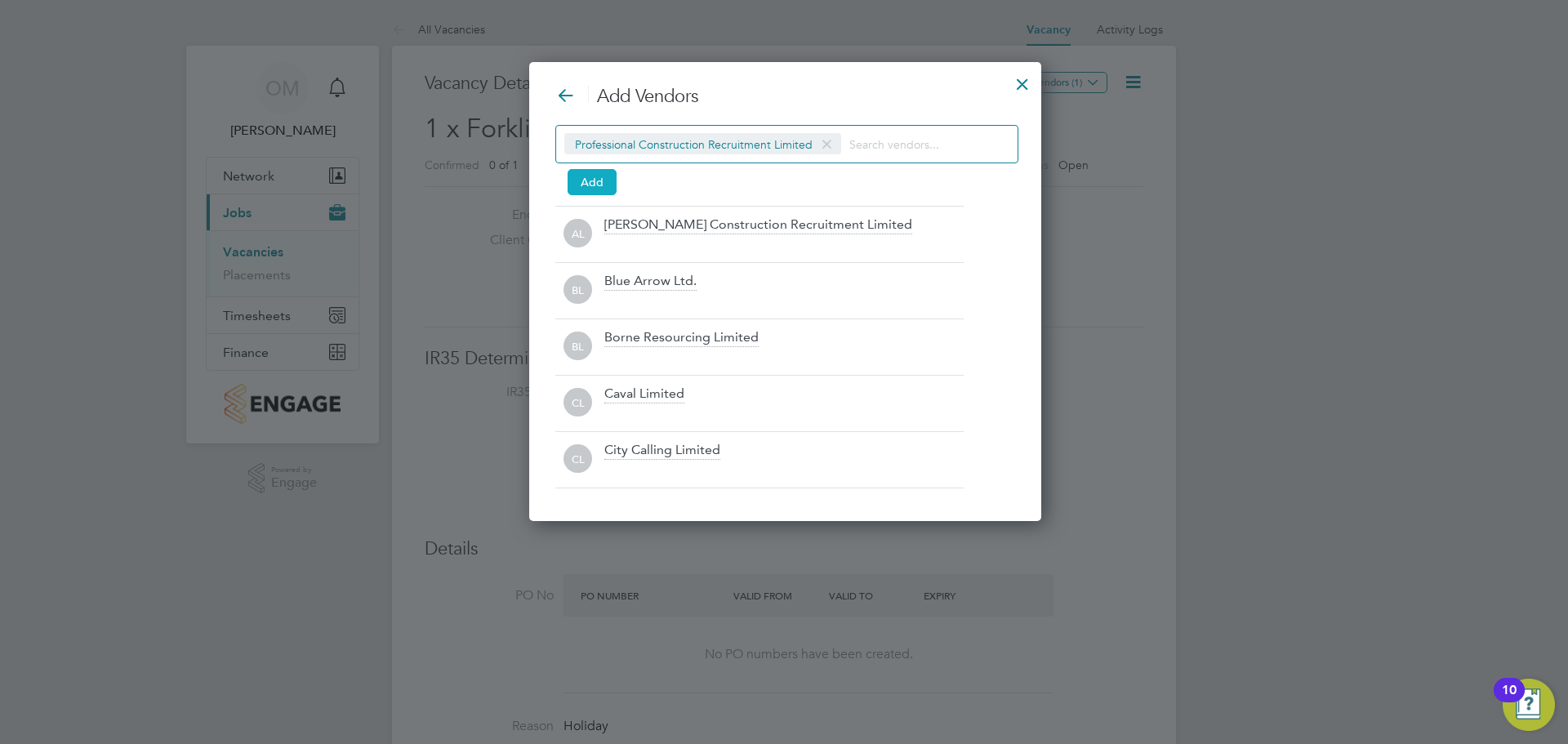
click at [573, 169] on button "Add" at bounding box center [592, 182] width 49 height 26
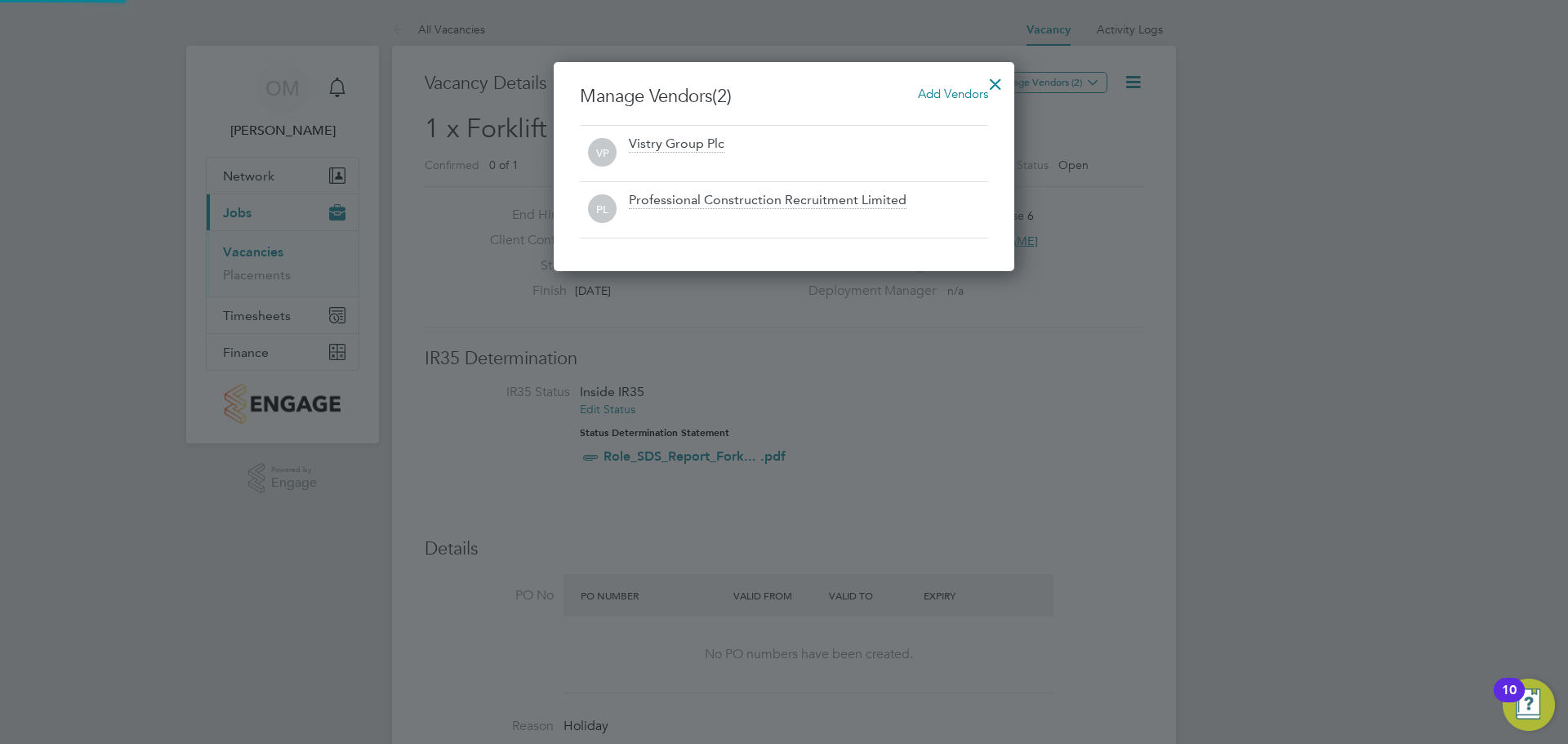
click at [585, 177] on div "VP Vistry Group Plc" at bounding box center [784, 153] width 408 height 56
click at [991, 72] on div at bounding box center [995, 80] width 30 height 30
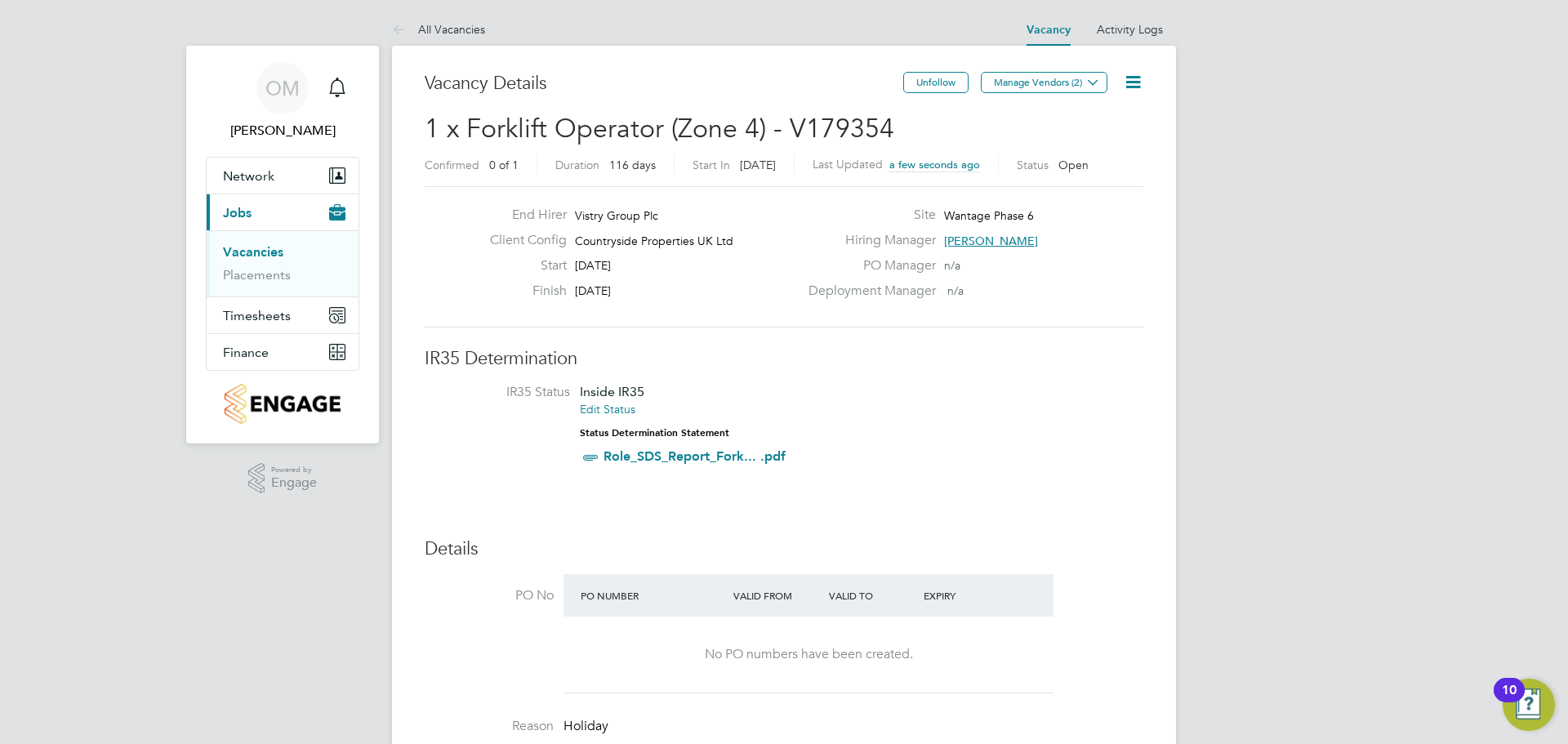
click at [266, 251] on link "Vacancies" at bounding box center [252, 252] width 60 height 15
